Goal: Task Accomplishment & Management: Manage account settings

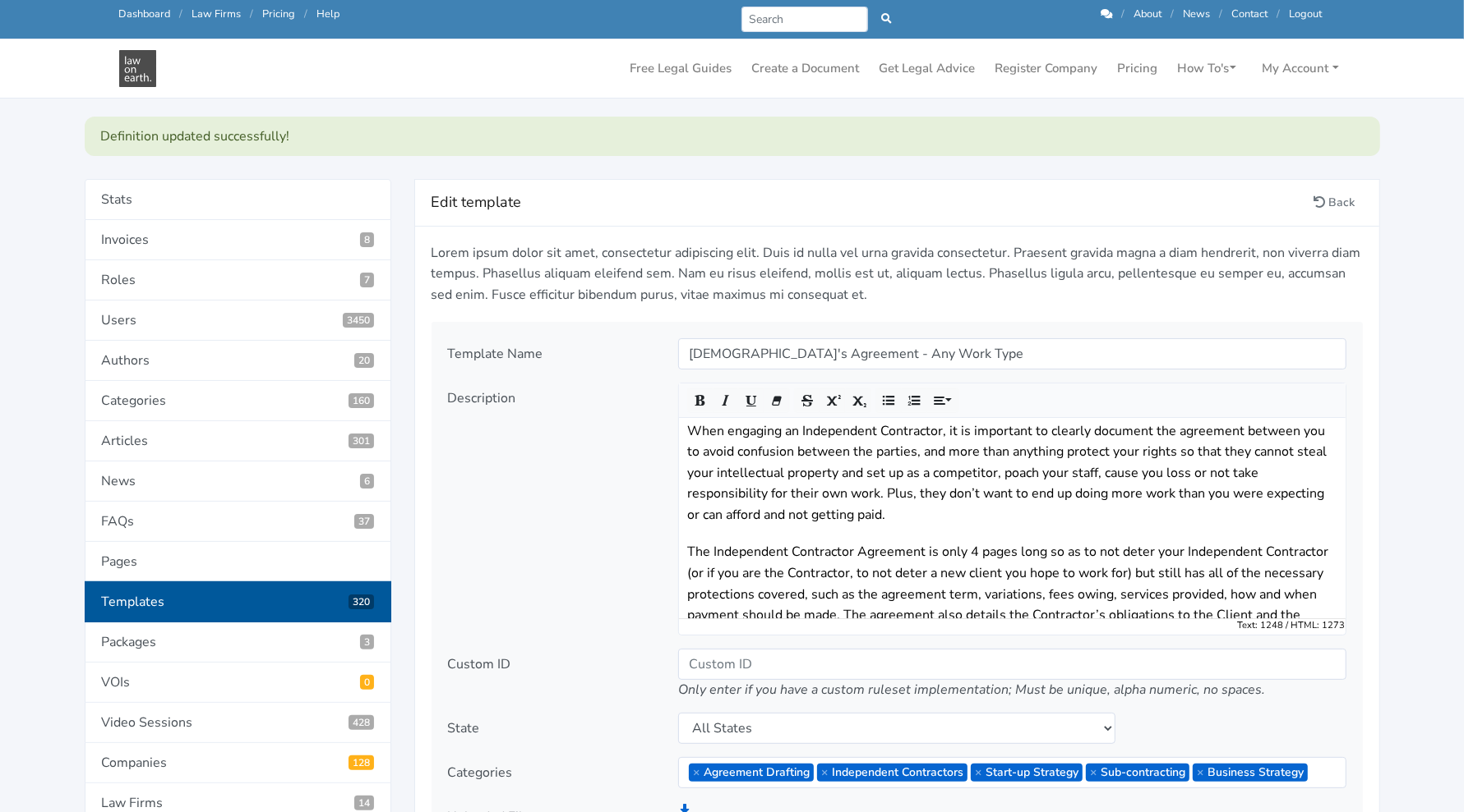
scroll to position [120, 0]
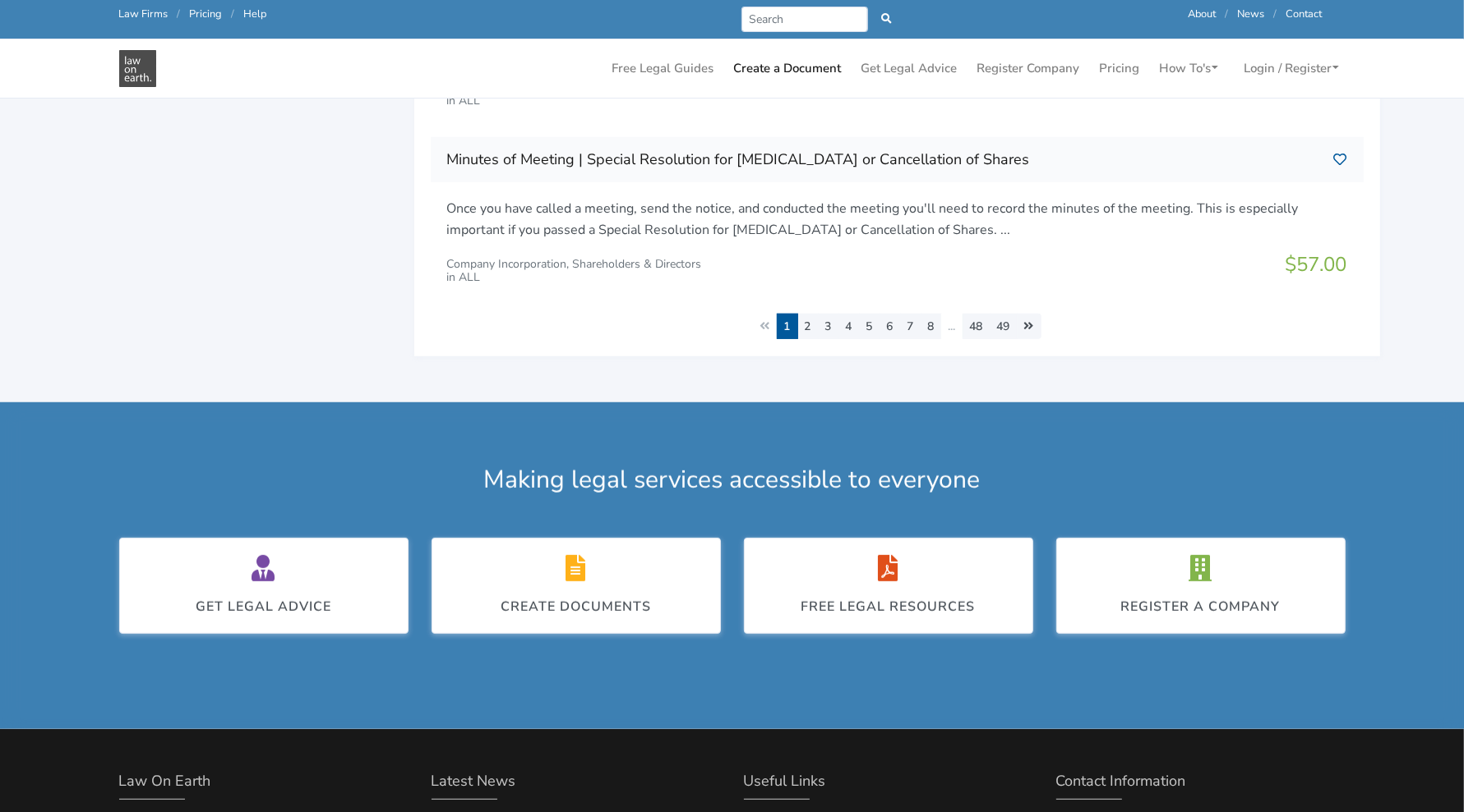
scroll to position [974, 0]
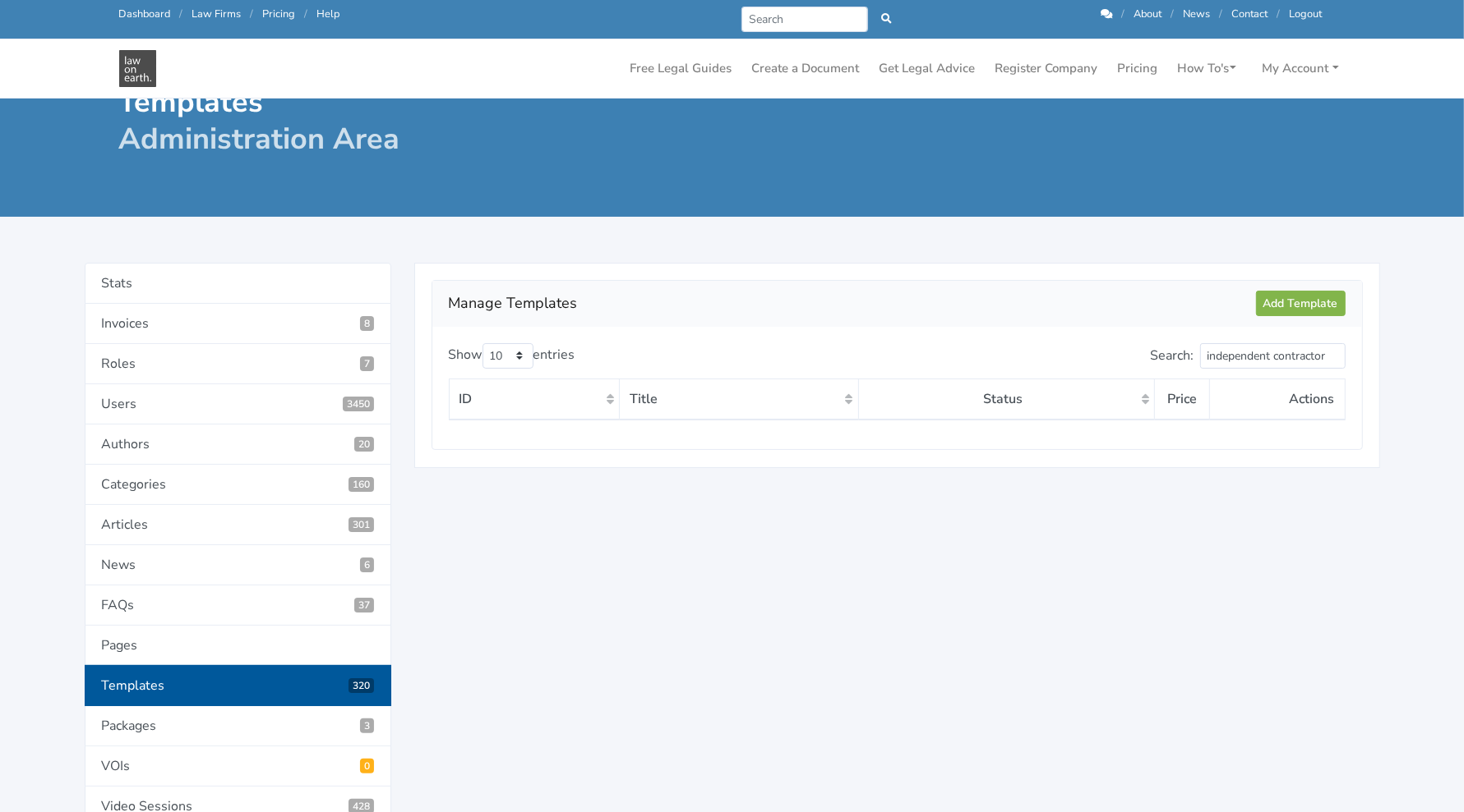
scroll to position [31, 0]
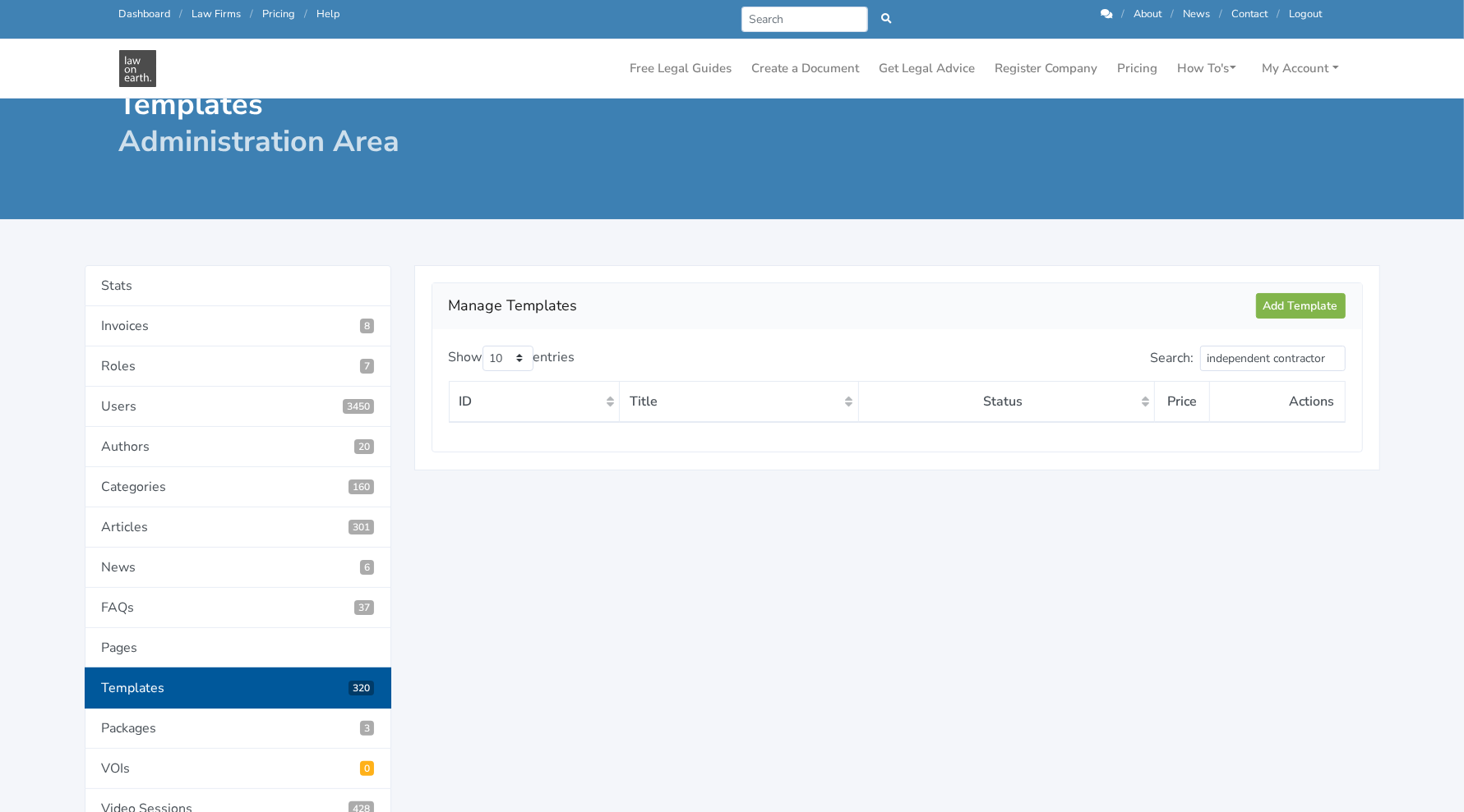
click at [184, 684] on link "Templates 320" at bounding box center [237, 688] width 307 height 41
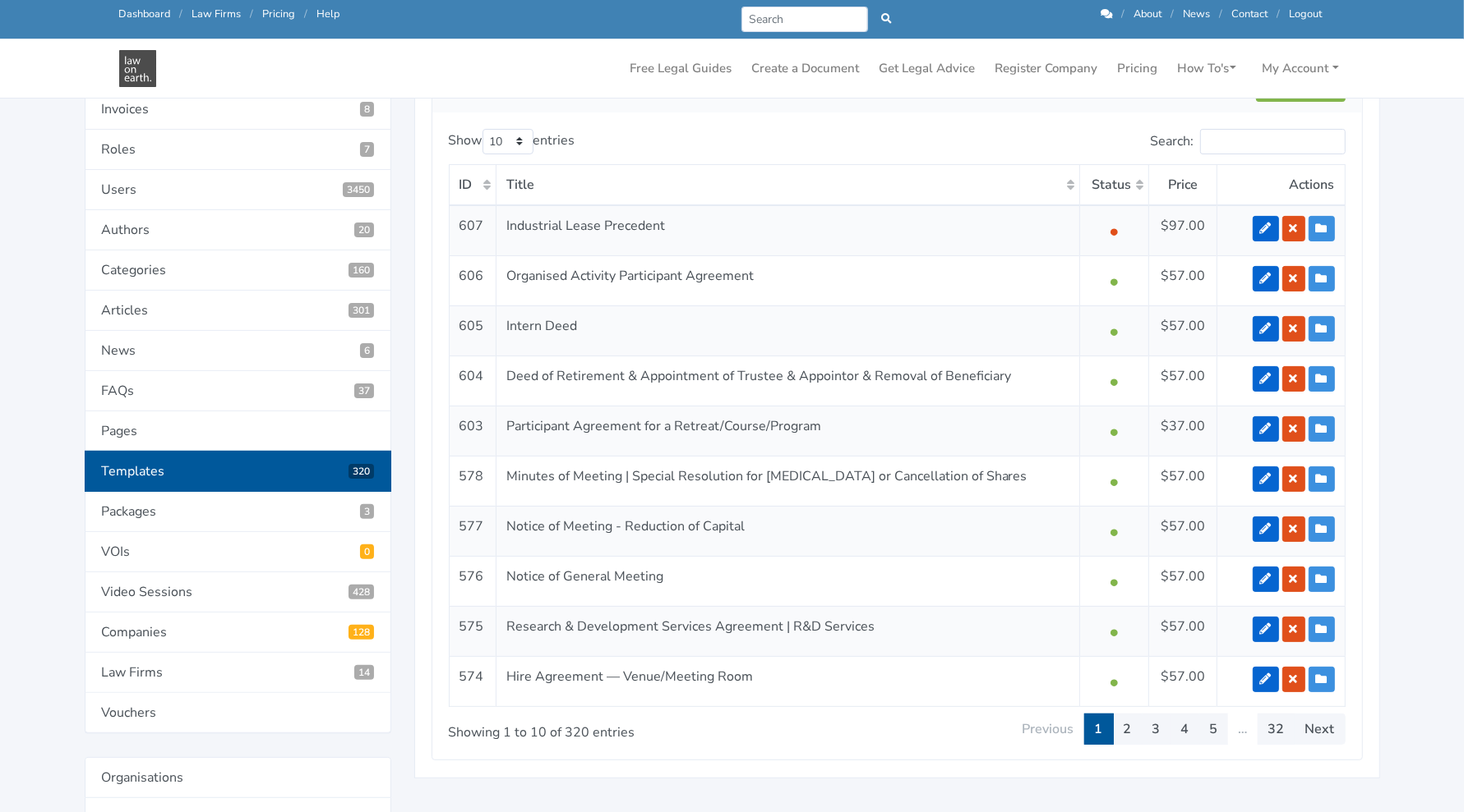
scroll to position [249, 0]
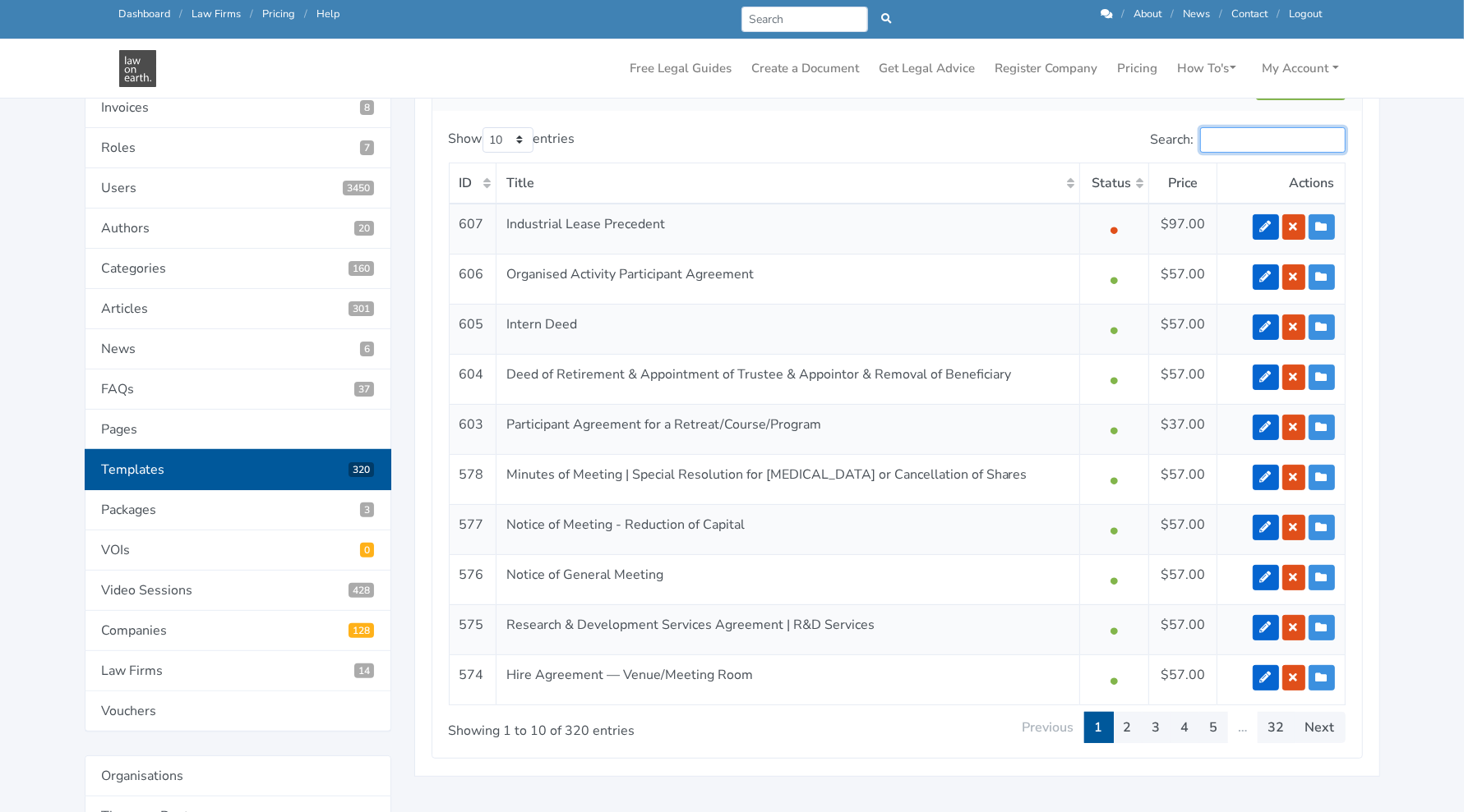
click at [1286, 143] on input "Search:" at bounding box center [1272, 140] width 145 height 26
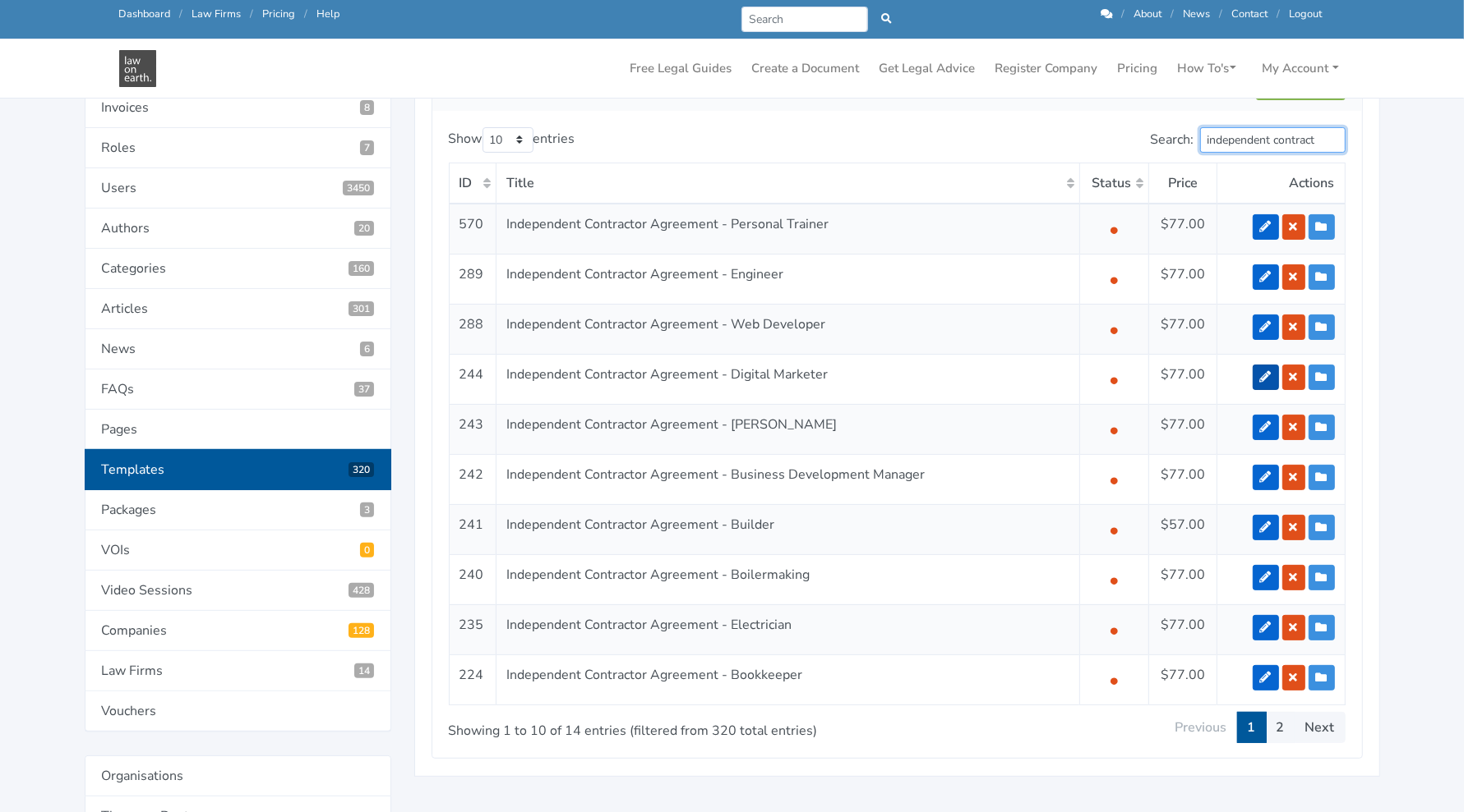
type input "independent contract"
click at [1260, 374] on link at bounding box center [1265, 377] width 26 height 26
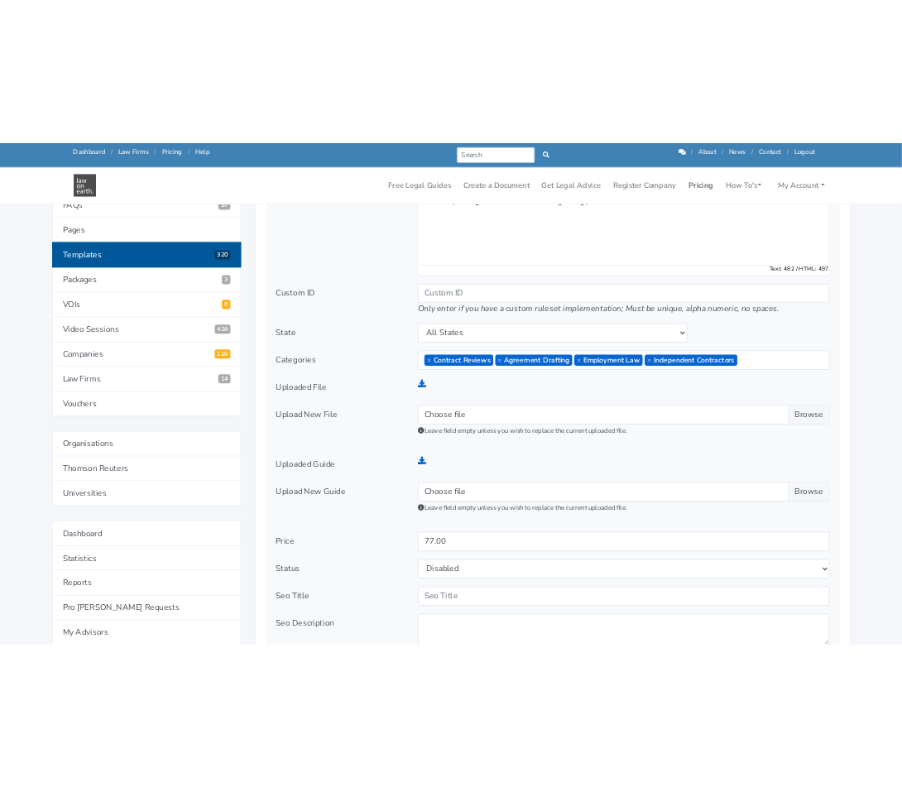
scroll to position [526, 0]
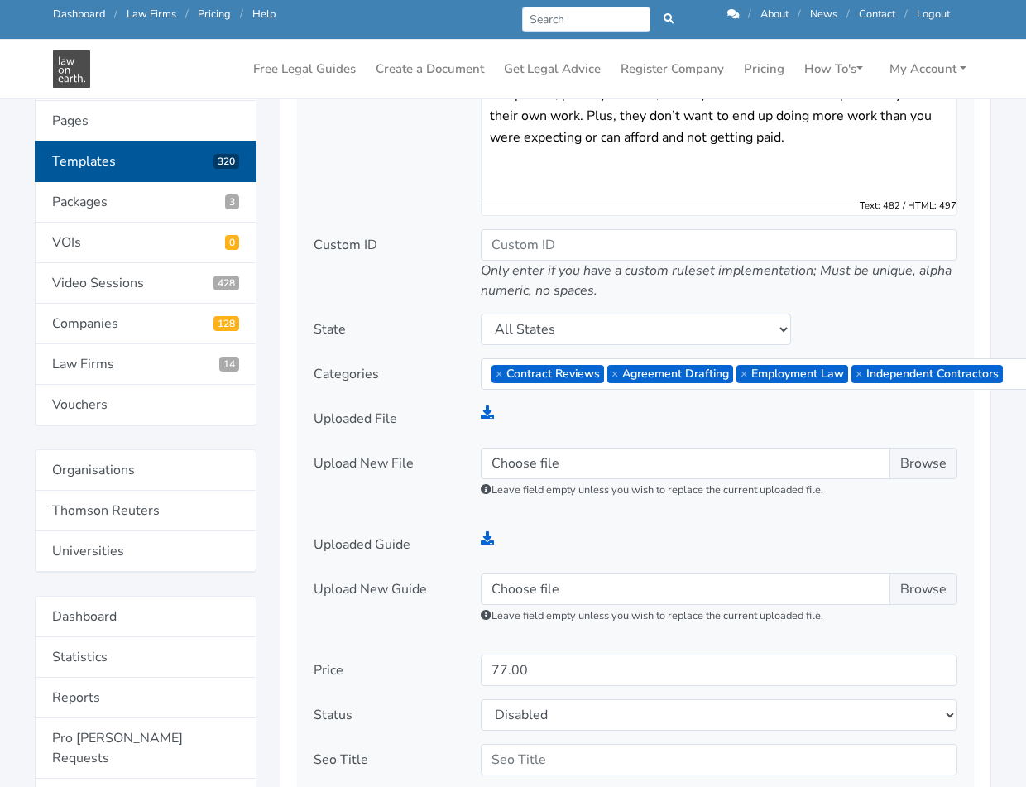
click at [682, 535] on div at bounding box center [691, 544] width 444 height 31
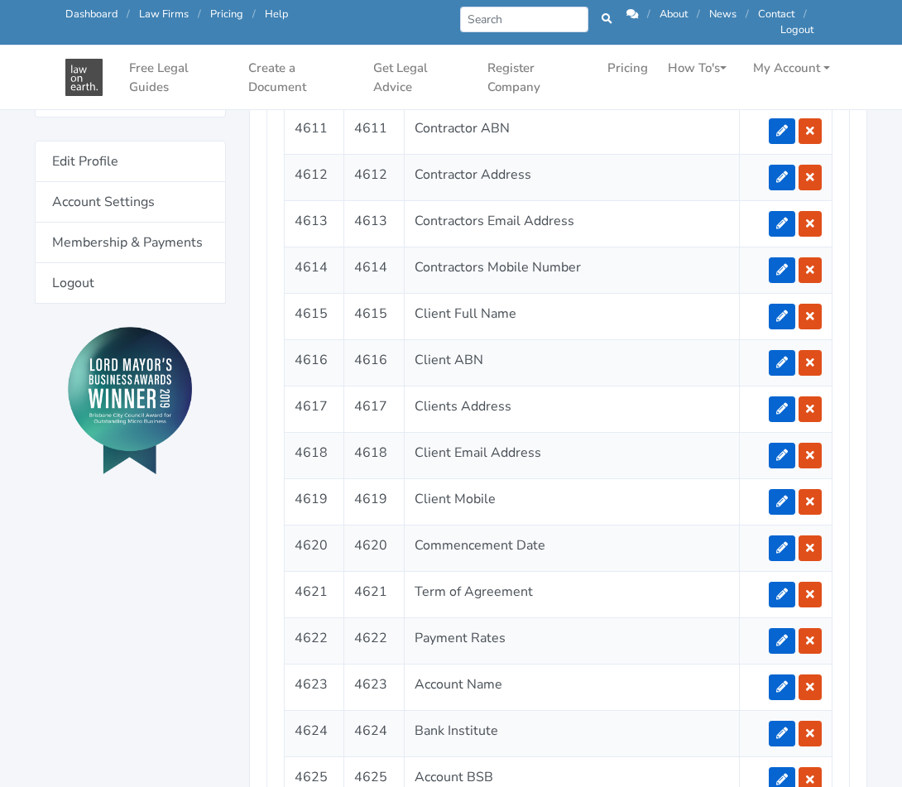
scroll to position [1553, 0]
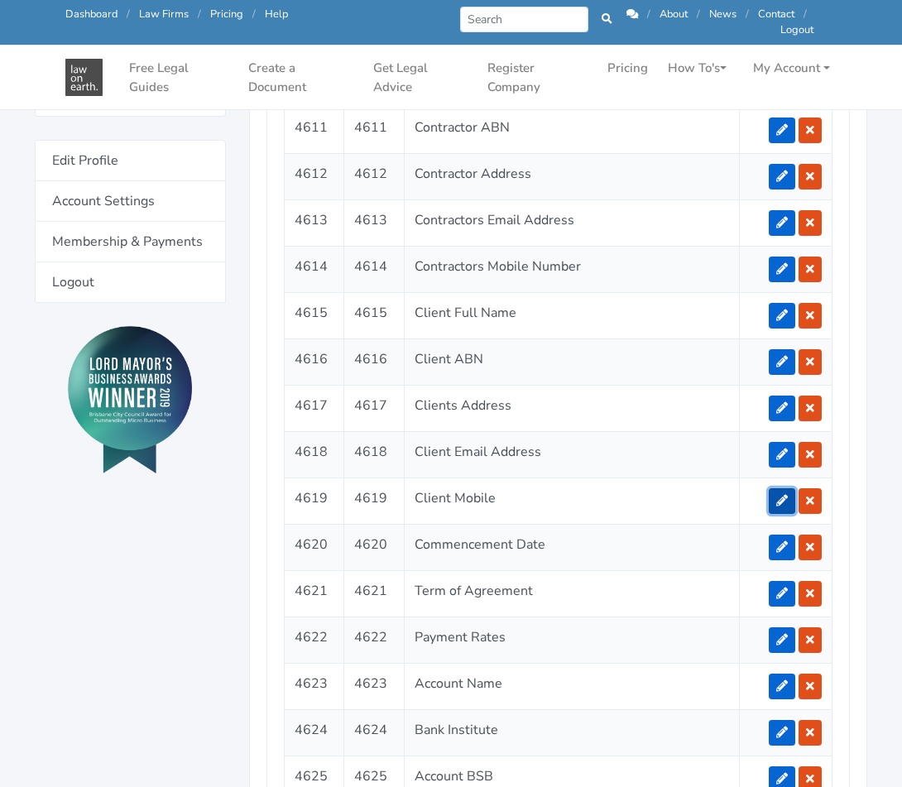
click at [783, 495] on icon at bounding box center [782, 501] width 12 height 12
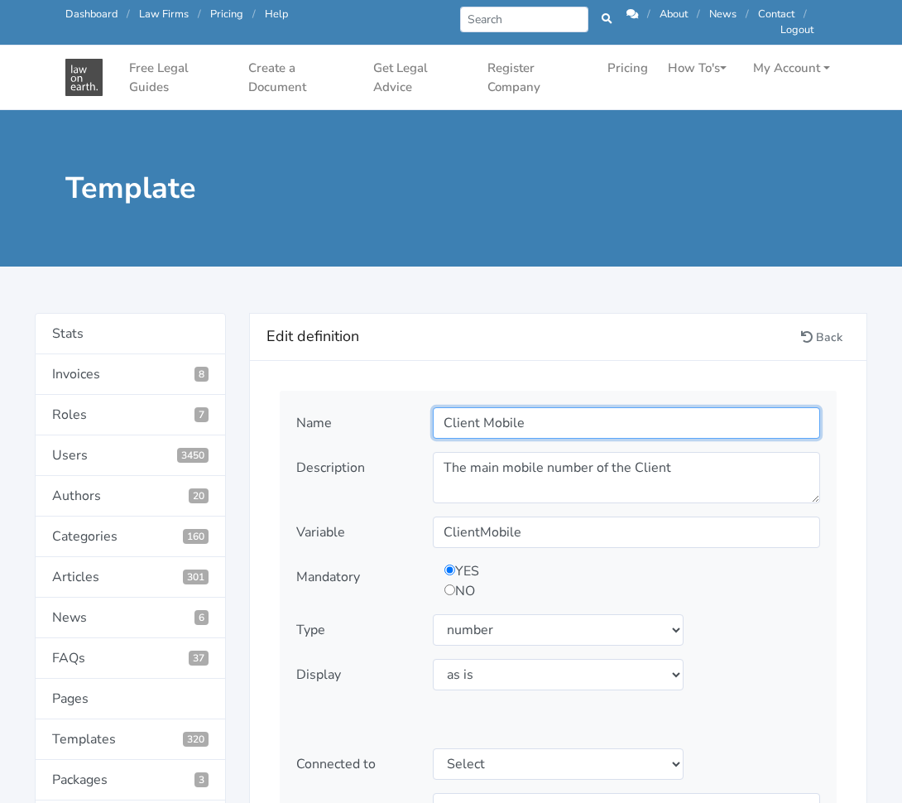
click at [617, 434] on input "Client Mobile" at bounding box center [626, 422] width 387 height 31
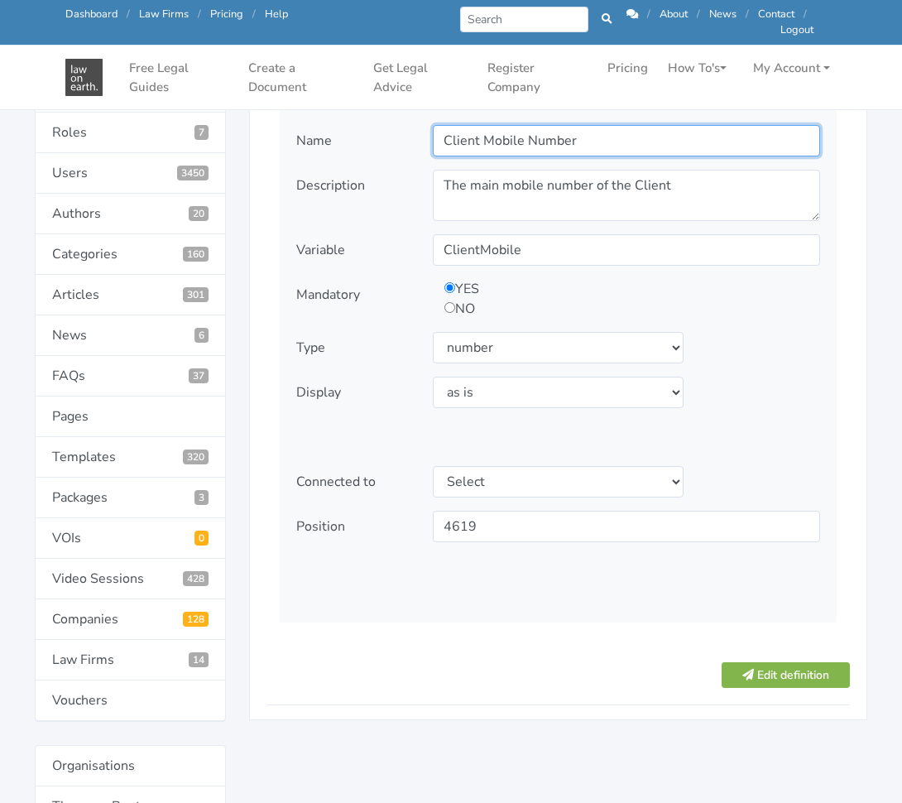
scroll to position [232, 0]
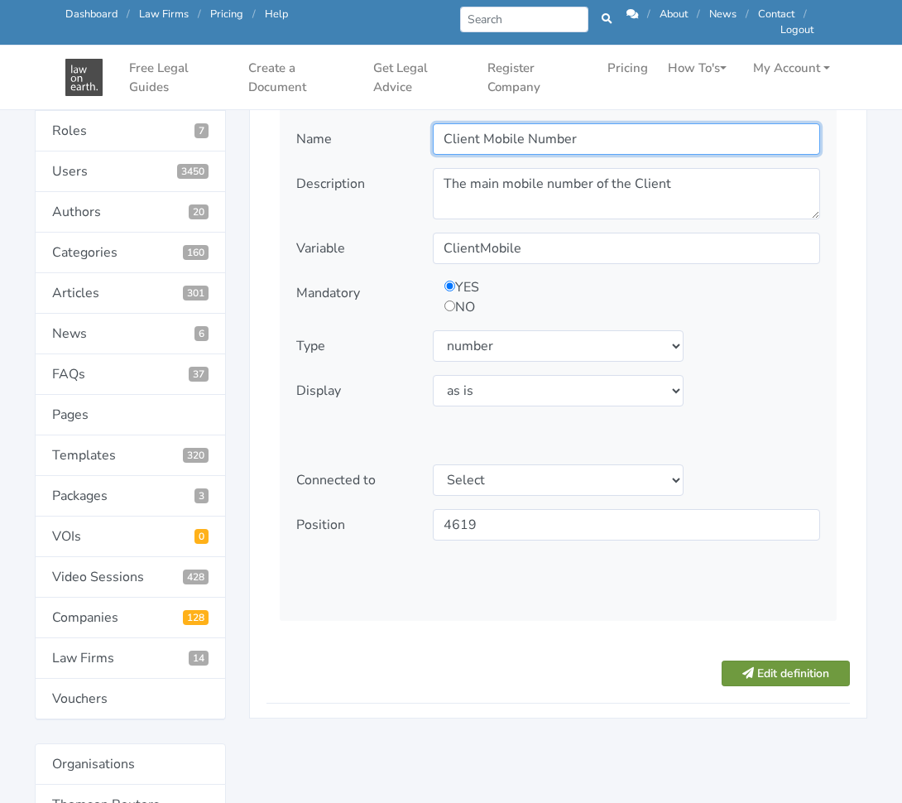
type input "Client Mobile Number"
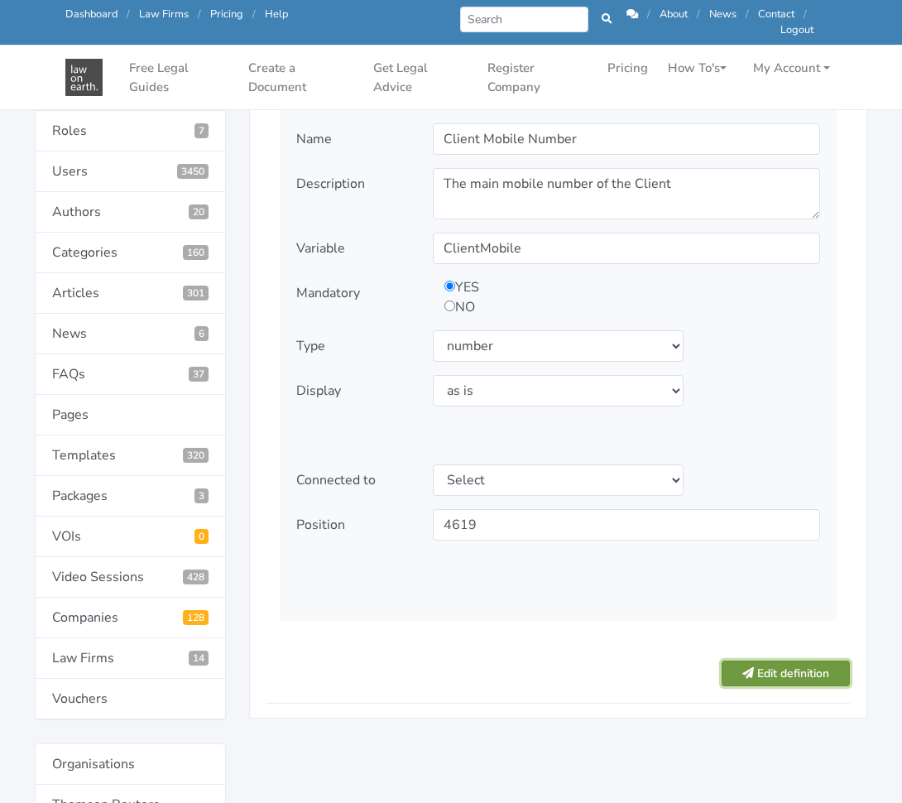
click at [790, 671] on button "Edit definition" at bounding box center [786, 673] width 128 height 26
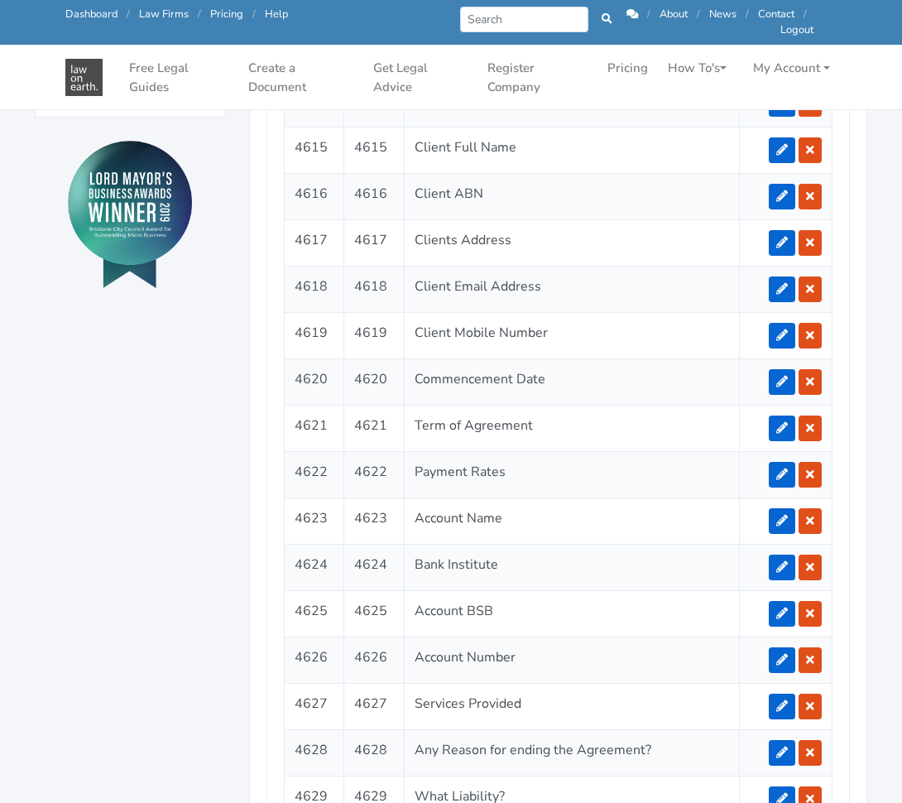
scroll to position [1841, 0]
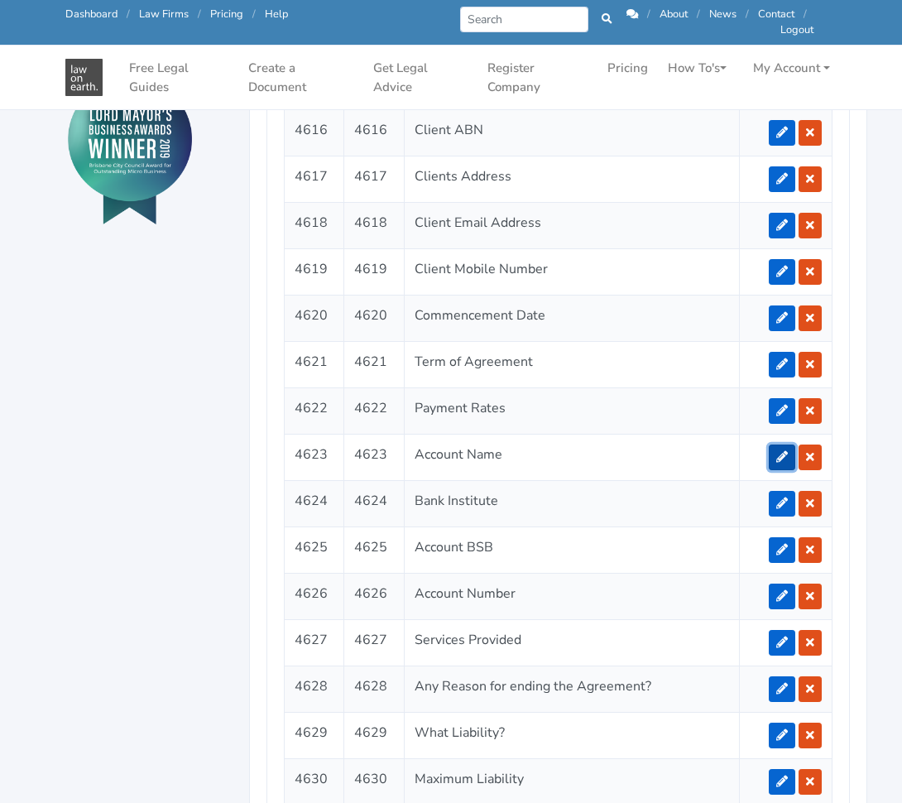
click at [781, 451] on icon at bounding box center [782, 457] width 12 height 12
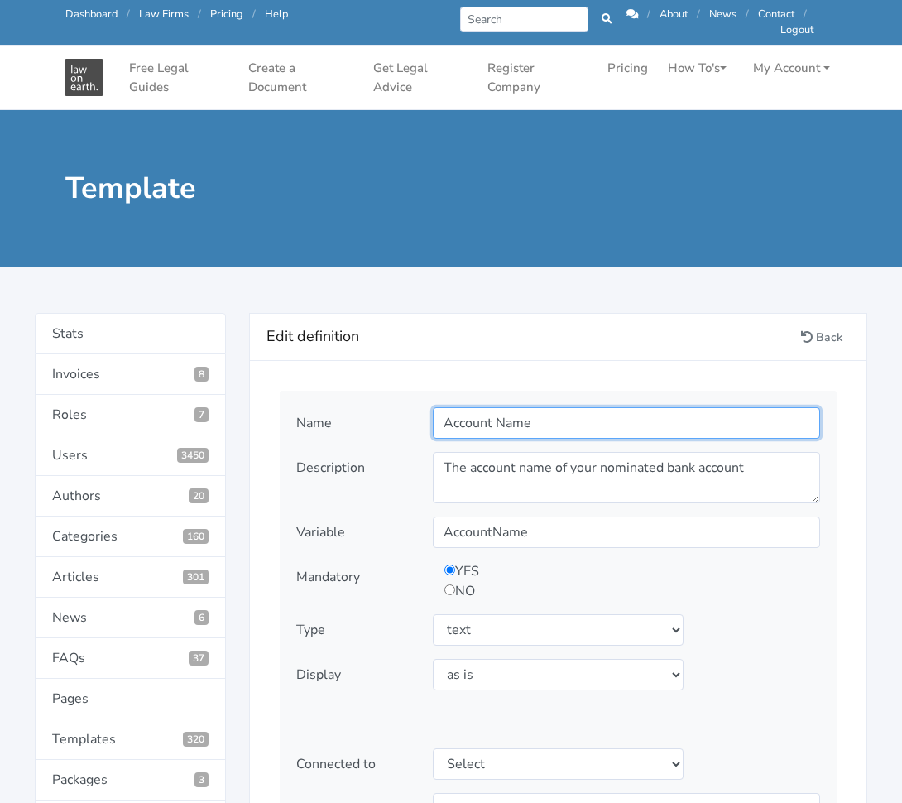
click at [444, 416] on input "Account Name" at bounding box center [626, 422] width 387 height 31
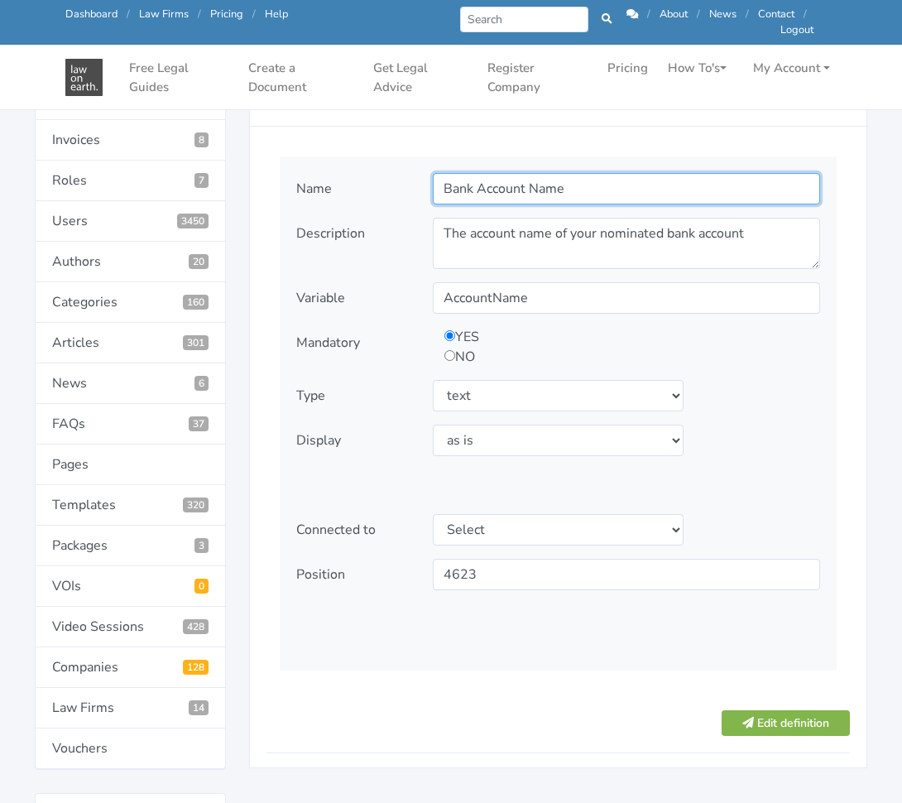
scroll to position [175, 0]
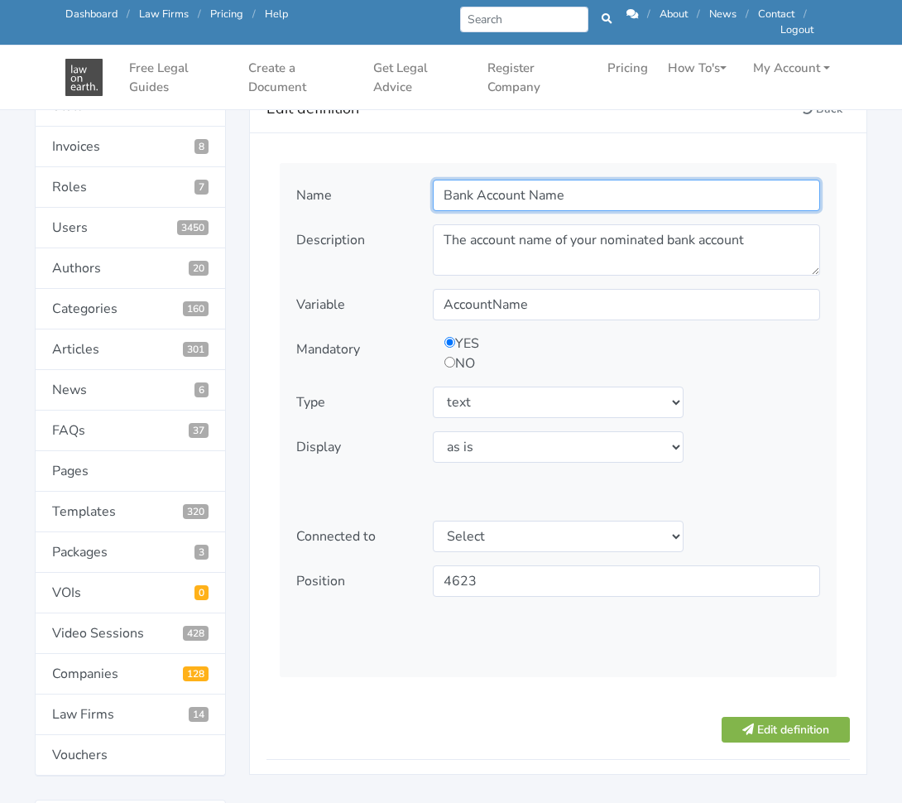
type input "Bank Account Name"
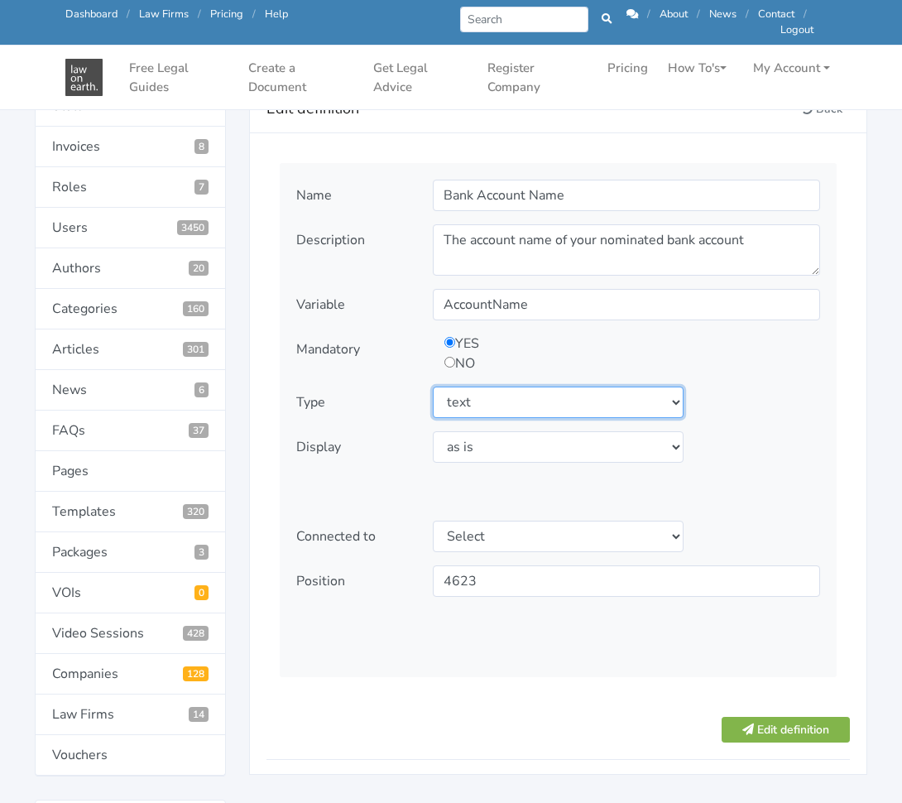
click at [611, 394] on select "Select type text textarea number checkbox compounded date select states" at bounding box center [558, 401] width 251 height 31
click at [433, 386] on select "Select type text textarea number checkbox compounded date select states" at bounding box center [558, 401] width 251 height 31
click at [565, 410] on select "Select type text textarea number checkbox compounded date select states" at bounding box center [558, 401] width 251 height 31
click at [433, 386] on select "Select type text textarea number checkbox compounded date select states" at bounding box center [558, 401] width 251 height 31
click at [633, 391] on select "Select type text textarea number checkbox compounded date select states" at bounding box center [558, 401] width 251 height 31
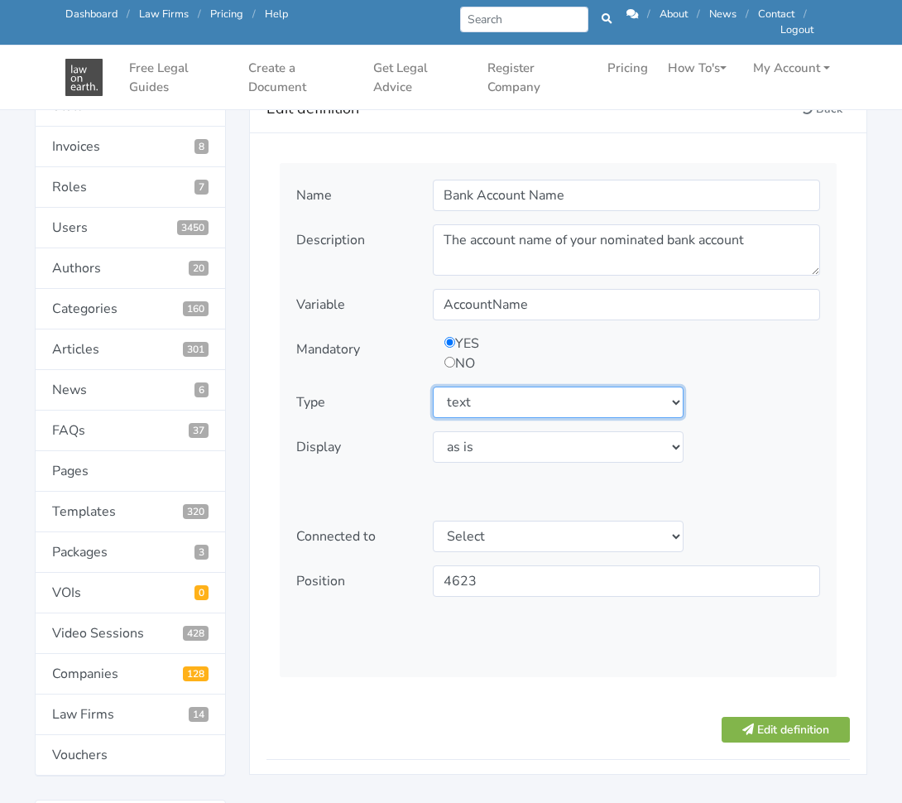
select select "textarea"
click at [433, 386] on select "Select type text textarea number checkbox compounded date select states" at bounding box center [558, 401] width 251 height 31
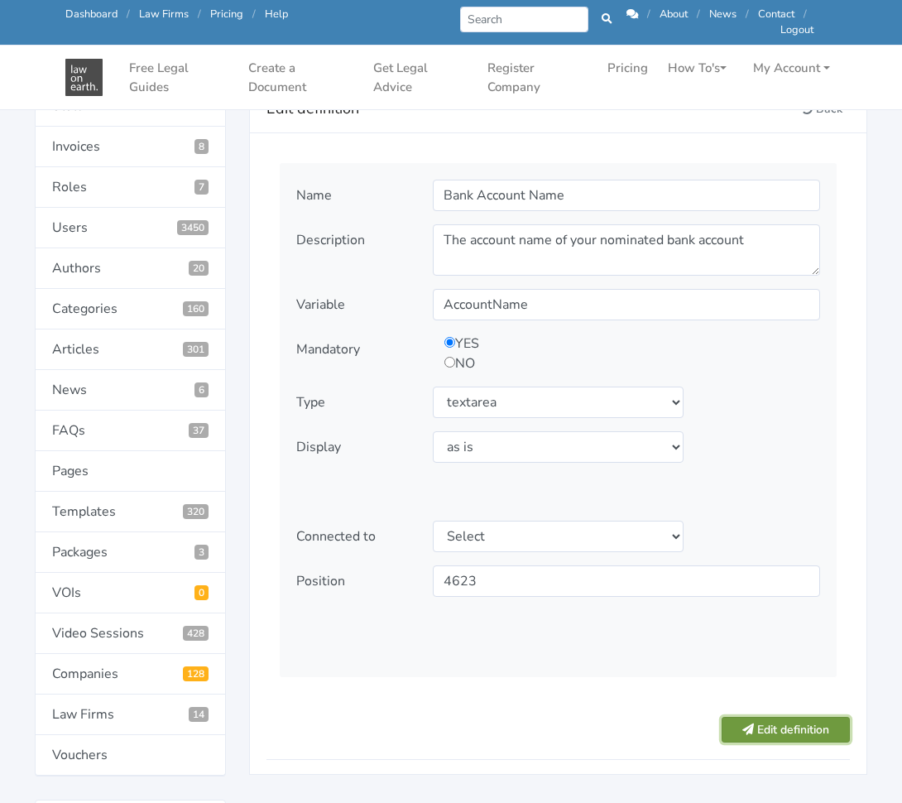
click at [751, 727] on button "Edit definition" at bounding box center [786, 730] width 128 height 26
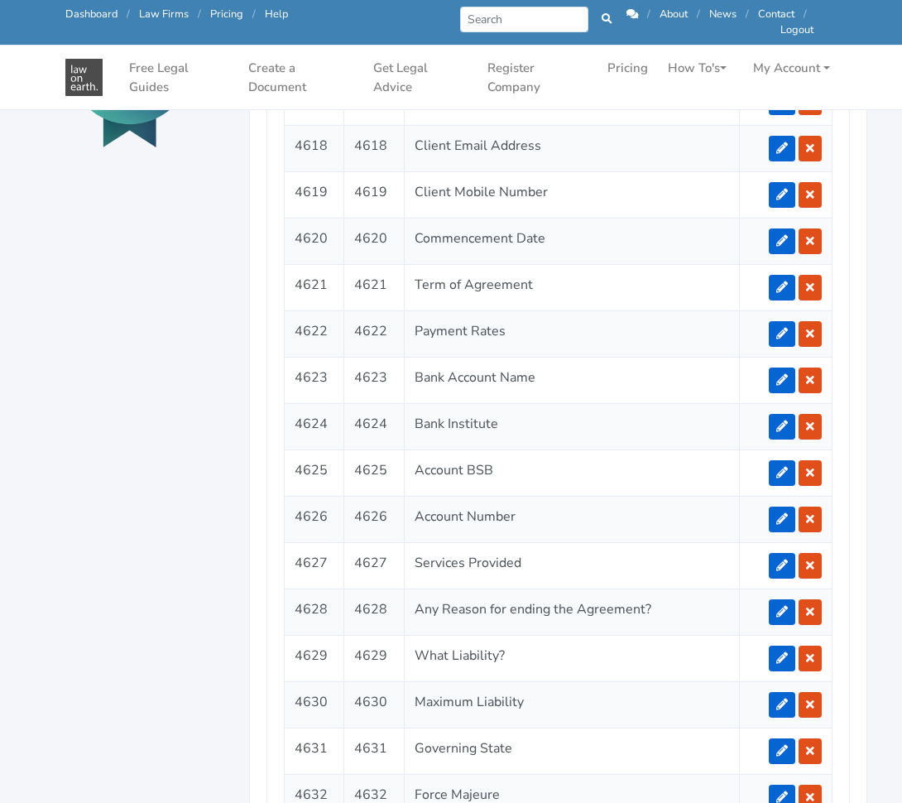
scroll to position [1924, 0]
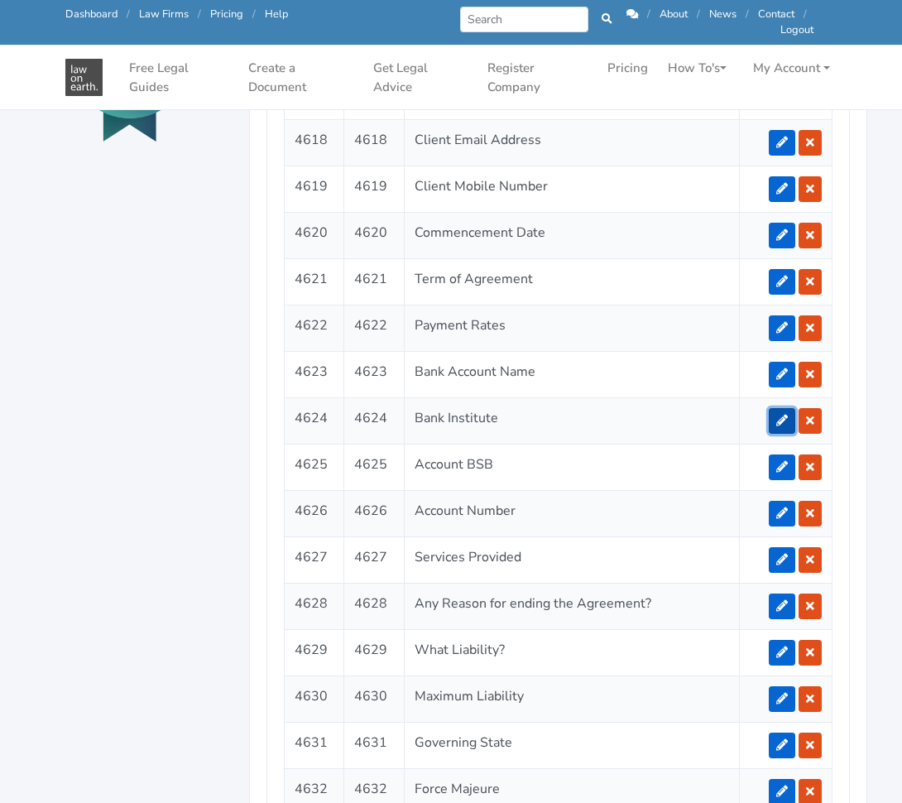
click at [777, 408] on link at bounding box center [782, 421] width 26 height 26
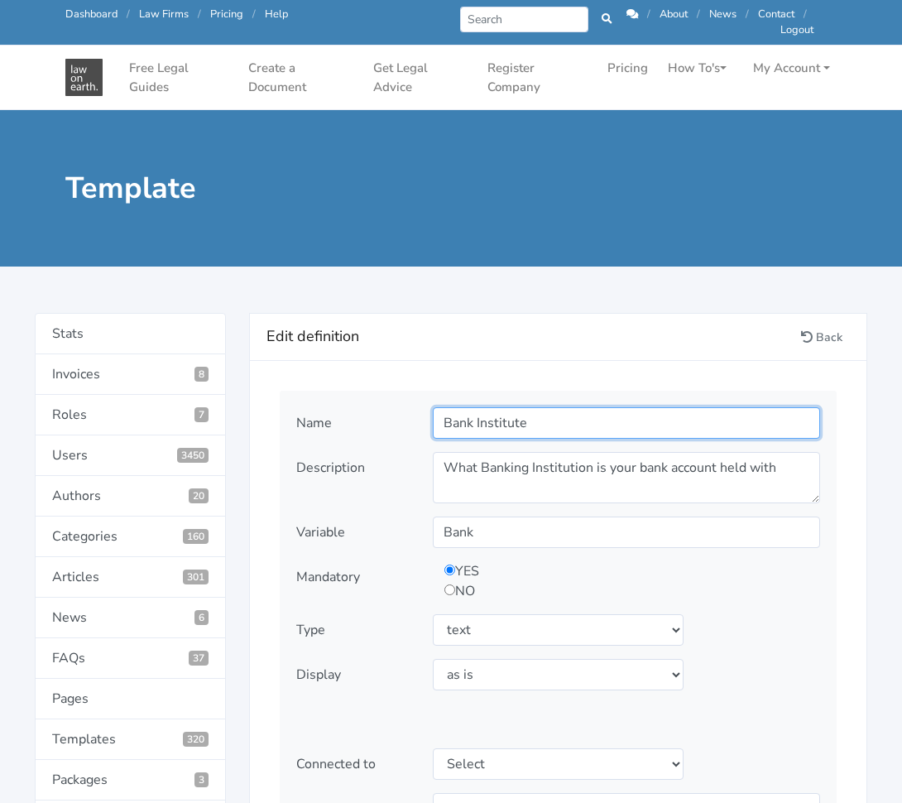
drag, startPoint x: 522, startPoint y: 427, endPoint x: 473, endPoint y: 416, distance: 50.0
click at [473, 416] on input "Bank Institute" at bounding box center [626, 422] width 387 height 31
type input "Bank"
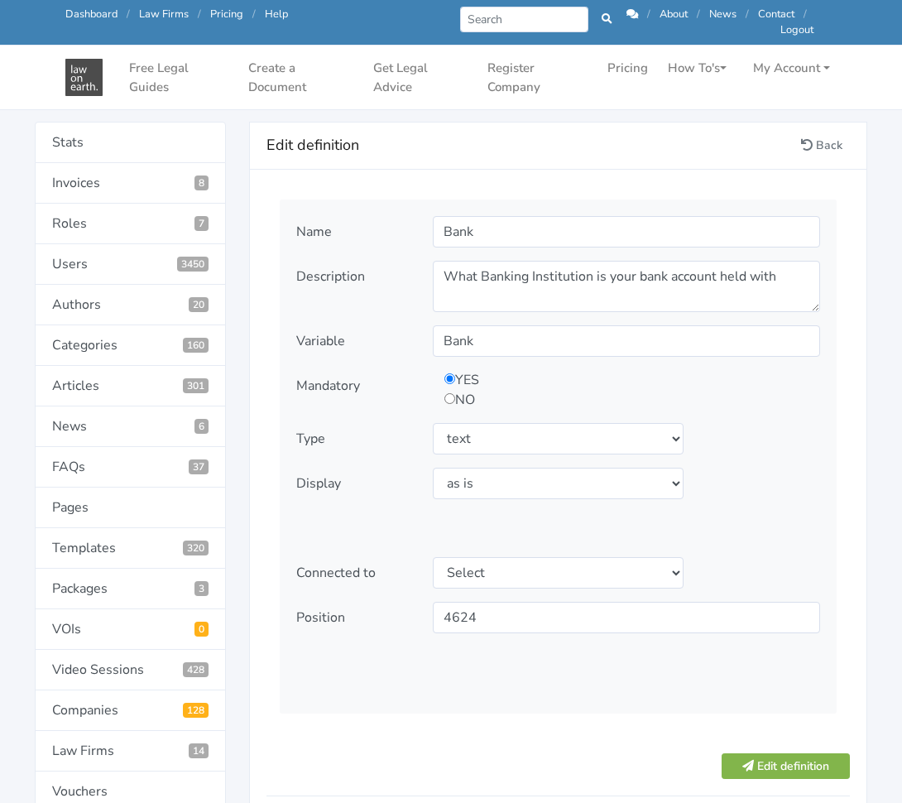
scroll to position [142, 0]
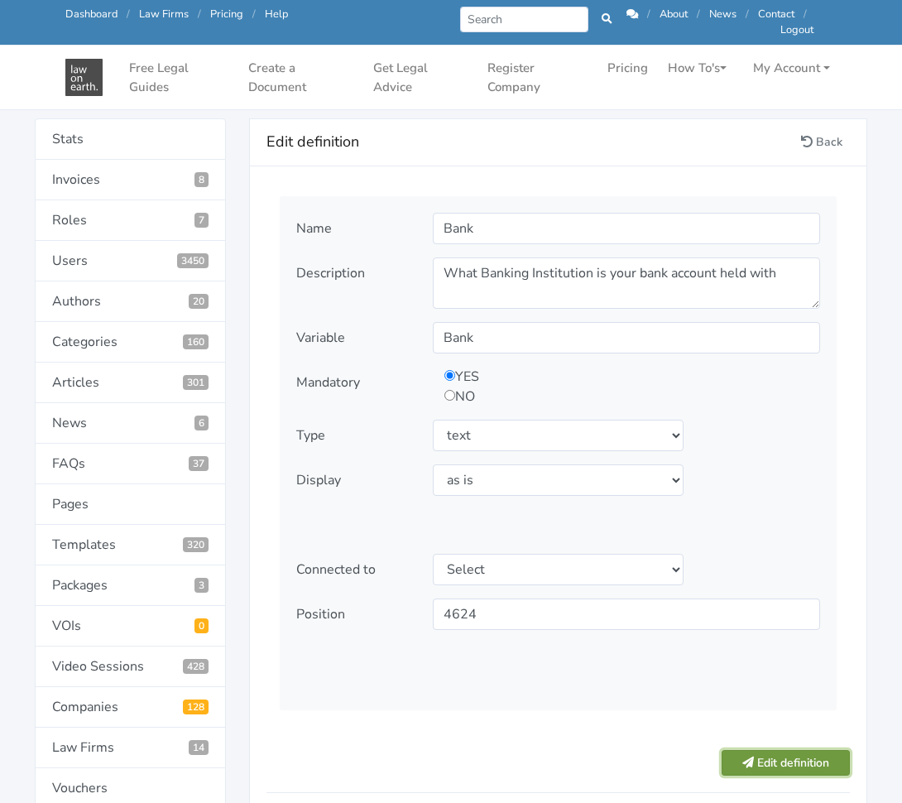
click at [772, 756] on button "Edit definition" at bounding box center [786, 763] width 128 height 26
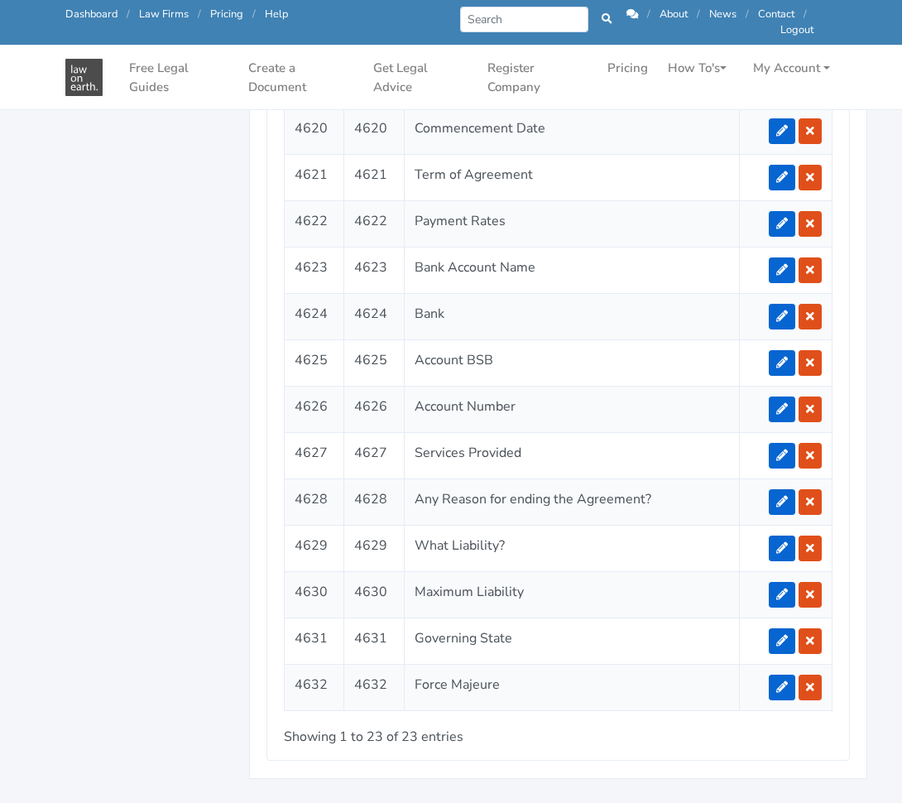
scroll to position [2029, 0]
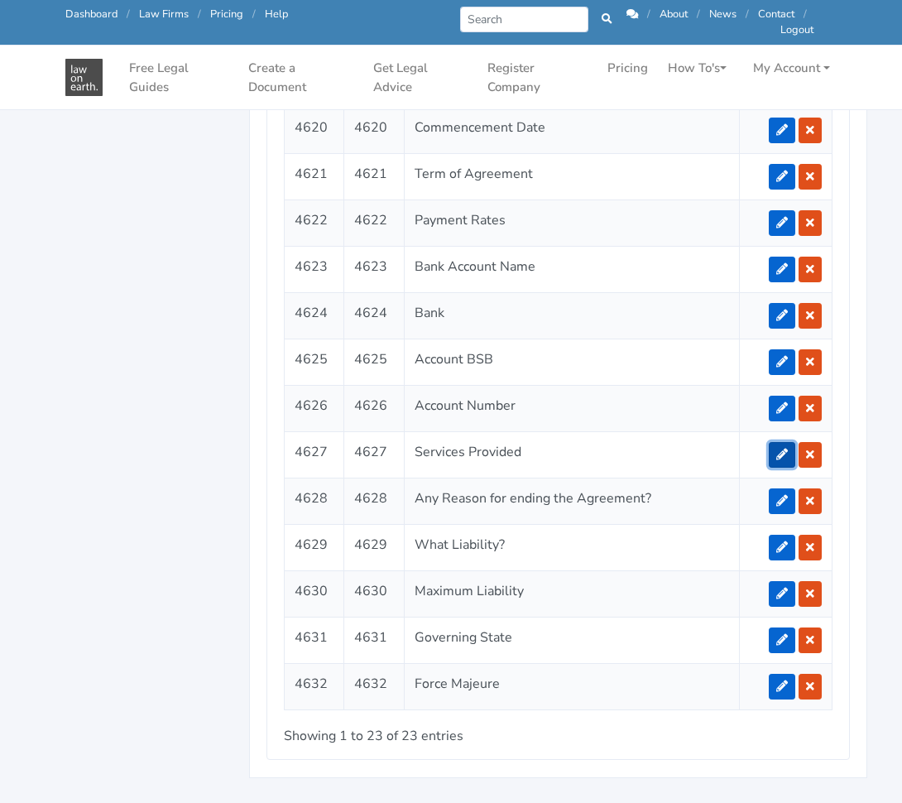
click at [785, 449] on icon at bounding box center [782, 455] width 12 height 12
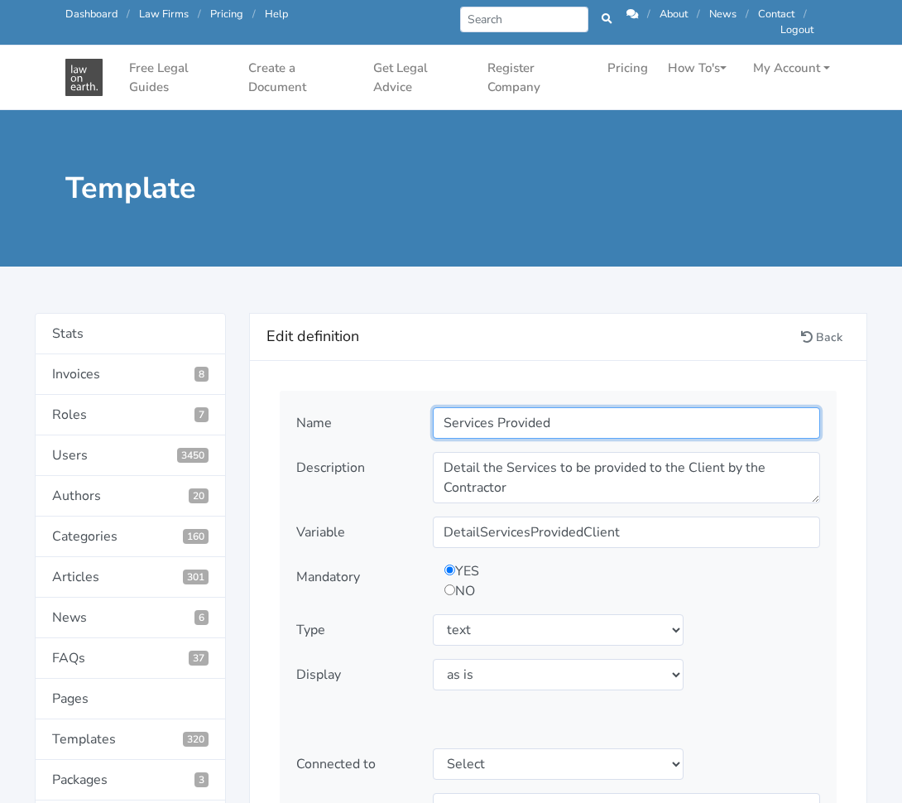
click at [657, 427] on input "Services Provided" at bounding box center [626, 422] width 387 height 31
type input "Services Provided to Client"
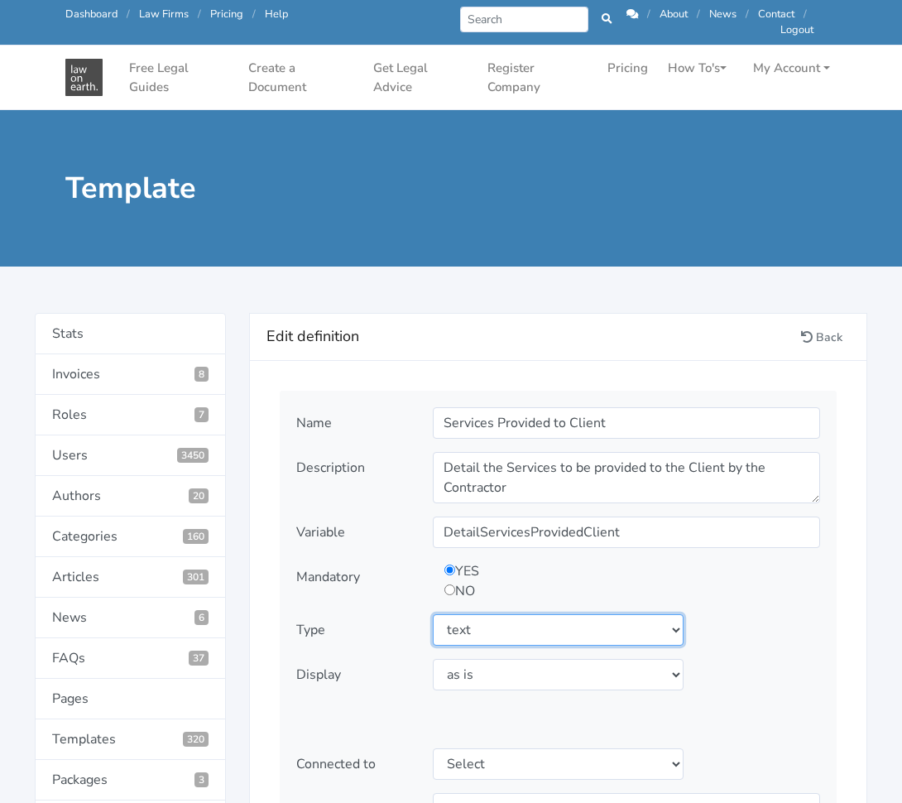
click at [582, 623] on select "Select type text textarea number checkbox compounded date select states" at bounding box center [558, 629] width 251 height 31
select select "textarea"
click at [433, 614] on select "Select type text textarea number checkbox compounded date select states" at bounding box center [558, 629] width 251 height 31
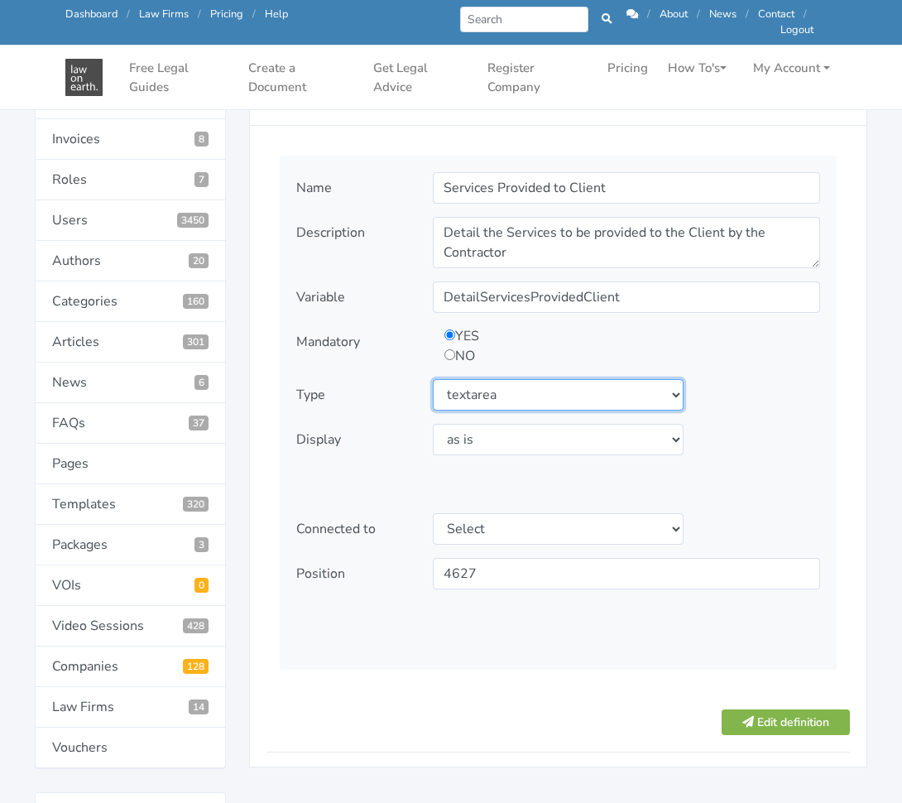
scroll to position [221, 0]
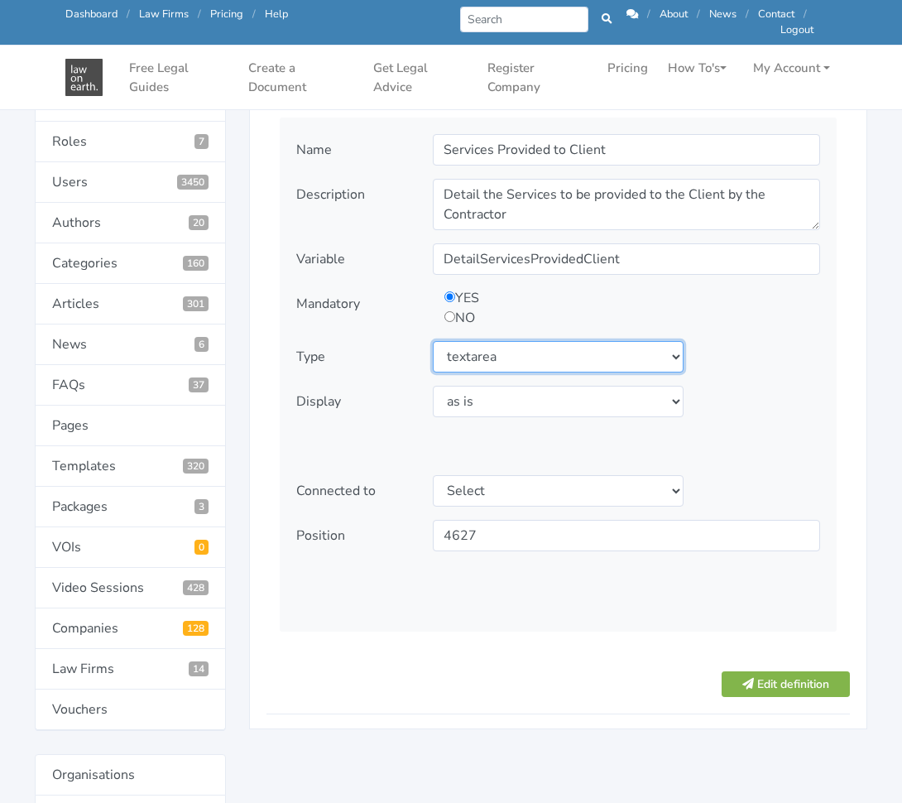
click at [621, 343] on select "Select type text textarea number checkbox compounded date select states" at bounding box center [558, 356] width 251 height 31
click at [771, 343] on div "Type Select type text textarea number checkbox compounded date select states" at bounding box center [559, 356] width 548 height 31
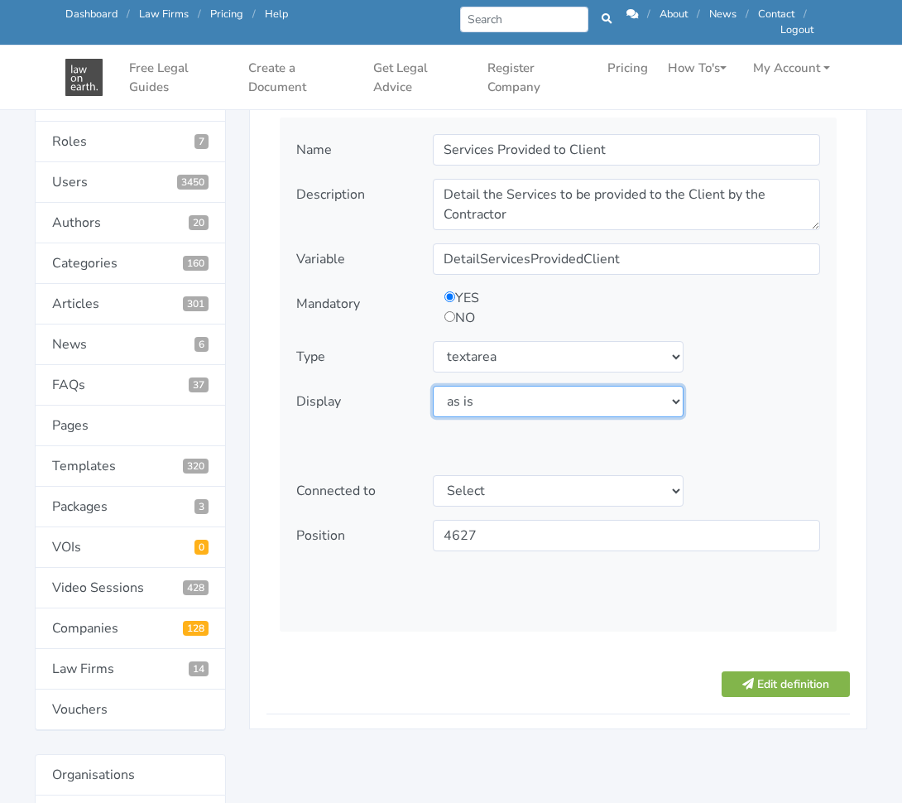
click at [605, 393] on select "Select display as is uppercase lowercase first letter uppercase first letter lo…" at bounding box center [558, 401] width 251 height 31
select select "first letter uppercase"
click at [433, 386] on select "Select display as is uppercase lowercase first letter uppercase first letter lo…" at bounding box center [558, 401] width 251 height 31
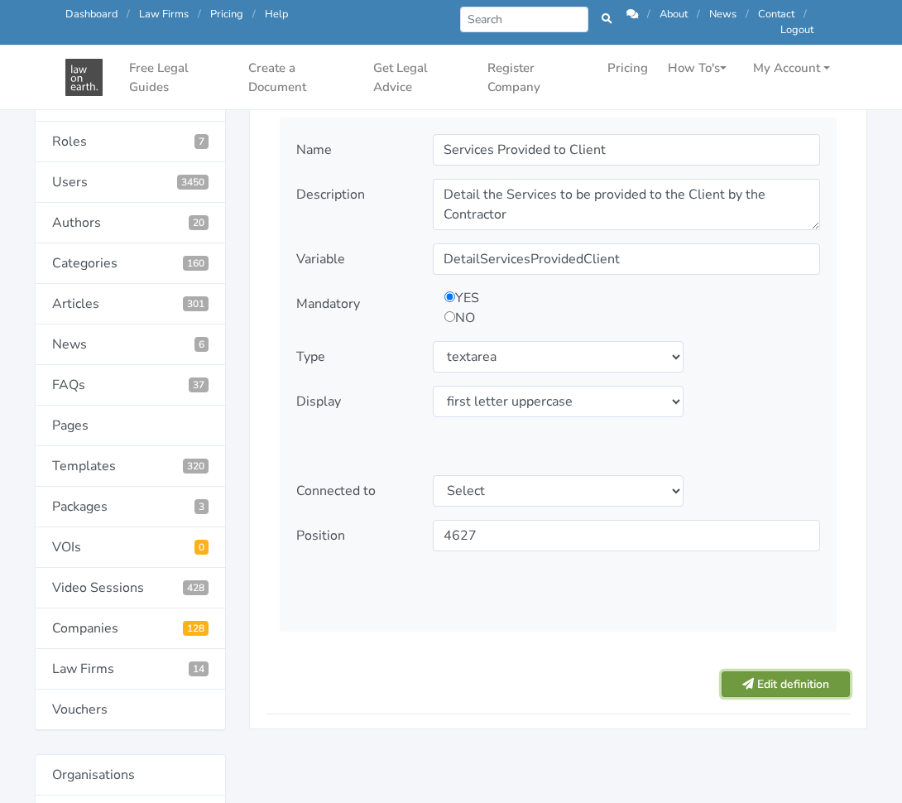
click at [765, 674] on button "Edit definition" at bounding box center [786, 684] width 128 height 26
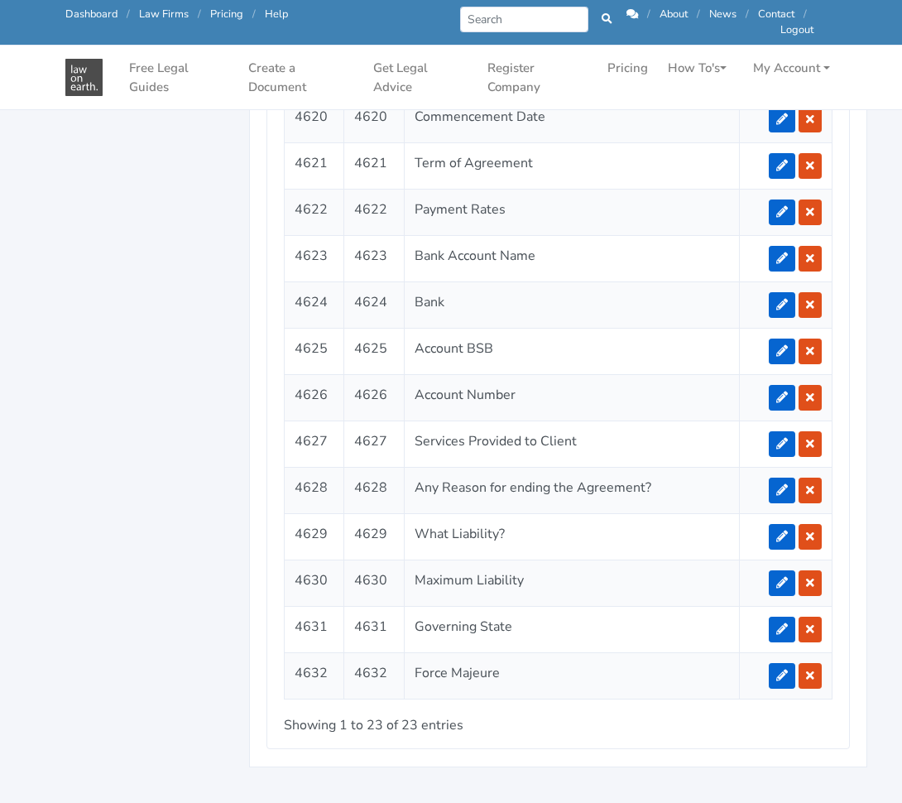
scroll to position [2041, 0]
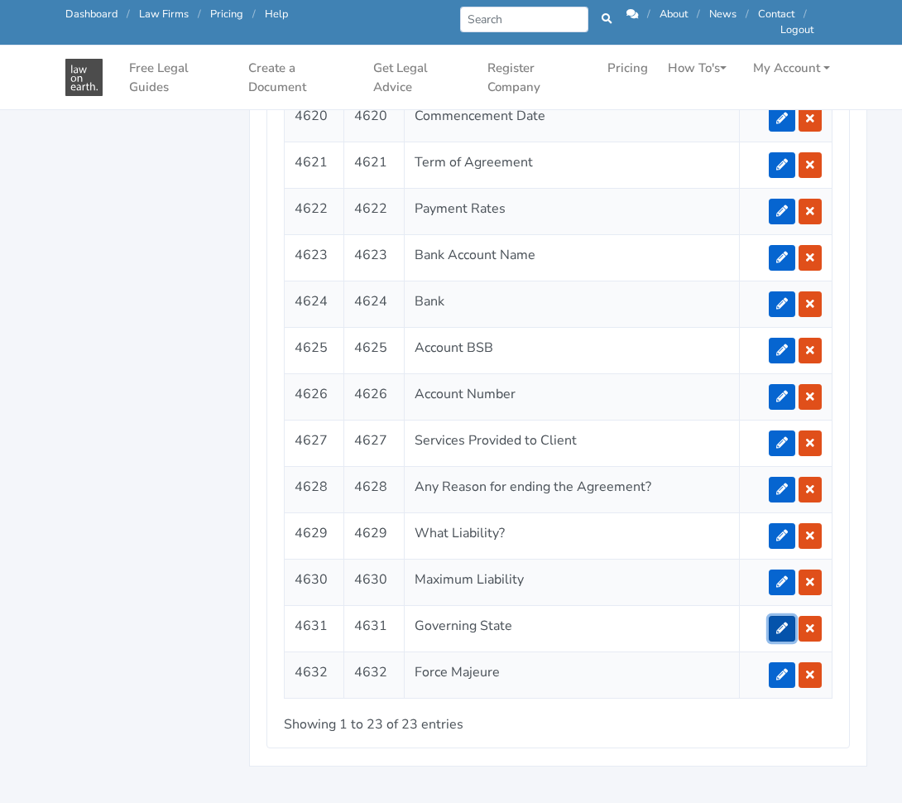
click at [776, 616] on link at bounding box center [782, 629] width 26 height 26
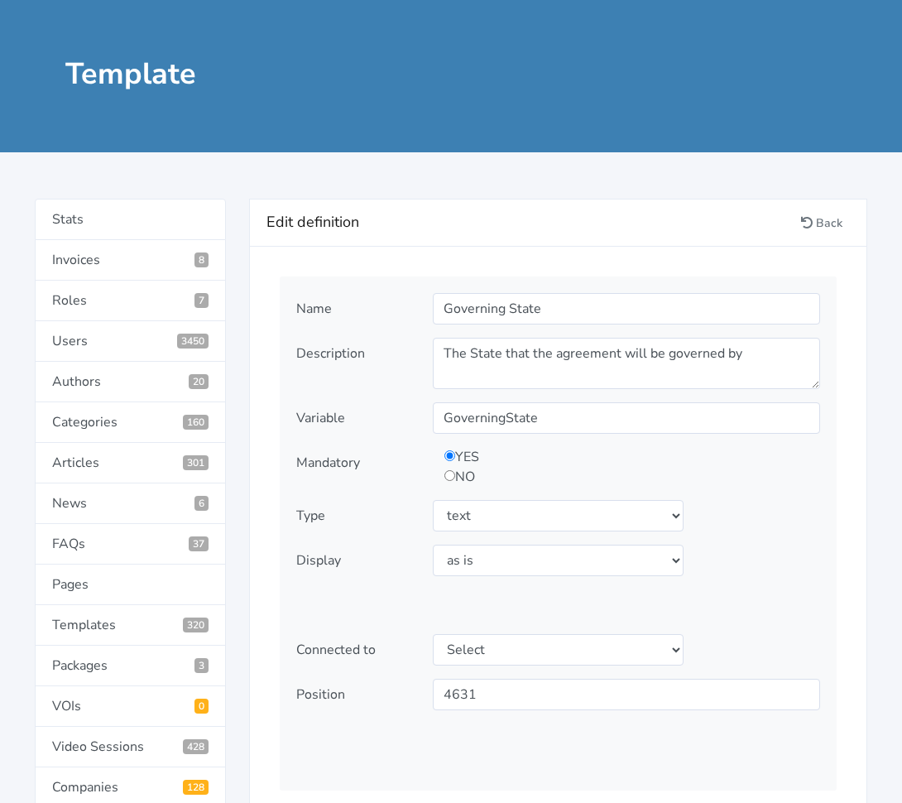
scroll to position [118, 0]
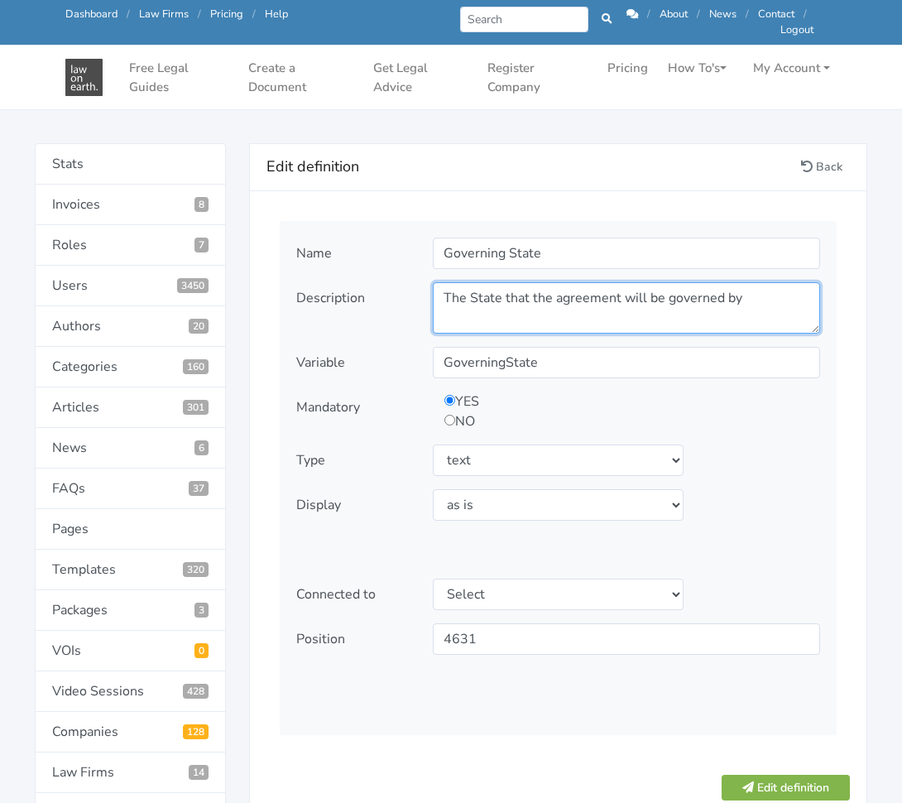
click at [785, 315] on textarea "The State that the agreement will be governed by" at bounding box center [626, 307] width 387 height 51
paste textarea "What State of [GEOGRAPHIC_DATA] is relevant in applying the laws to this agreem…"
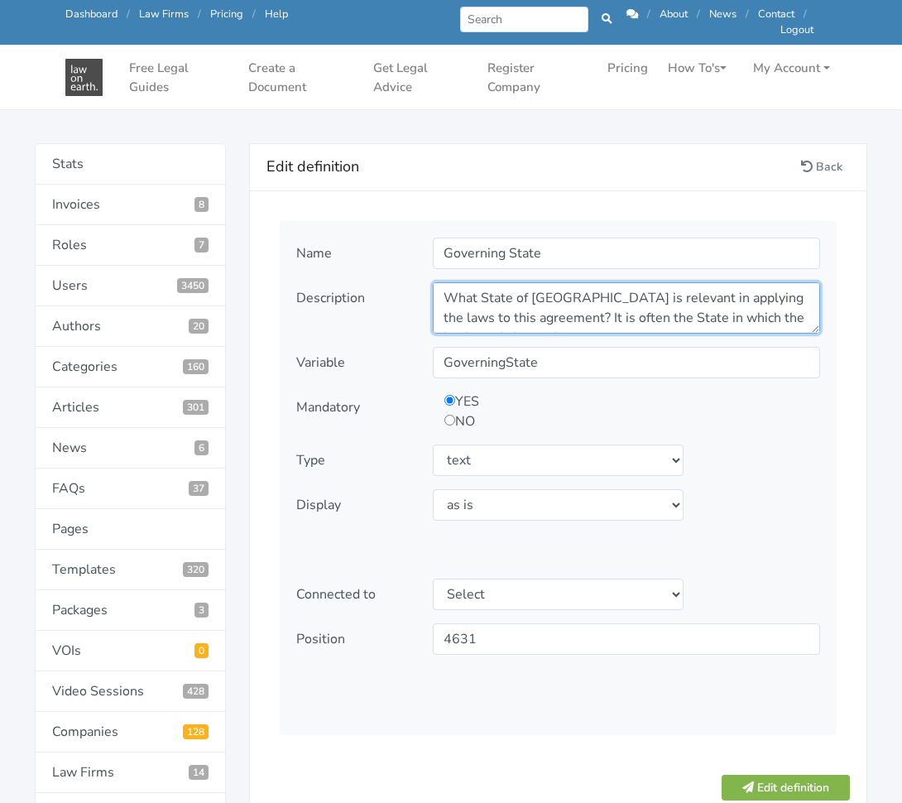
scroll to position [13, 0]
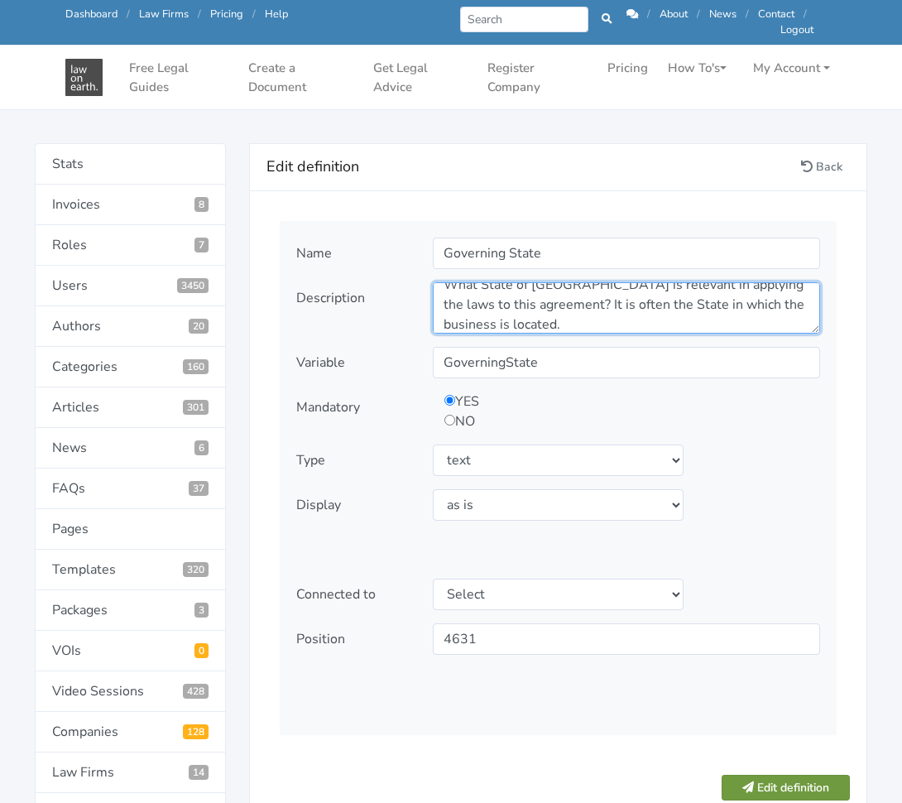
type textarea "What State of [GEOGRAPHIC_DATA] is relevant in applying the laws to this agreem…"
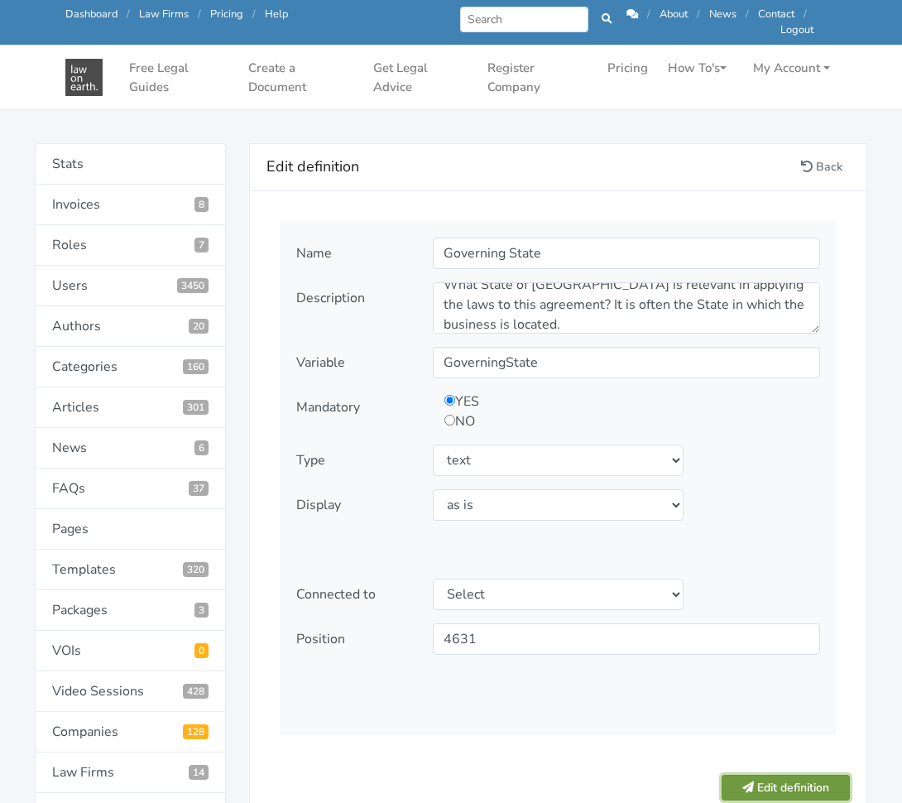
click at [755, 776] on button "Edit definition" at bounding box center [786, 788] width 128 height 26
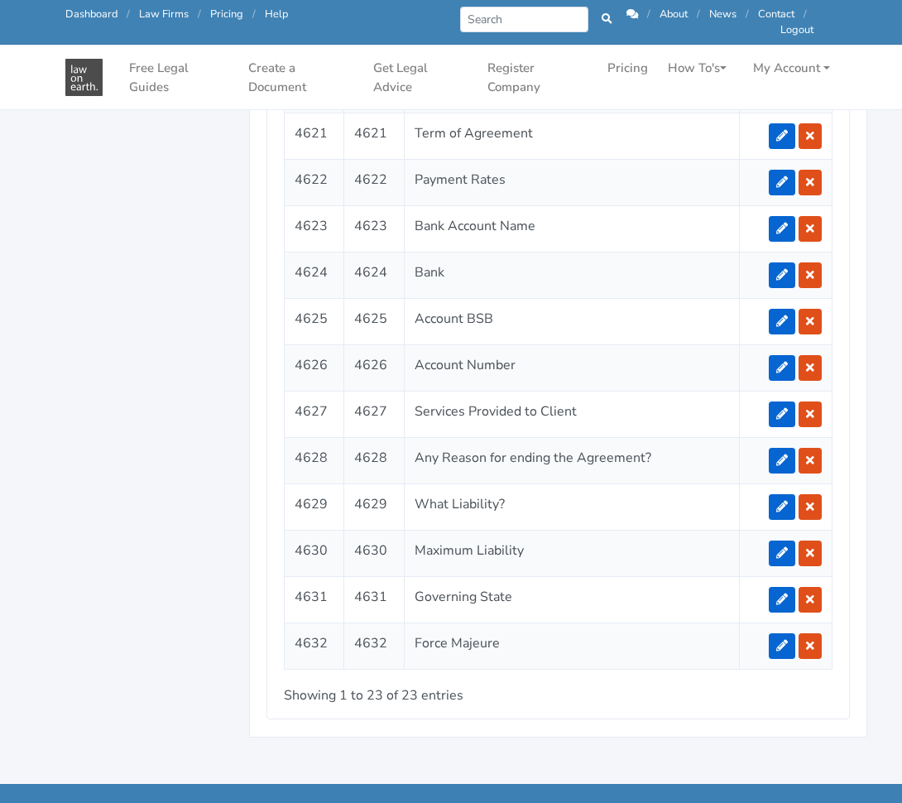
scroll to position [2071, 0]
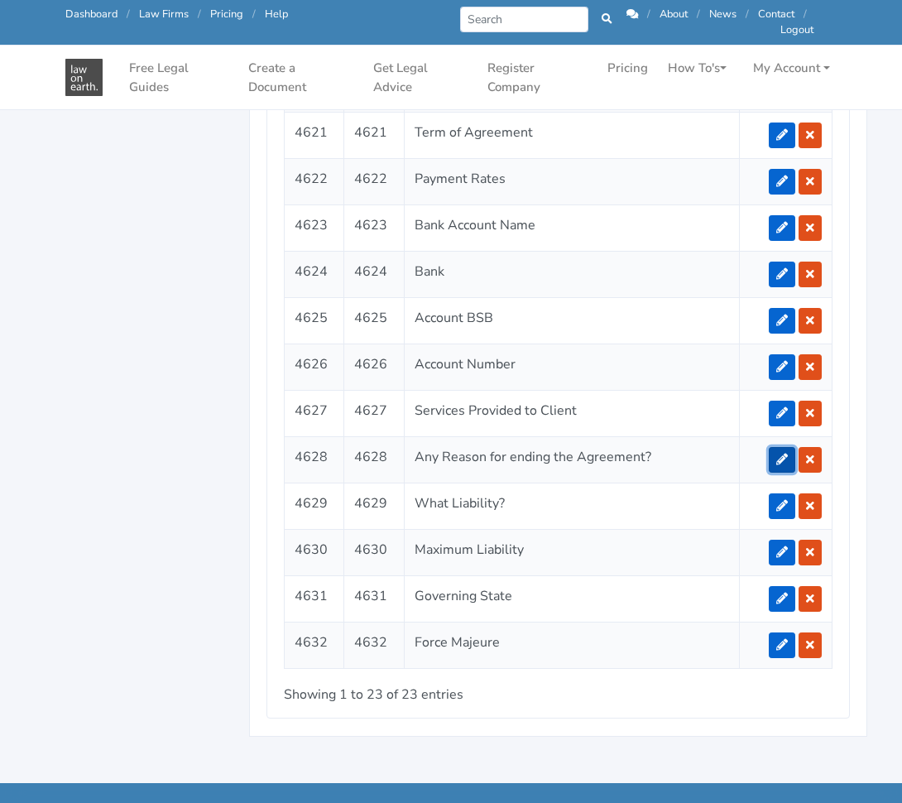
click at [779, 454] on icon at bounding box center [782, 460] width 12 height 12
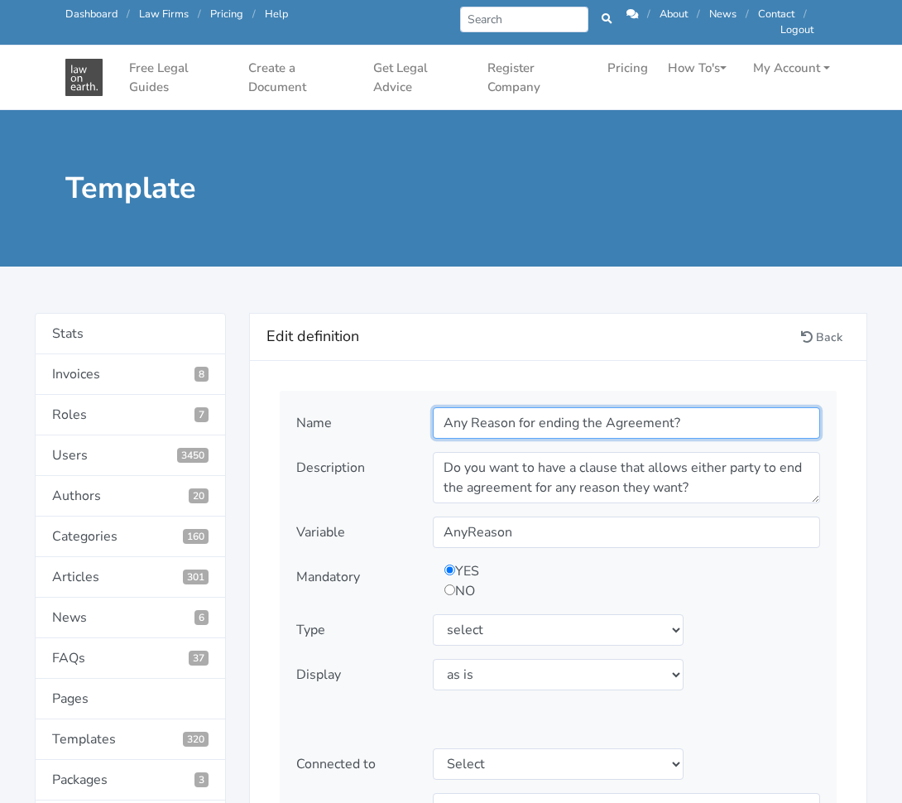
click at [703, 416] on input "Any Reason for ending the Agreement?" at bounding box center [626, 422] width 387 height 31
paste input "Termination For Convenience"
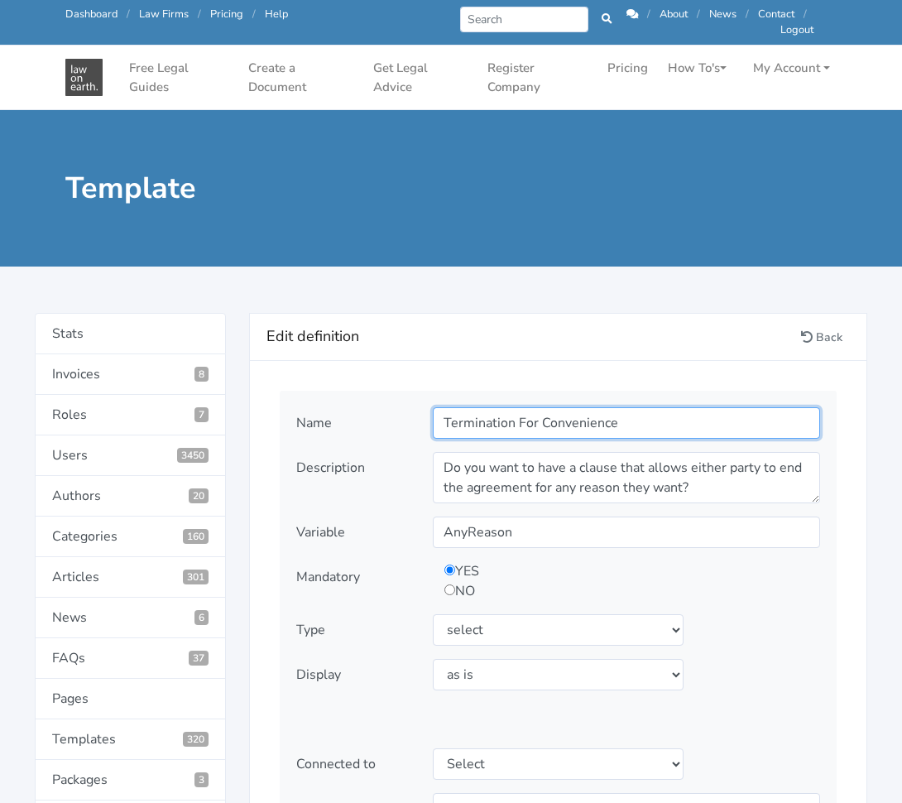
type input "Termination For Convenience"
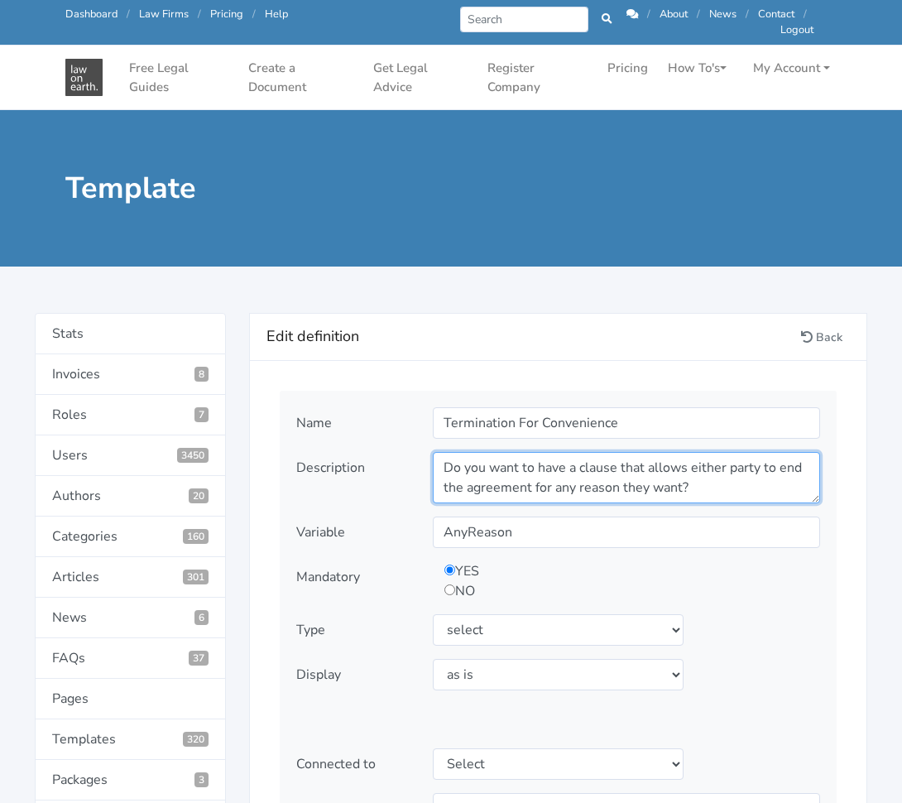
click at [485, 491] on textarea "Do you want to have a clause that allows either party to end the agreement for …" at bounding box center [626, 477] width 387 height 51
paste textarea "Is either party entitled to terminate the Agreement for any reason purely out o…"
type textarea "Is either party entitled to terminate the Agreement for any reason purely out o…"
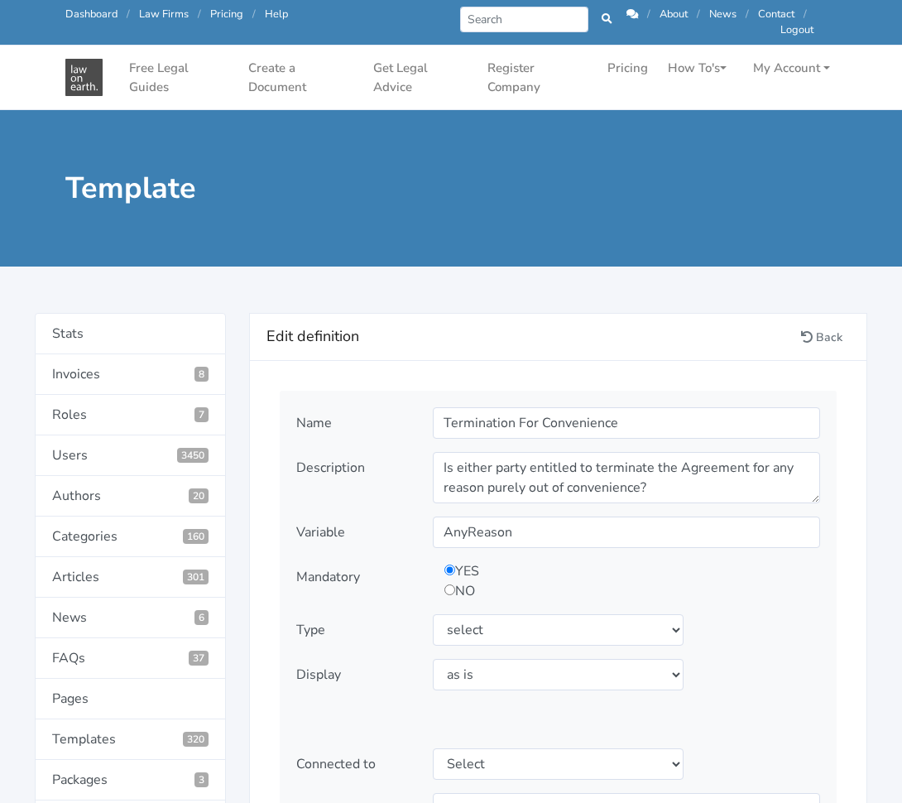
click at [684, 592] on div "YES NO" at bounding box center [578, 581] width 290 height 40
click at [610, 673] on select "Select display as is uppercase lowercase first letter uppercase first letter lo…" at bounding box center [558, 674] width 251 height 31
click at [785, 579] on div "YES NO" at bounding box center [627, 581] width 396 height 40
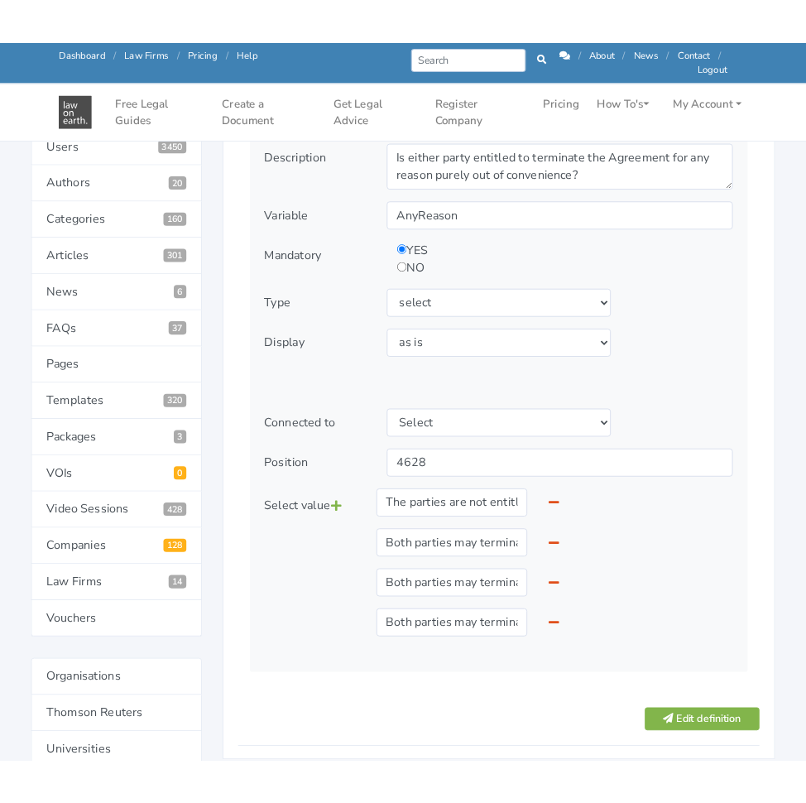
scroll to position [288, 0]
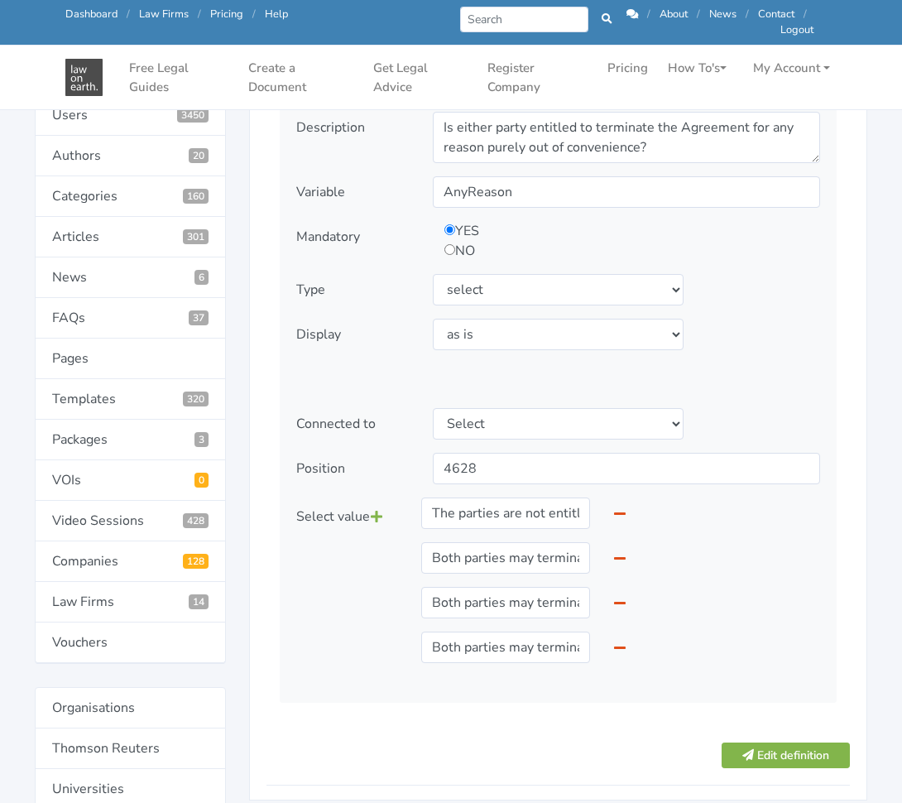
click at [842, 397] on div "Name Termination For Convenience Description" at bounding box center [558, 379] width 581 height 659
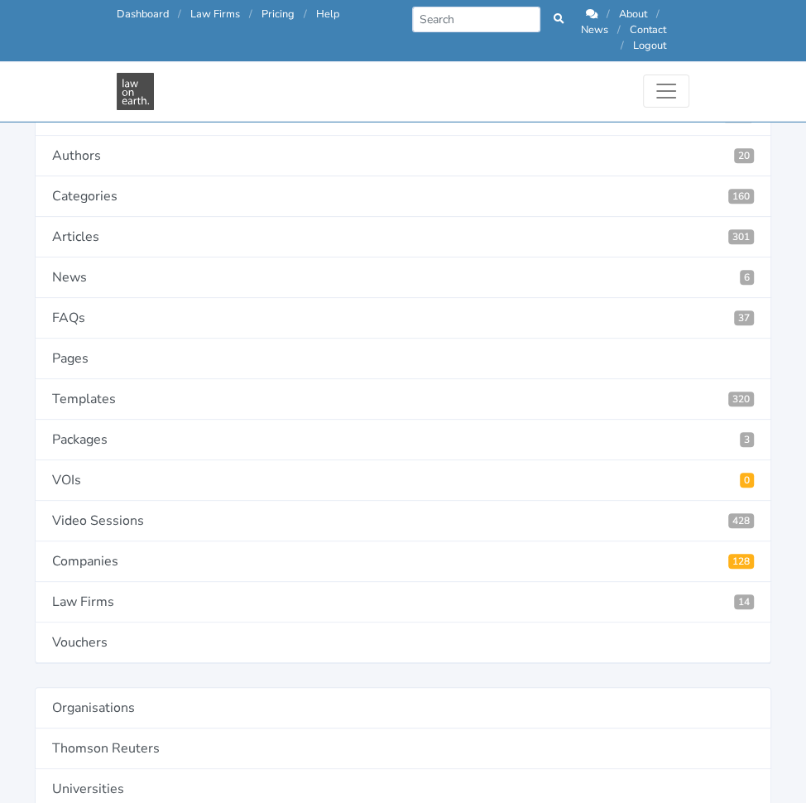
paste input "No, neither party is entitled to terminate the Agreement for convenience"
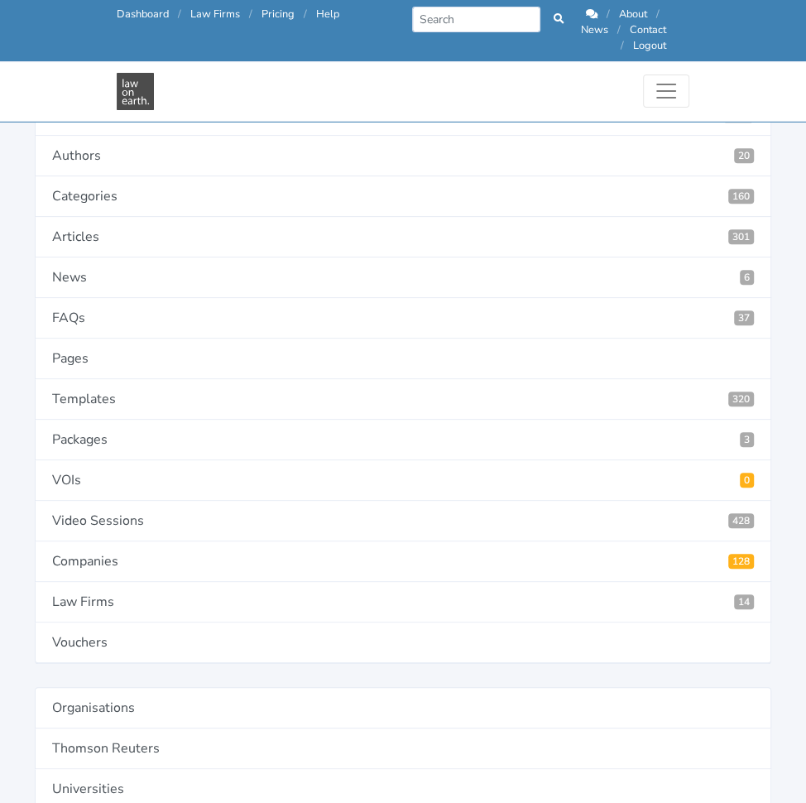
type input "No, neither party is entitled to terminate the Agreement for convenience."
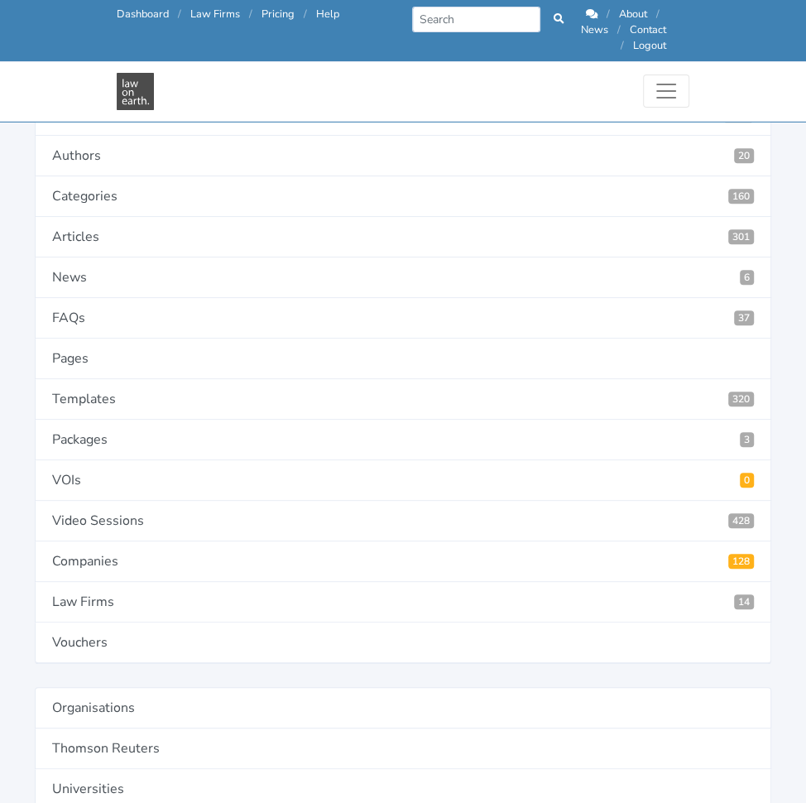
paste input "Yes, provided that party provides 30 days written notice"
type input "Yes, provided that party provides 30 days written notice."
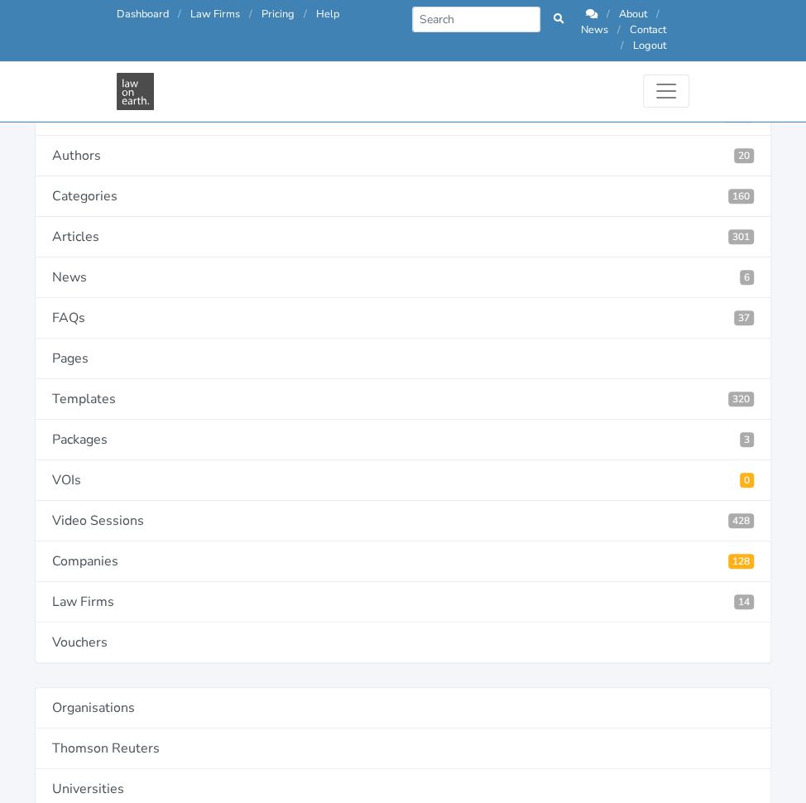
paste input "Yes, provided that party provides 60 days written notice"
type input "Yes, provided that party provides 60 days written notice."
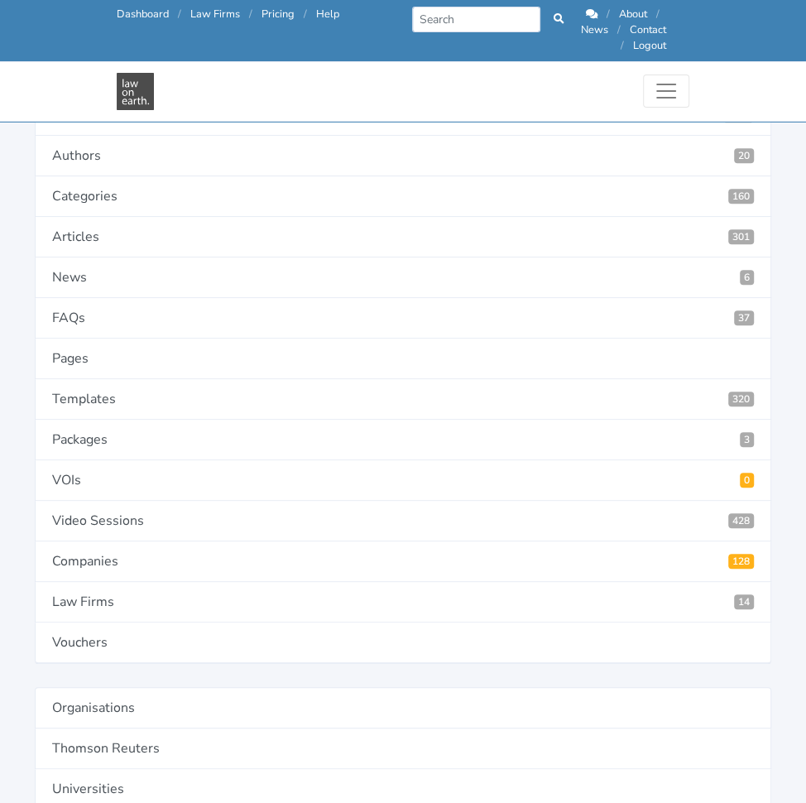
scroll to position [0, 0]
paste input "Yes, provided that party provides 90 days written notice"
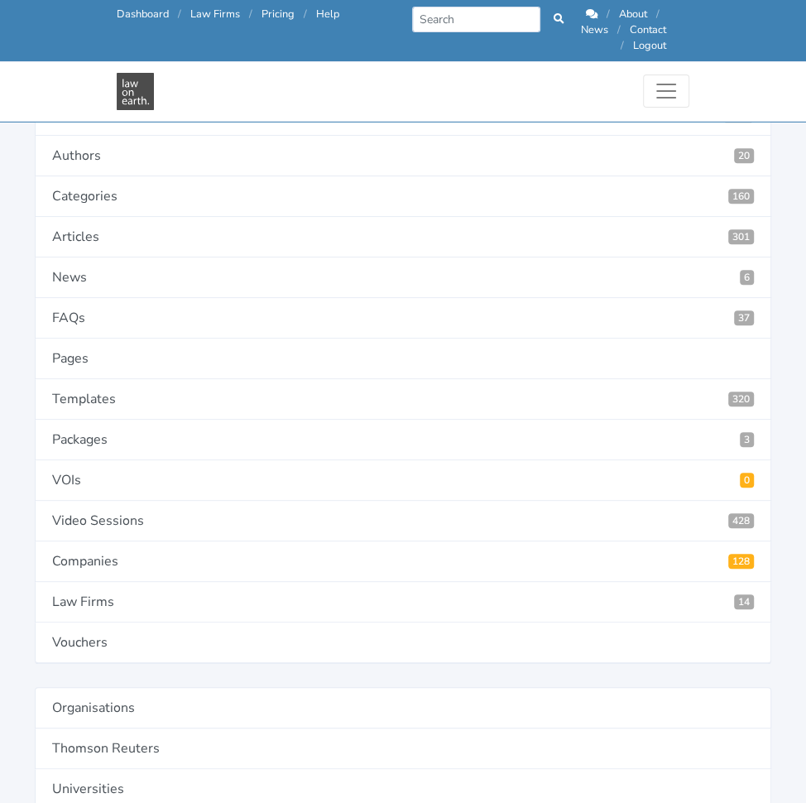
scroll to position [0, 185]
type input "Yes, provided that party provides 90 days written notice."
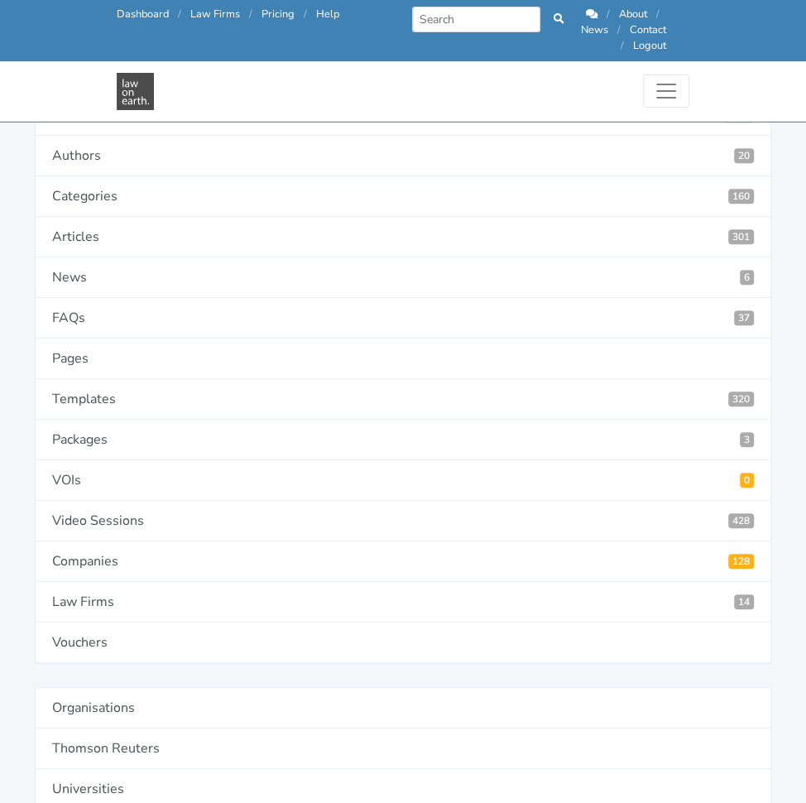
paste input "Yes, provided that party provides 120 days written notice."
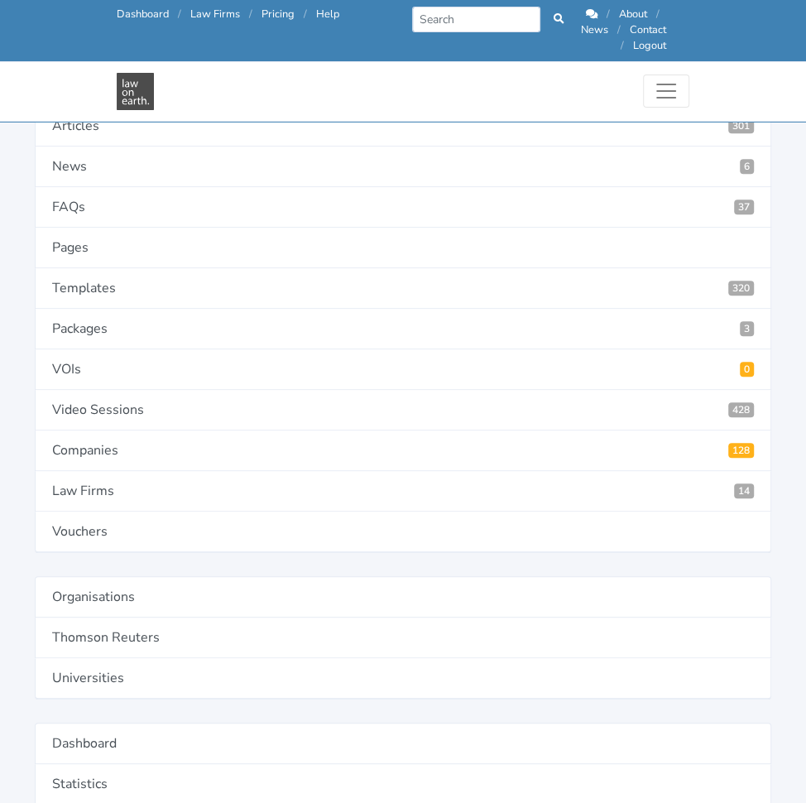
scroll to position [481, 0]
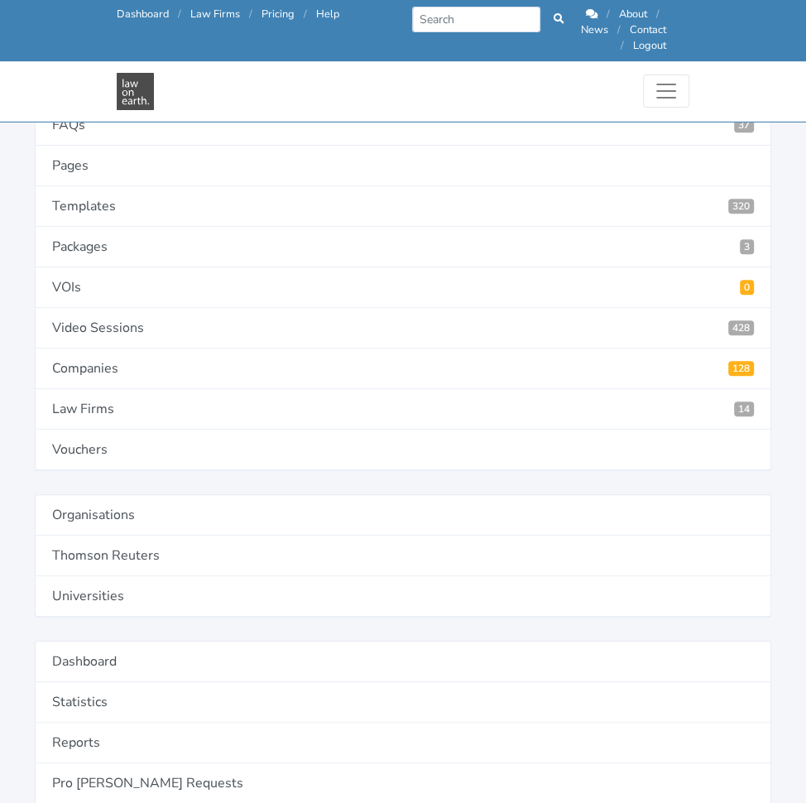
type input "Yes, provided that party provides 120 days written notice."
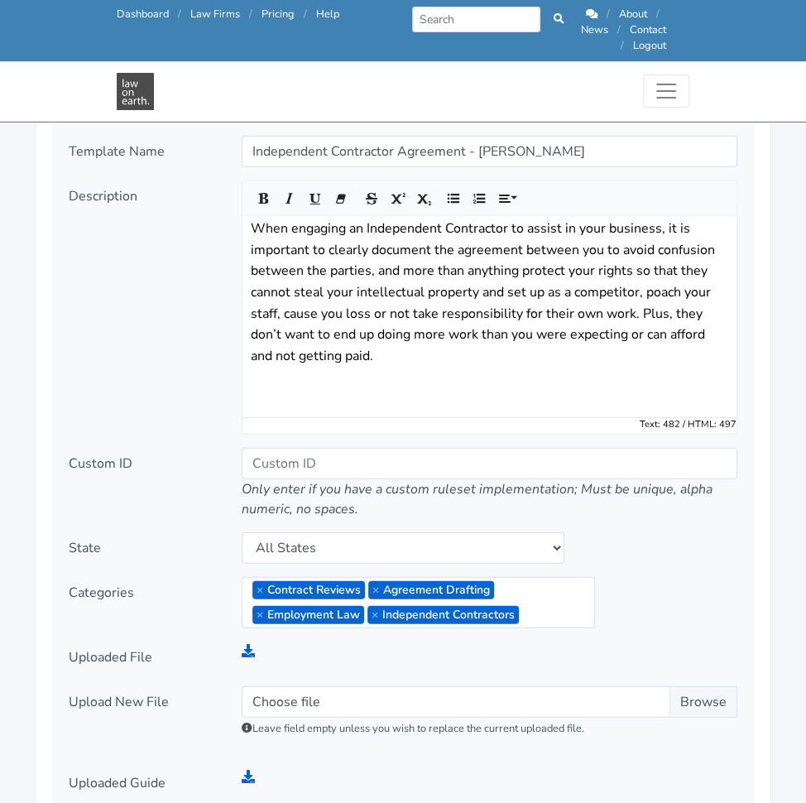
scroll to position [2095, 0]
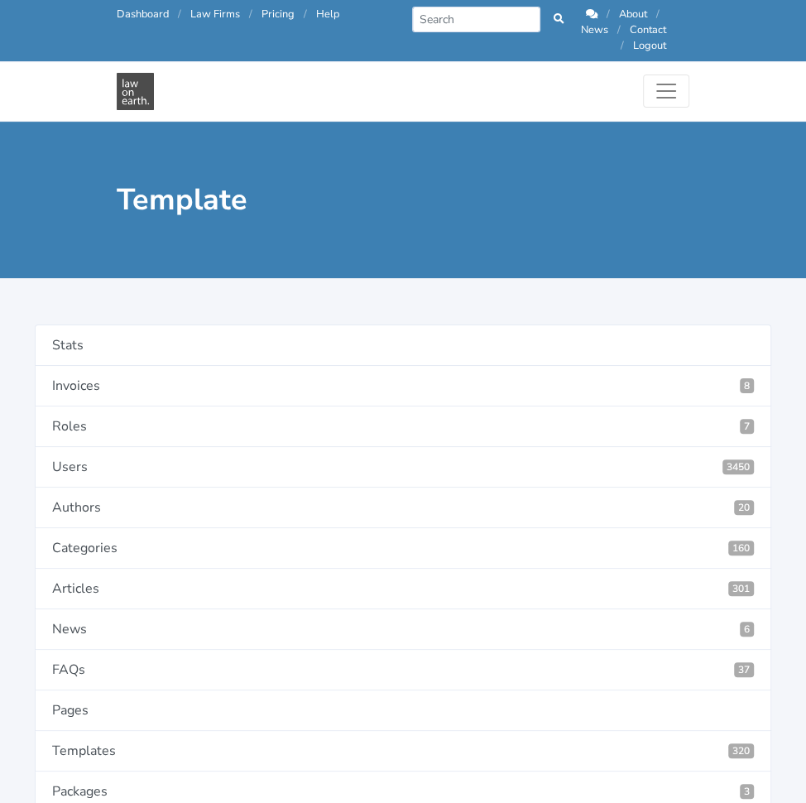
drag, startPoint x: 517, startPoint y: 426, endPoint x: 344, endPoint y: 420, distance: 173.1
type input "Liability"
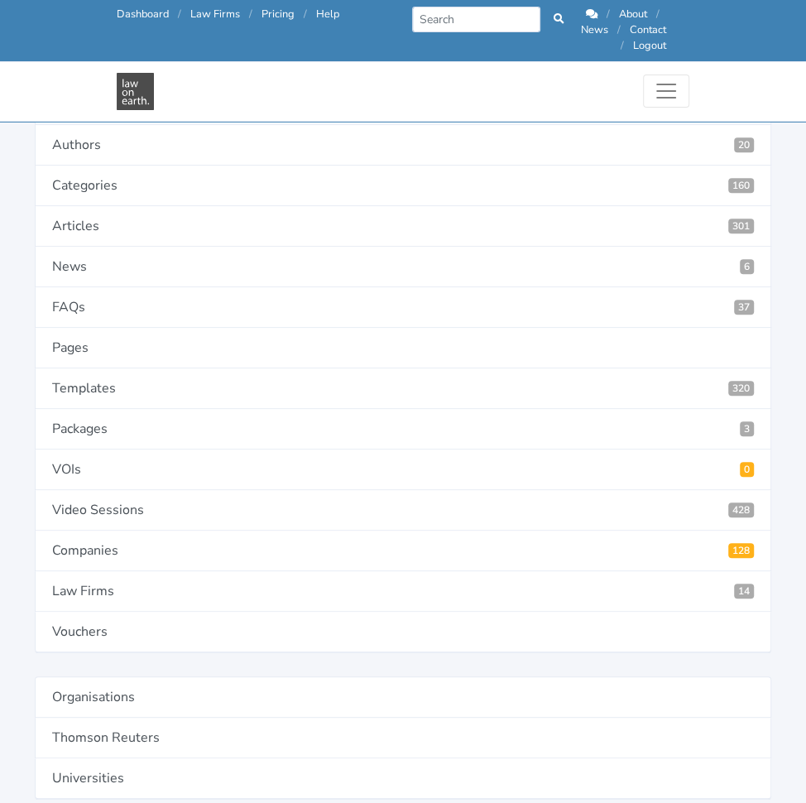
scroll to position [300, 0]
paste input "In favour of Contractor: The Client holds harmless the Contractor where the Cli…"
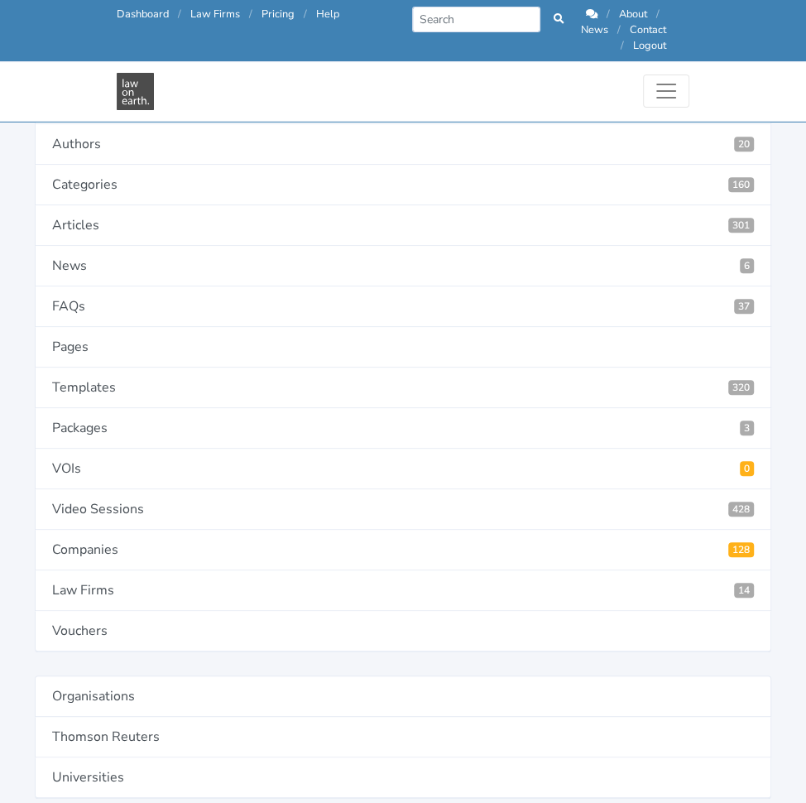
scroll to position [0, 2735]
type input "In favour of Contractor: The Client holds harmless the Contractor where the Cli…"
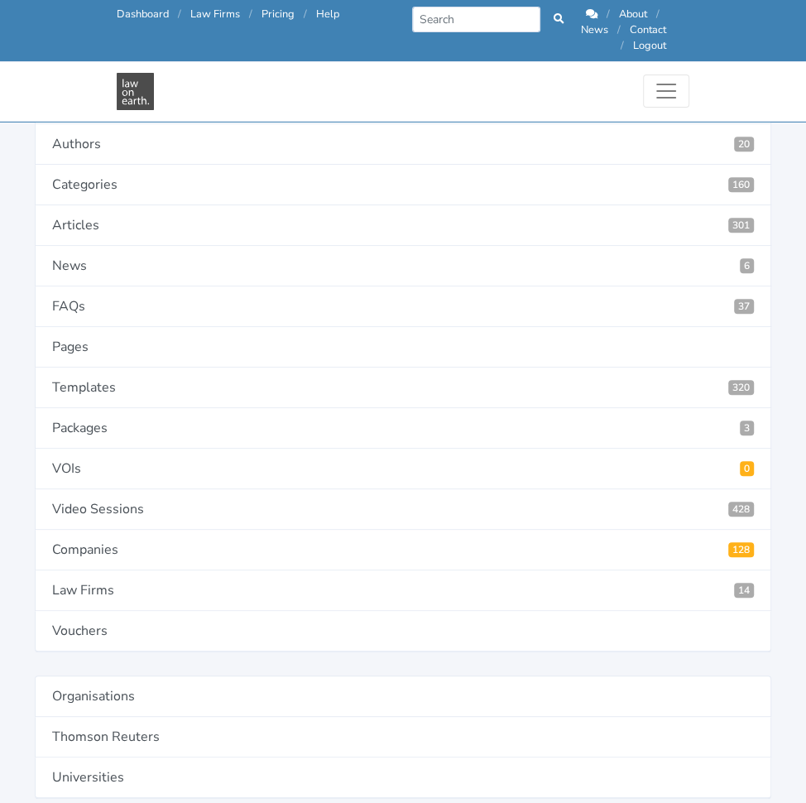
paste input "In favour of Client:"
type input "In favour of Client: The Contractor holds harmless the Client where the Client …"
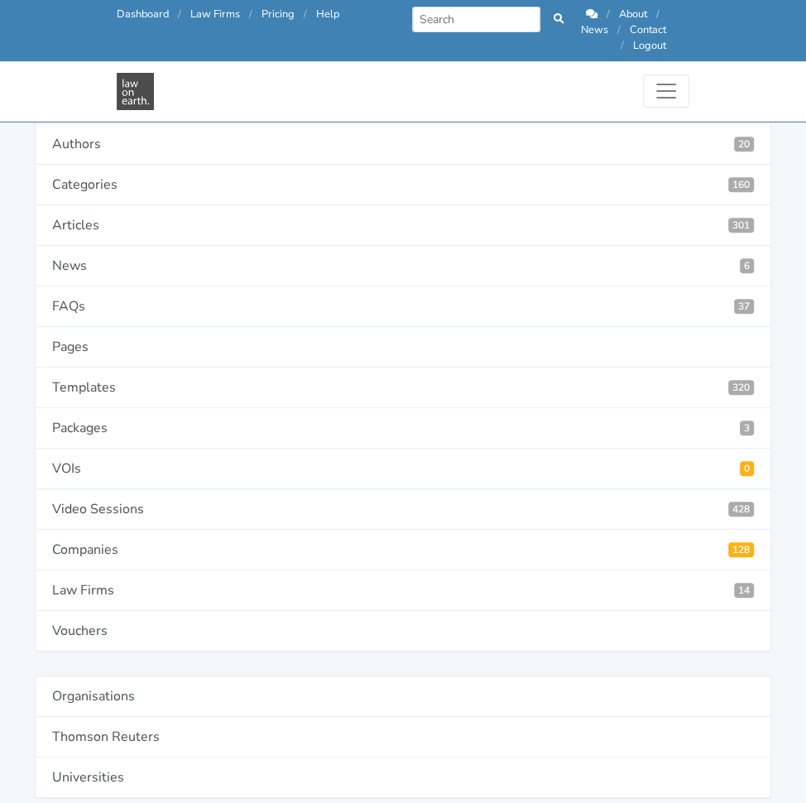
scroll to position [0, 0]
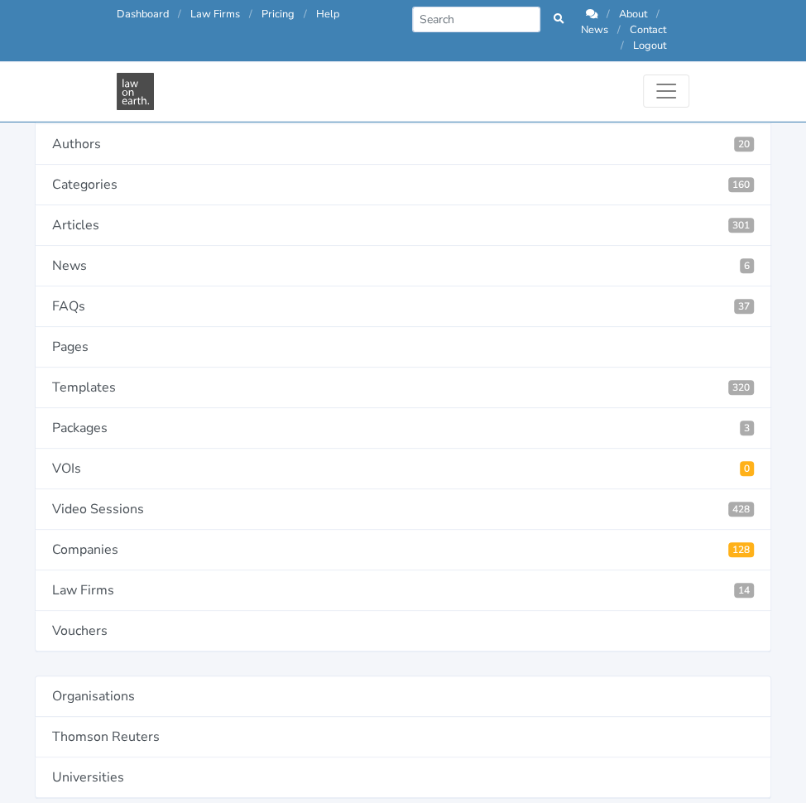
paste input "Equal liability to each party:"
type input "Equal liability to each party: Where one Party is in breach of this Agreement, …"
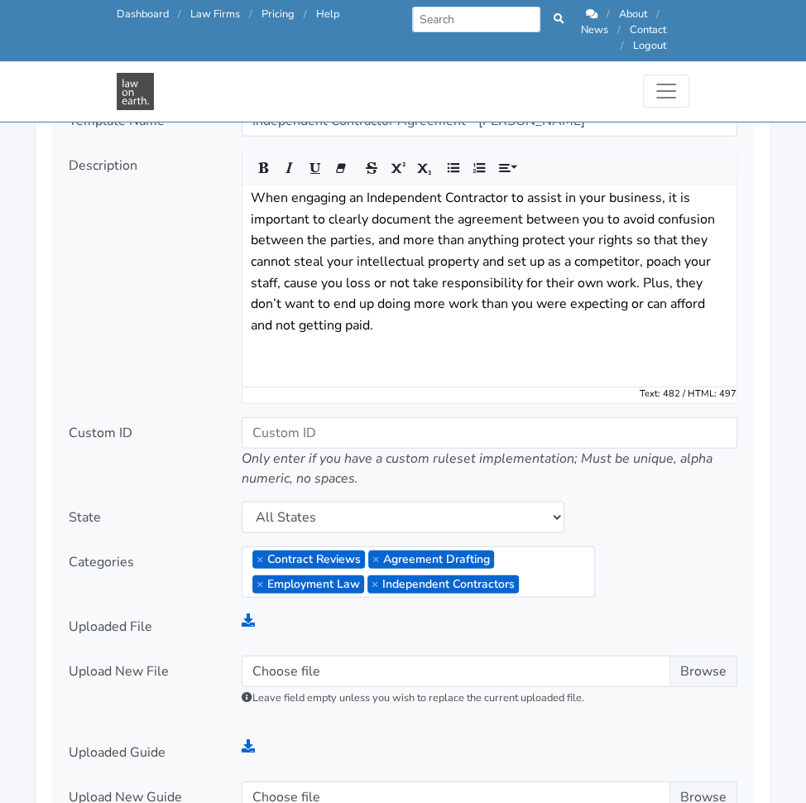
scroll to position [2124, 0]
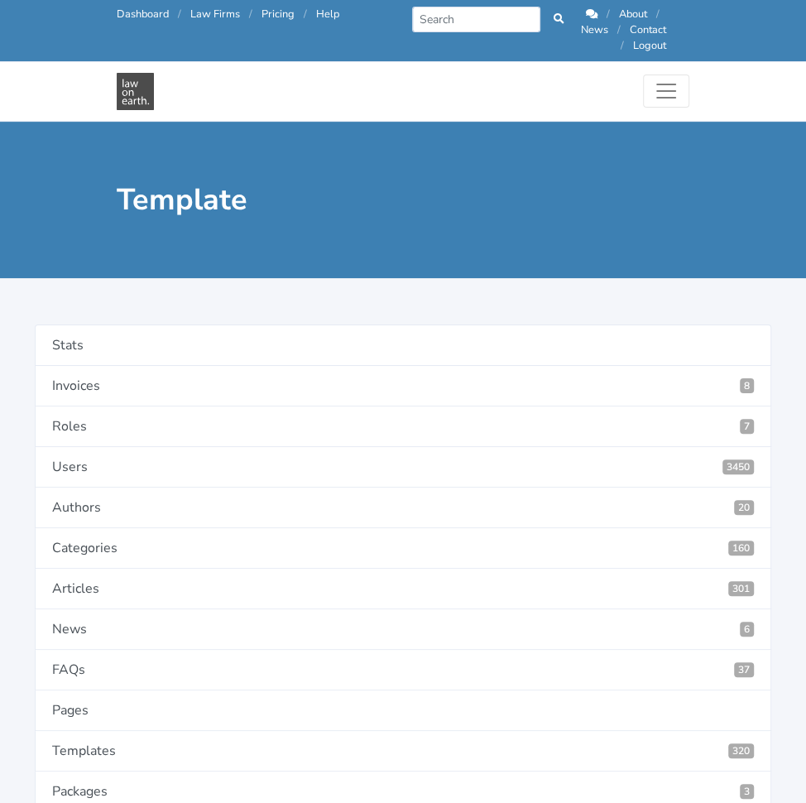
drag, startPoint x: 530, startPoint y: 481, endPoint x: 358, endPoint y: 443, distance: 175.5
paste textarea "Do you want either the Client or the Contractor to be able to have a cap on any…"
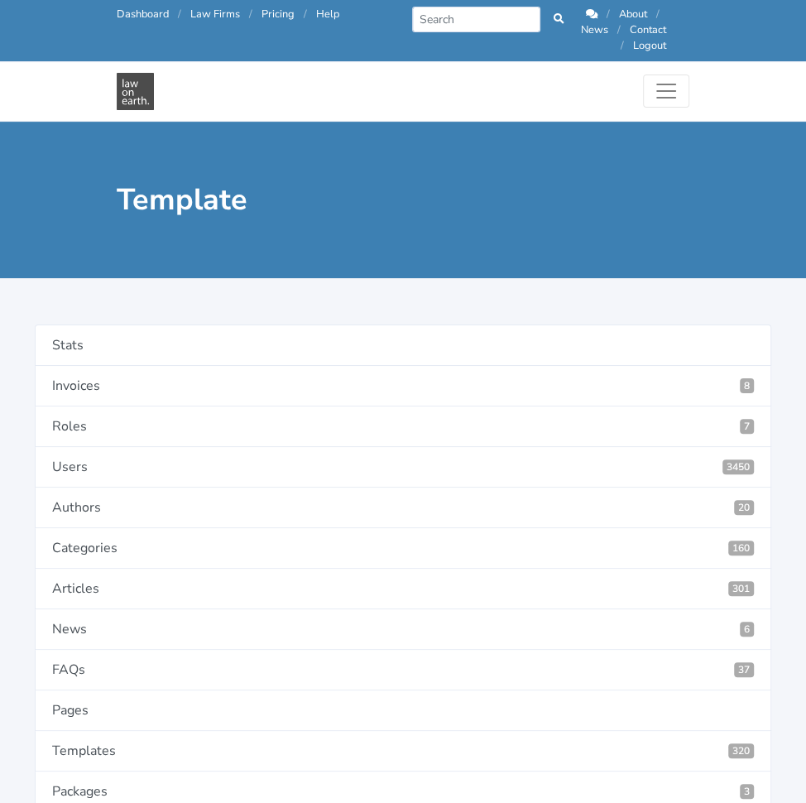
scroll to position [54, 0]
type textarea "Do you want either the Client or the Contractor to be able to have a cap on any…"
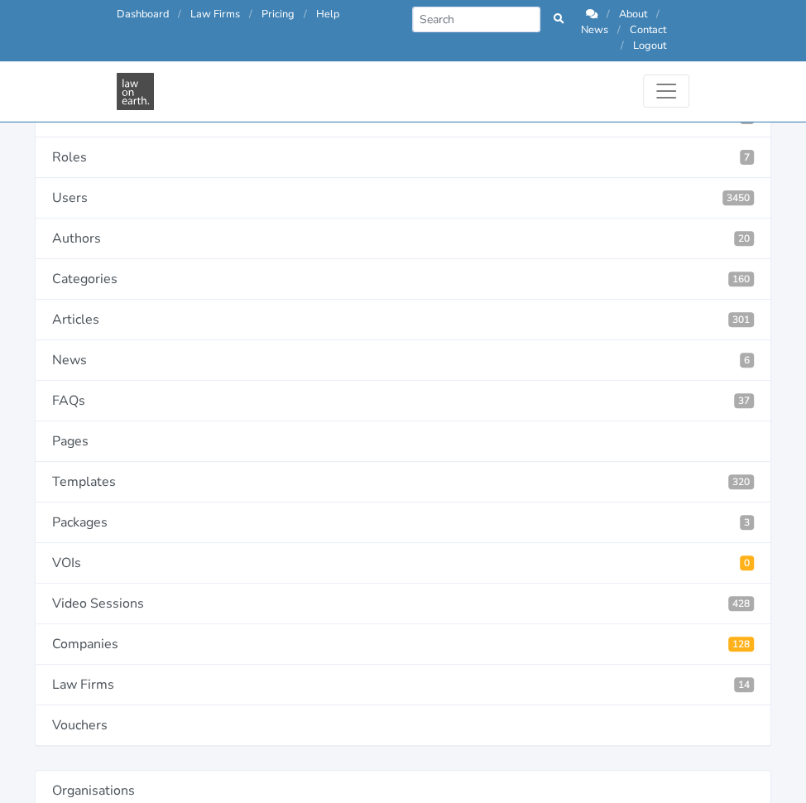
scroll to position [208, 0]
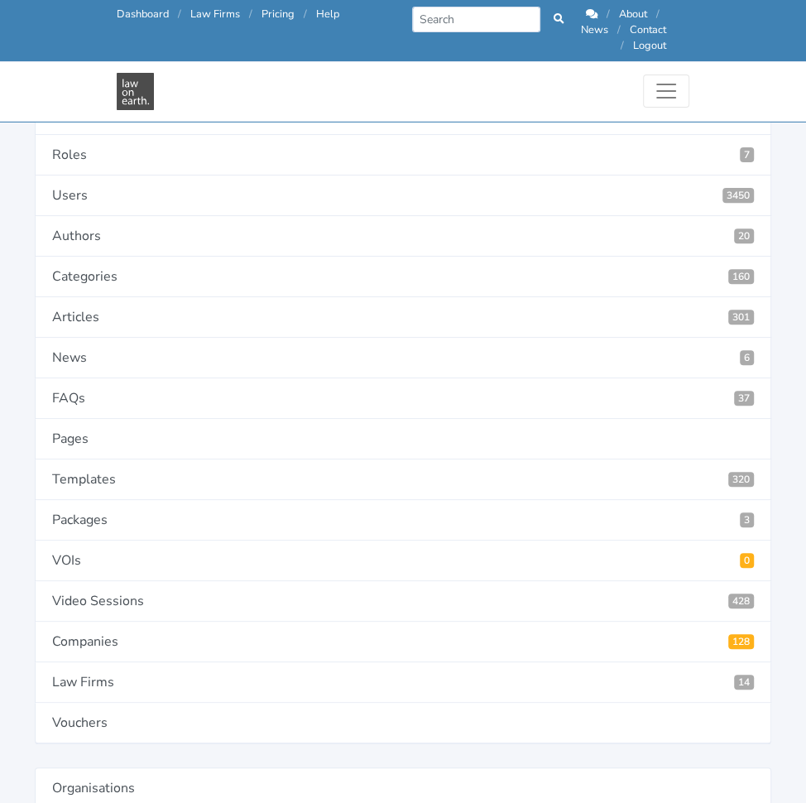
paste input "In favour of Contractor:"
type input "In favour of Contractor: To the maximum extent permitted by Law, the aggregate …"
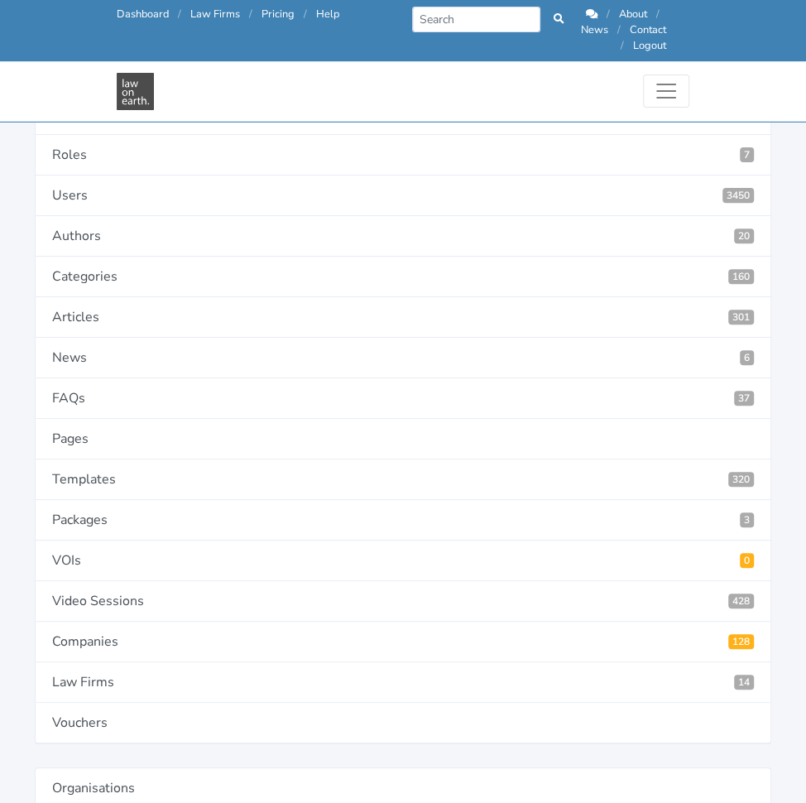
paste input "In favour of Client:"
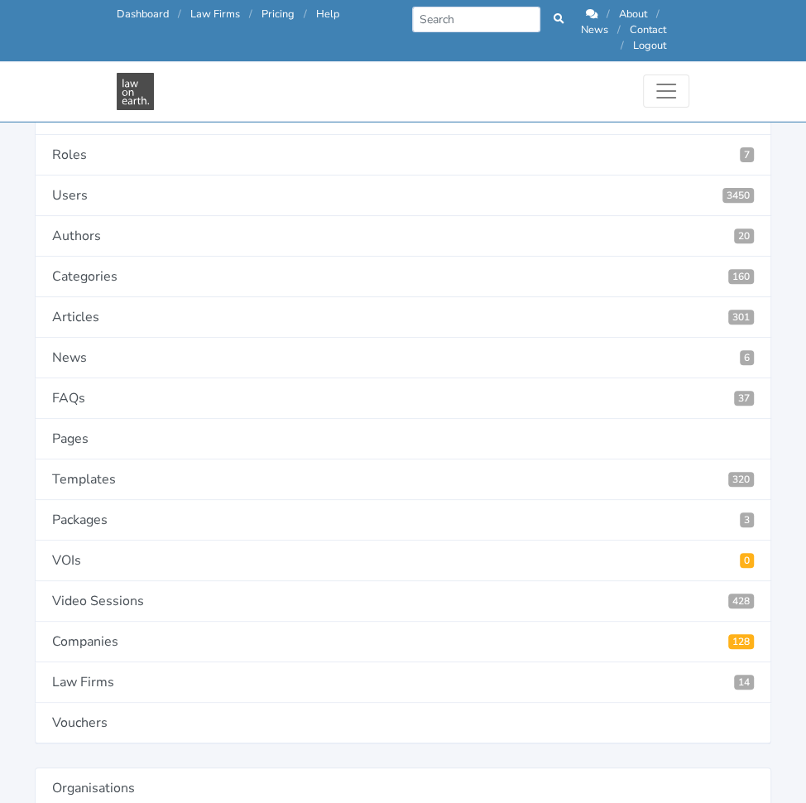
type input "In favour of Client: To the maximum extent permitted by Law, the aggregate liab…"
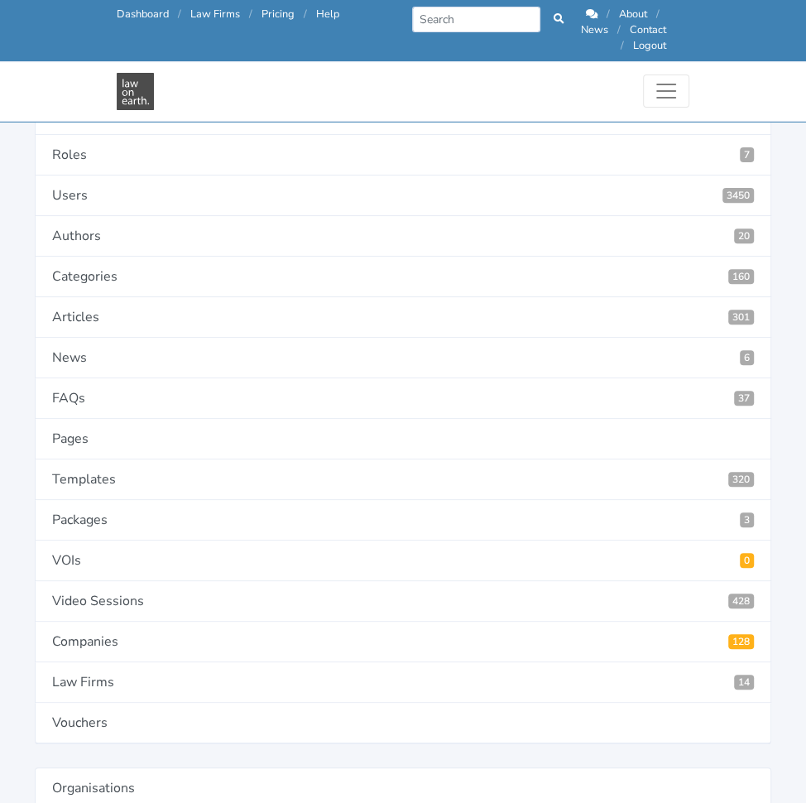
paste input "Liability of both parties is capped:"
type input "Liability of both parties is capped: To the maximum extent permitted by Law, th…"
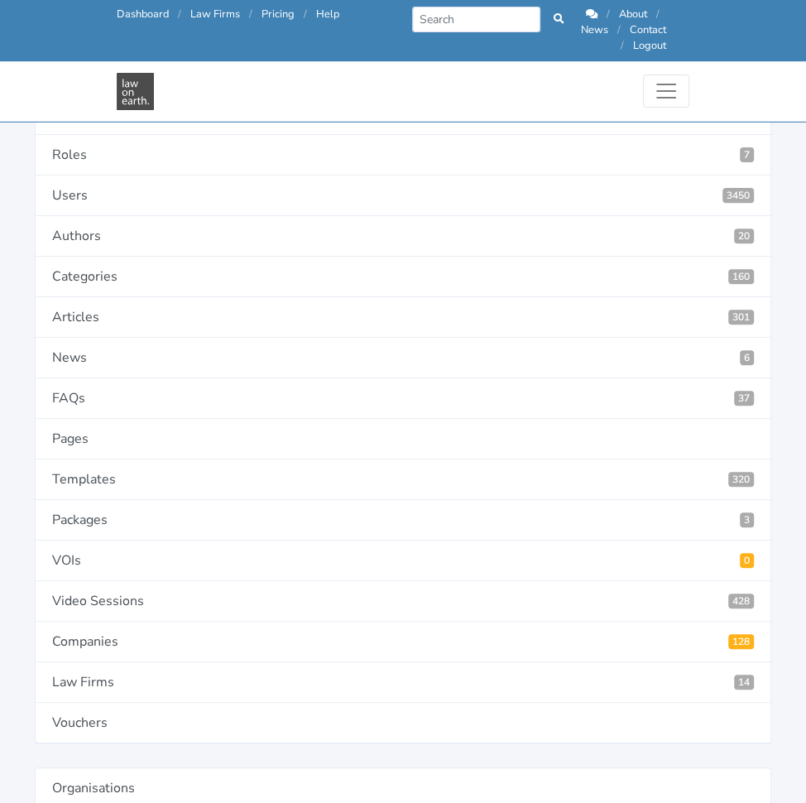
paste input "Liability of both parties is NOT capped:"
type input "Liability of both parties is NOT capped: To the maximum extent permitted by Law…"
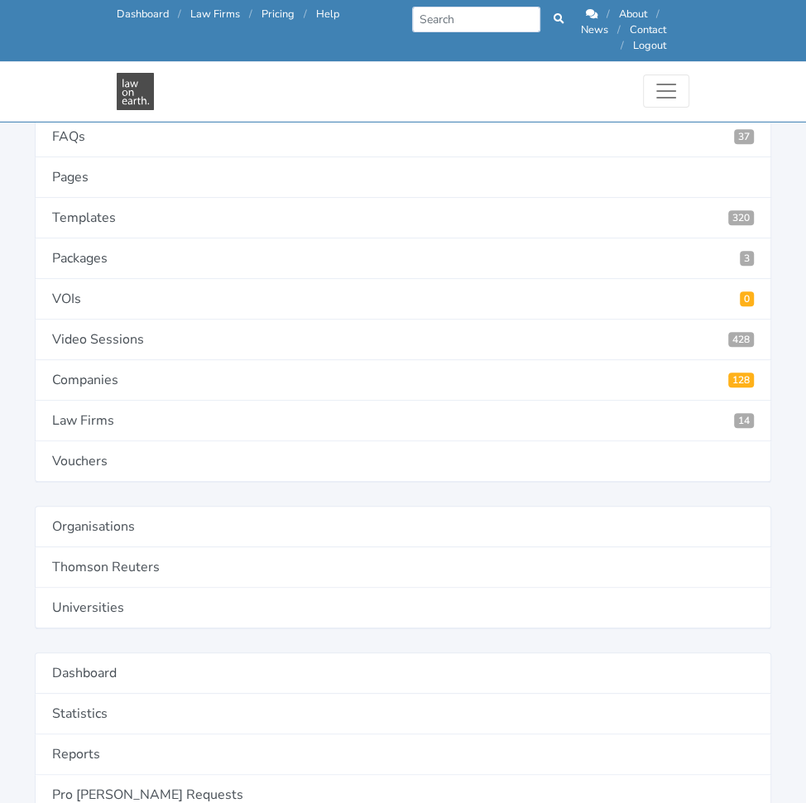
scroll to position [470, 0]
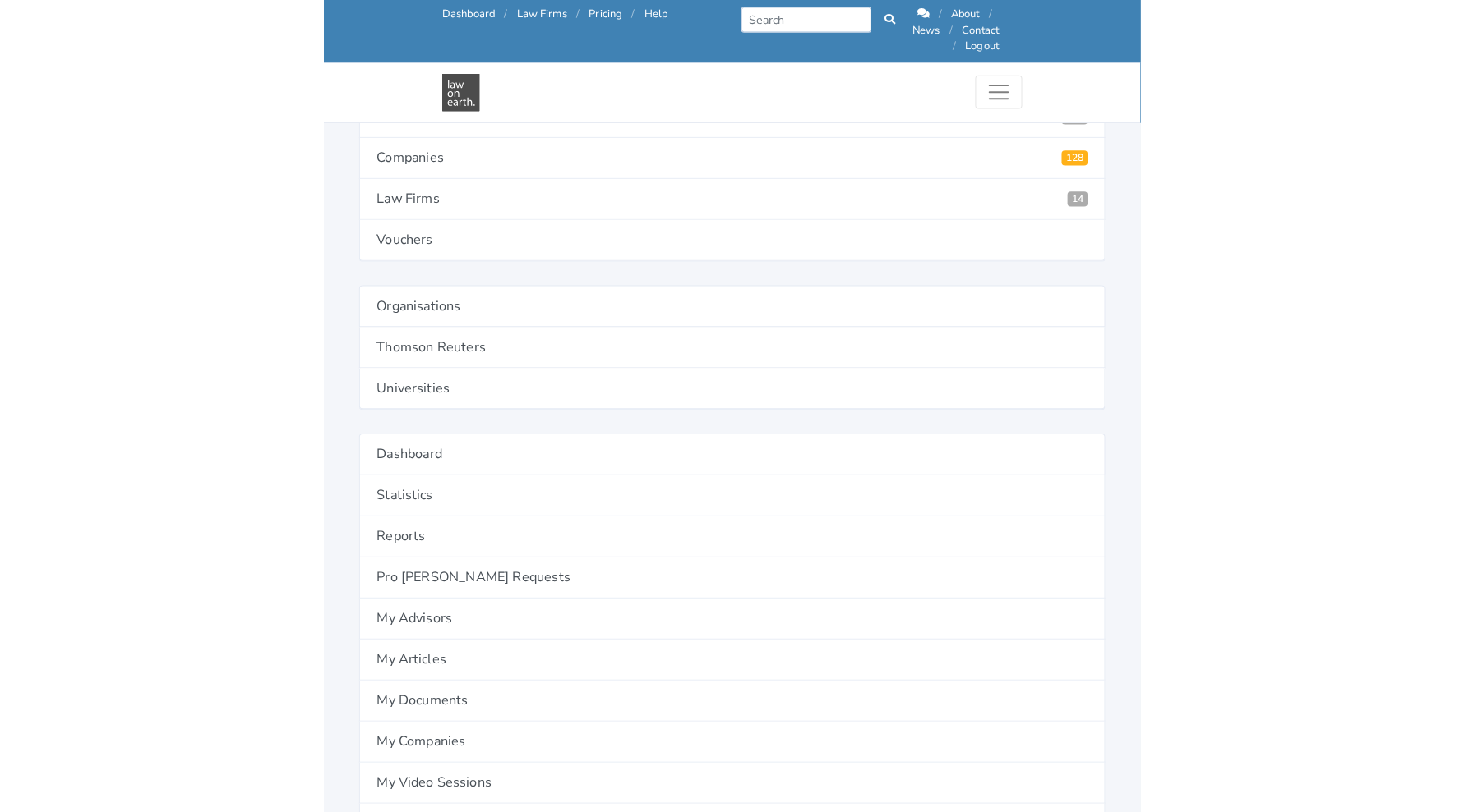
scroll to position [730, 0]
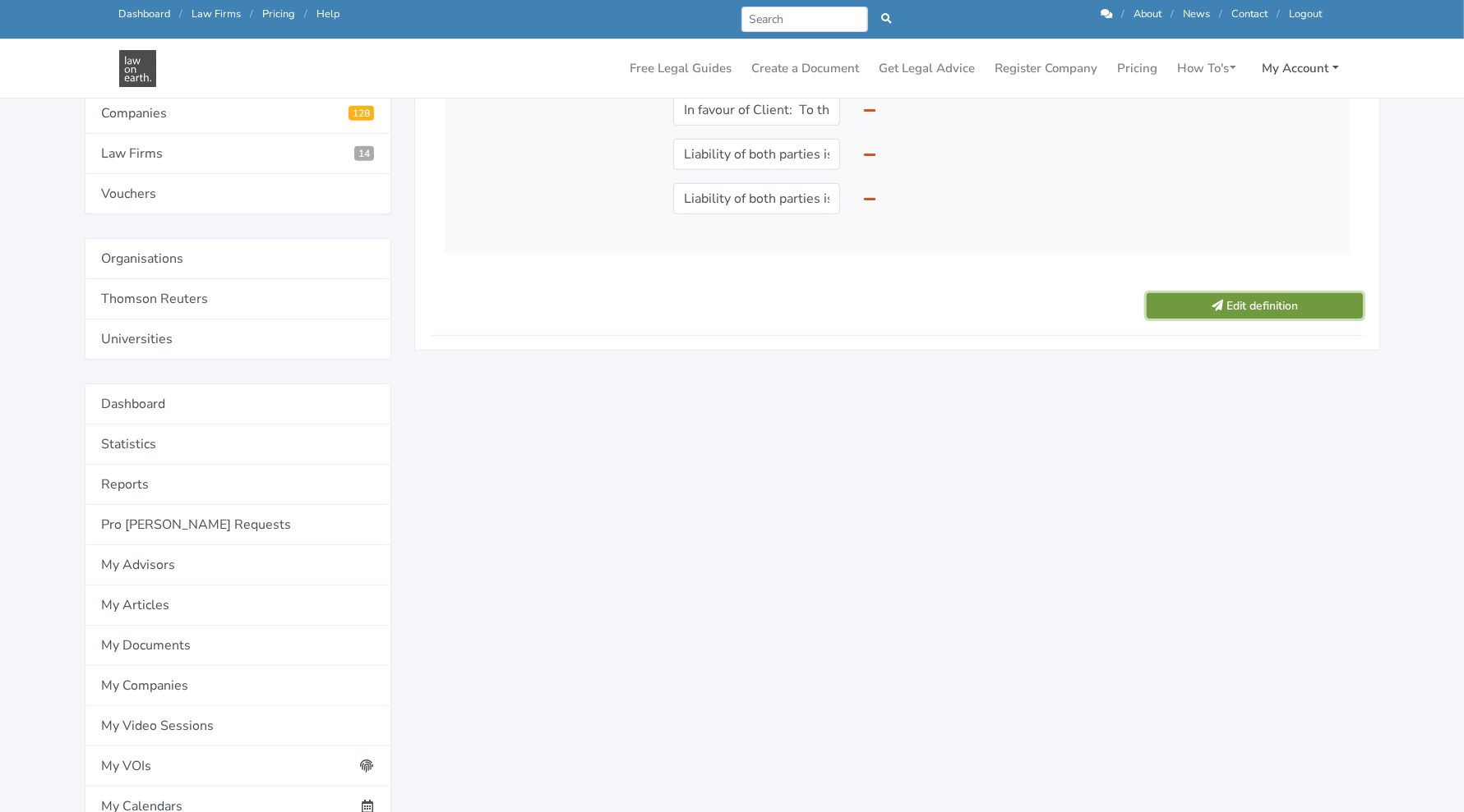
scroll to position [19, 0]
click at [800, 304] on button "Edit definition" at bounding box center [1253, 306] width 216 height 26
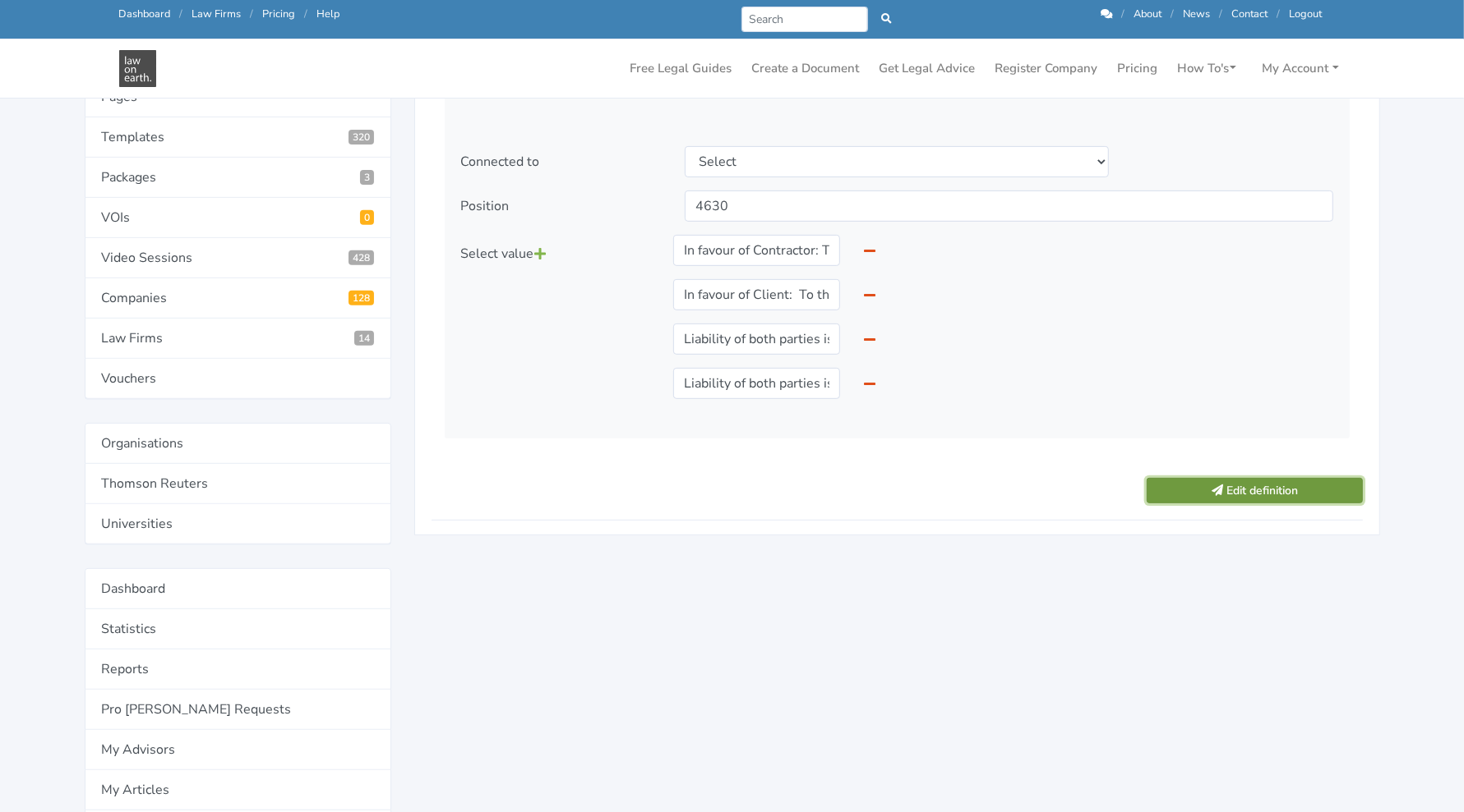
scroll to position [538, 0]
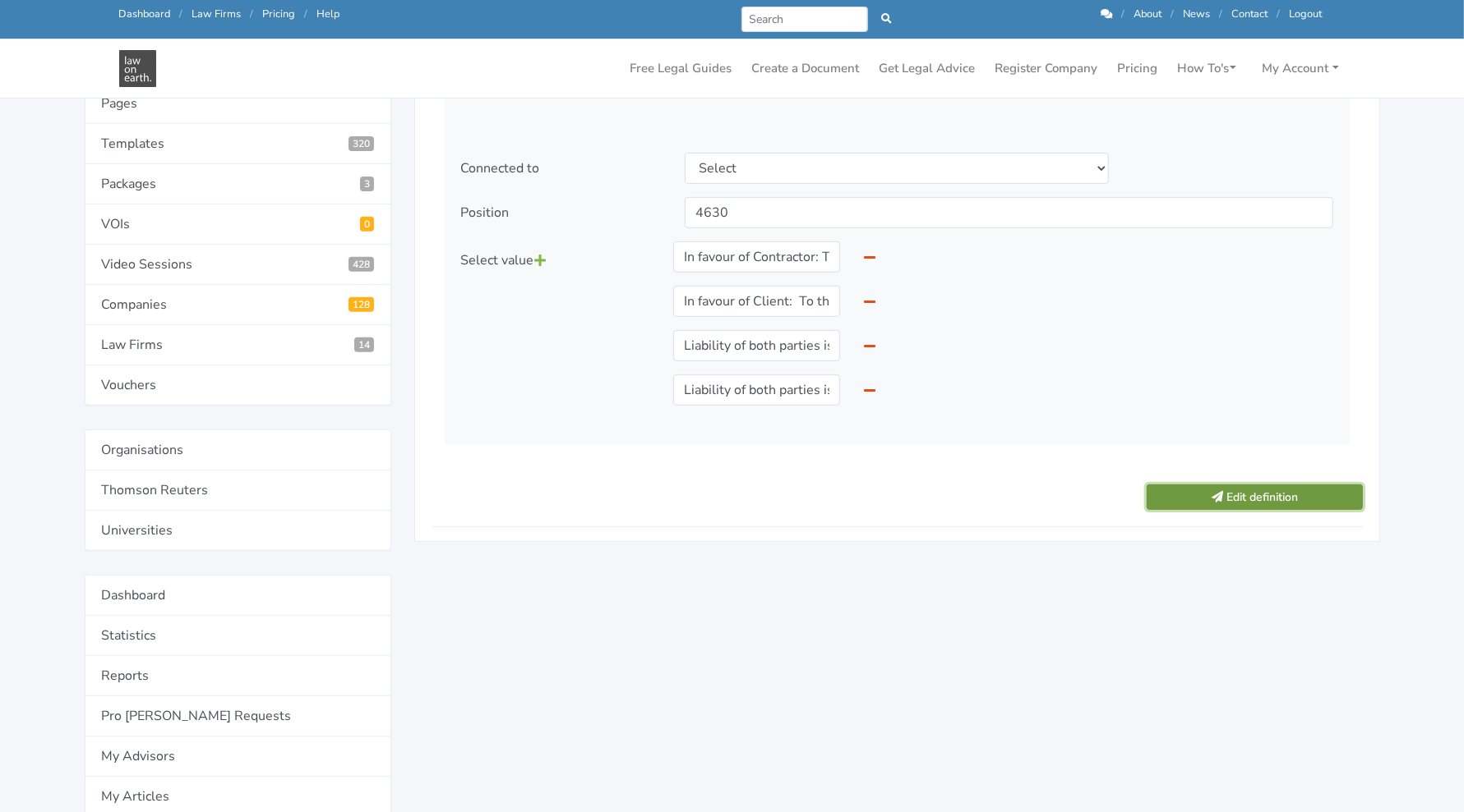
click at [800, 504] on button "Edit definition" at bounding box center [1253, 497] width 216 height 26
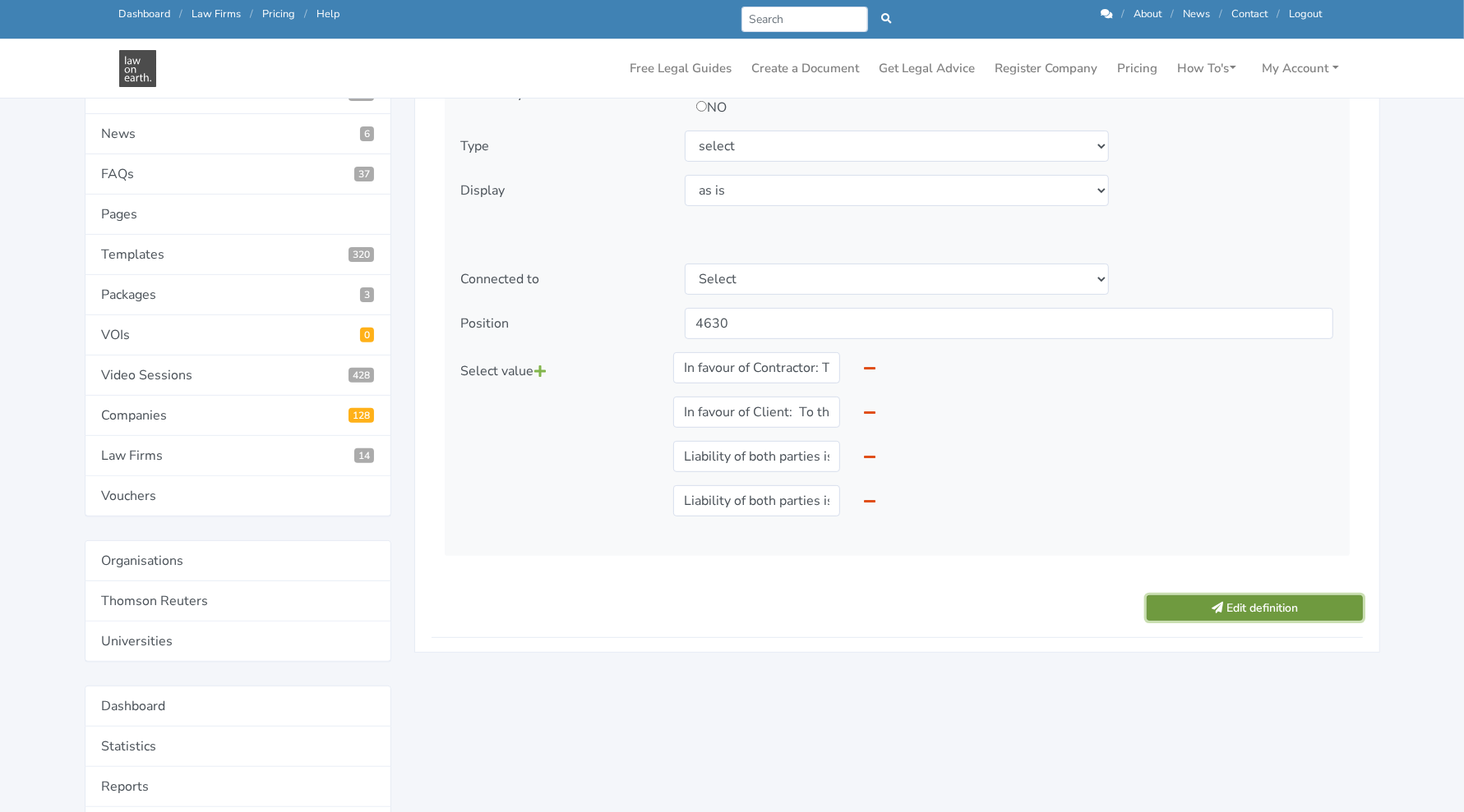
scroll to position [429, 0]
click at [800, 604] on button "Edit definition" at bounding box center [1253, 607] width 216 height 26
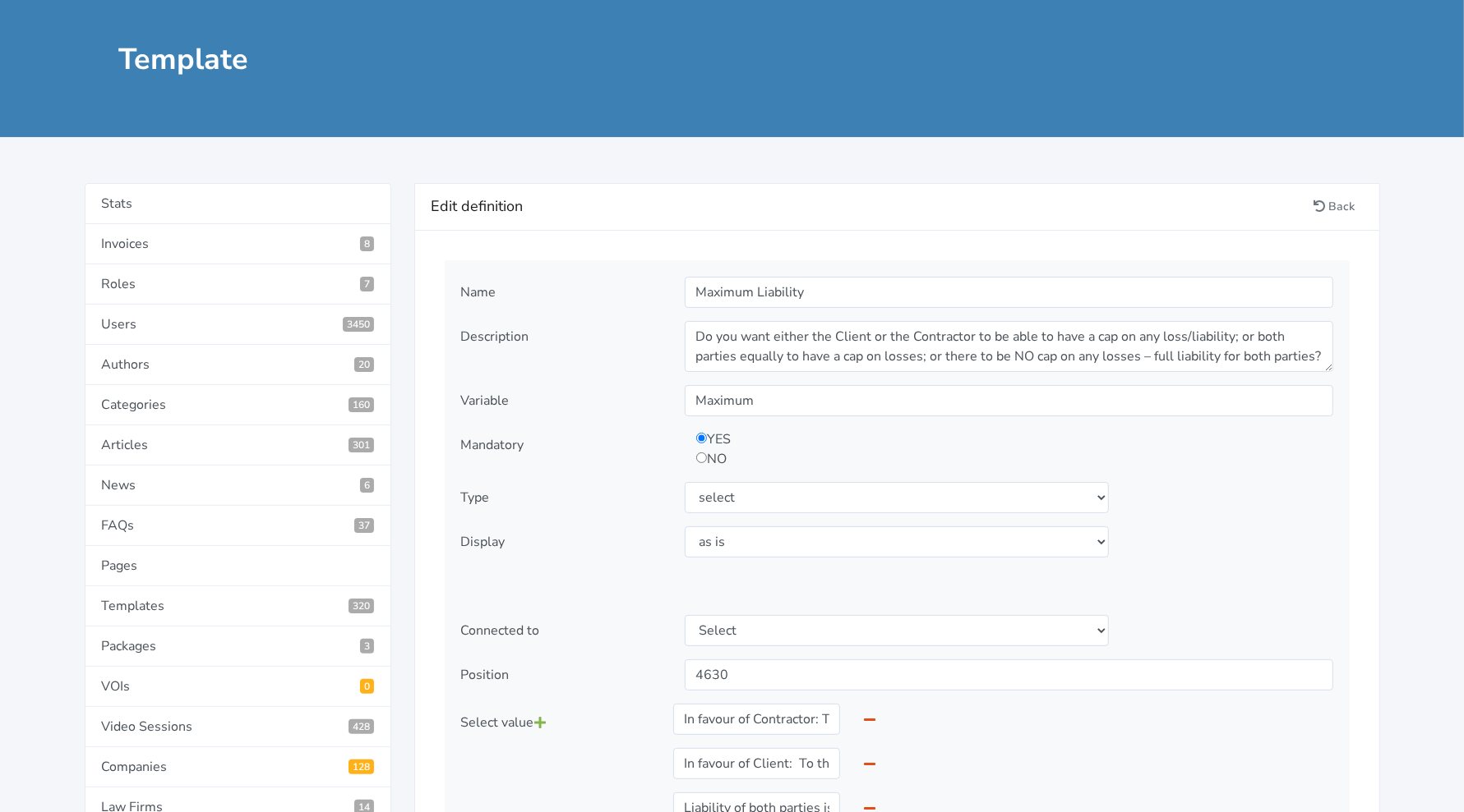
scroll to position [0, 0]
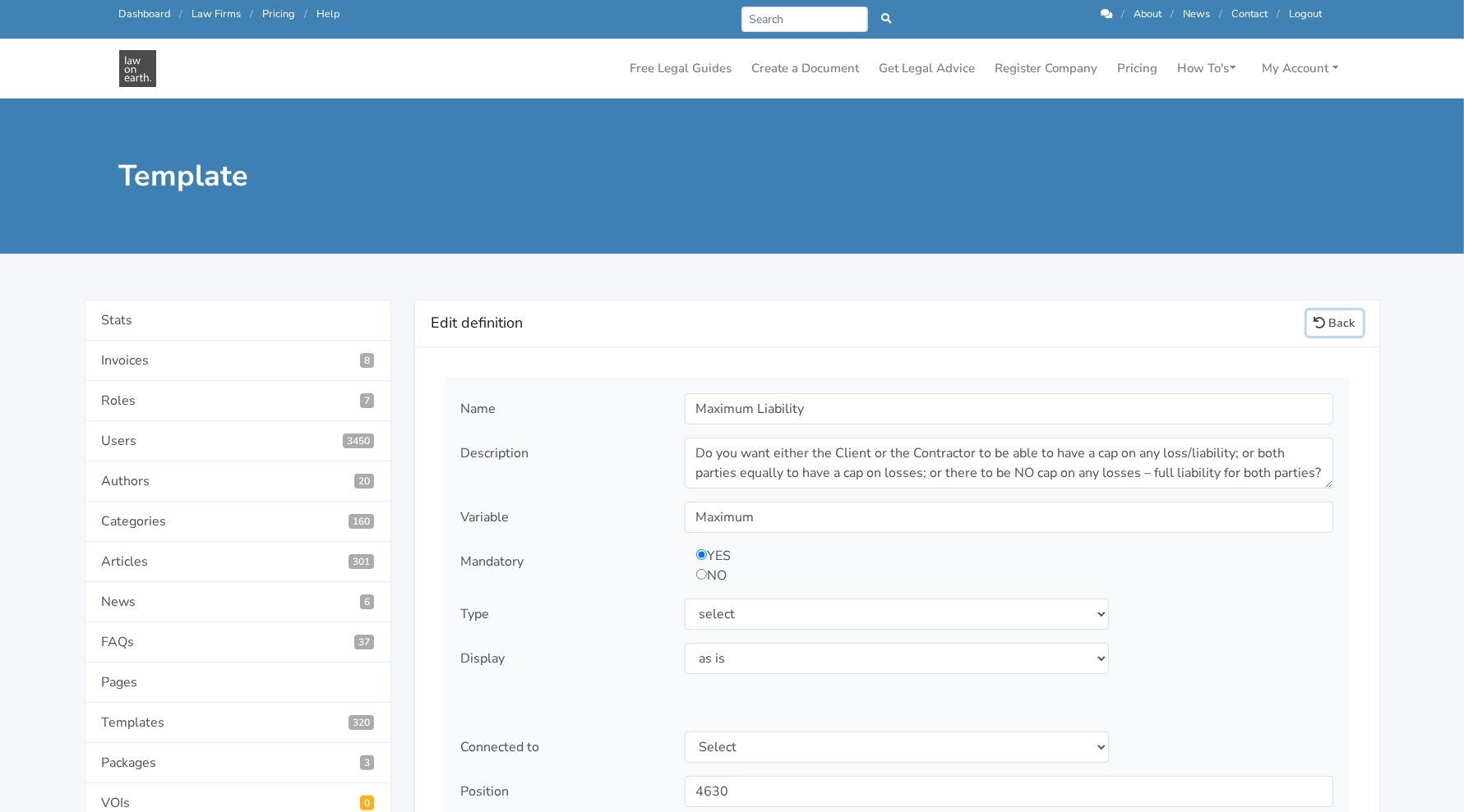
click at [800, 325] on link "Back" at bounding box center [1335, 324] width 56 height 26
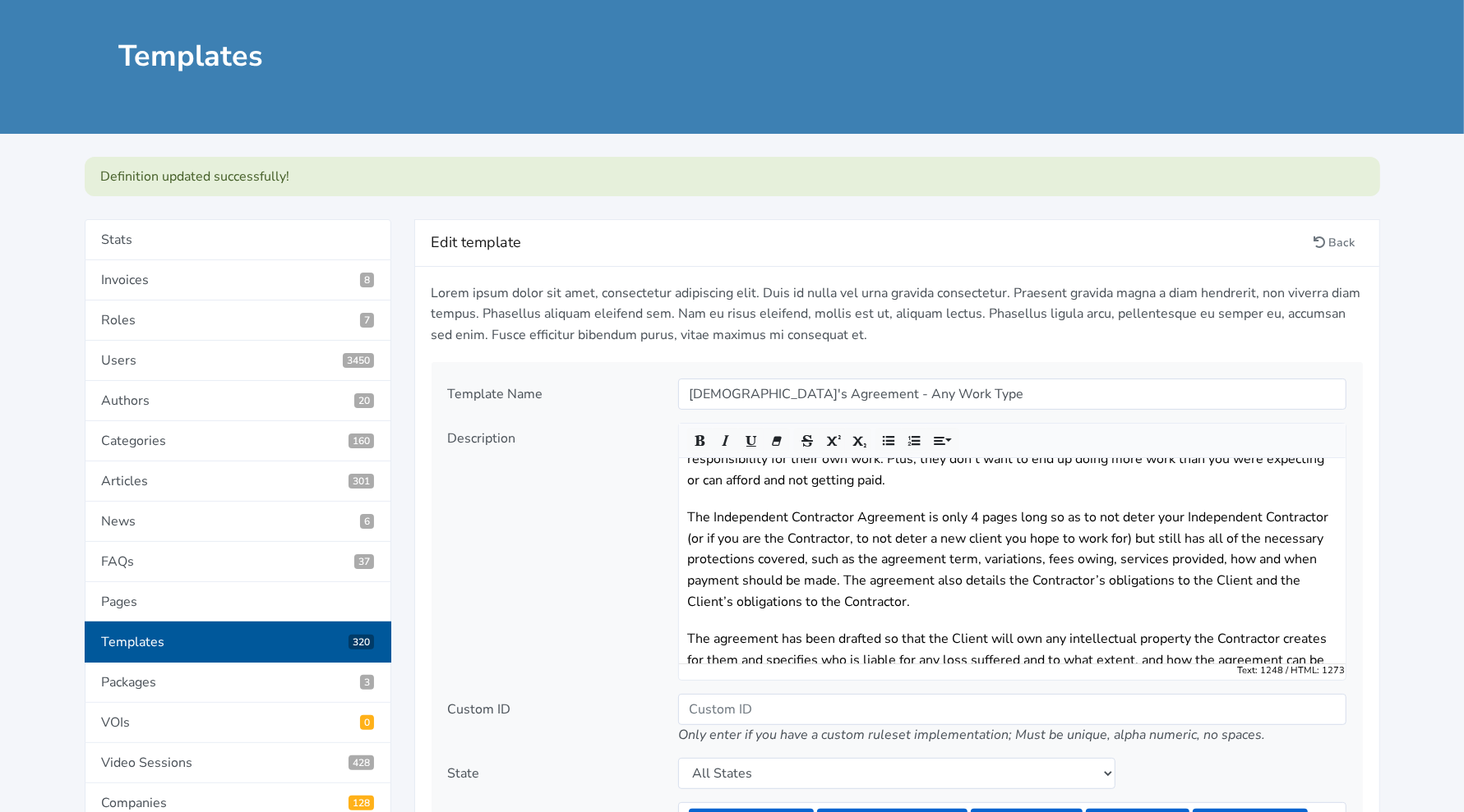
scroll to position [133, 0]
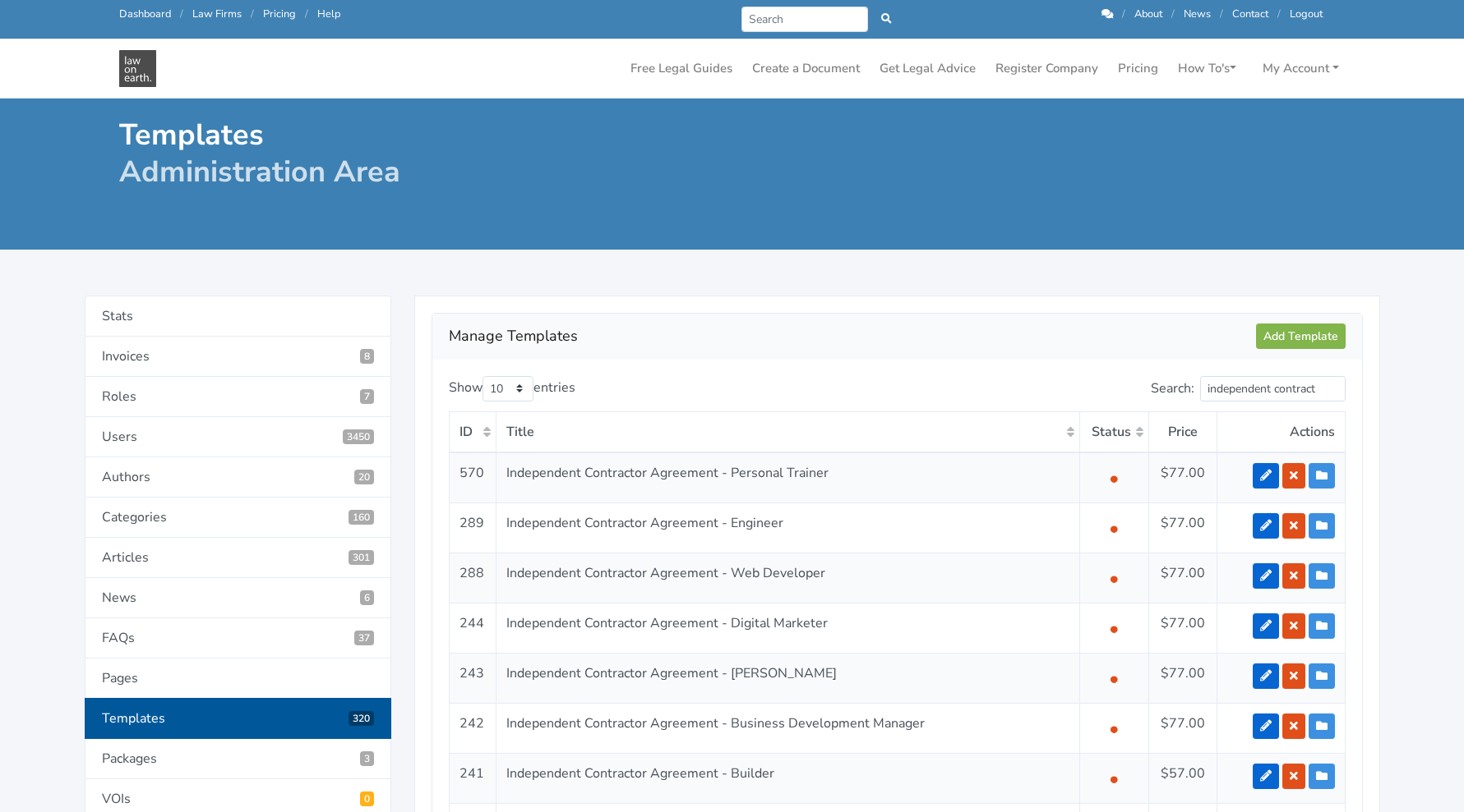
scroll to position [249, 0]
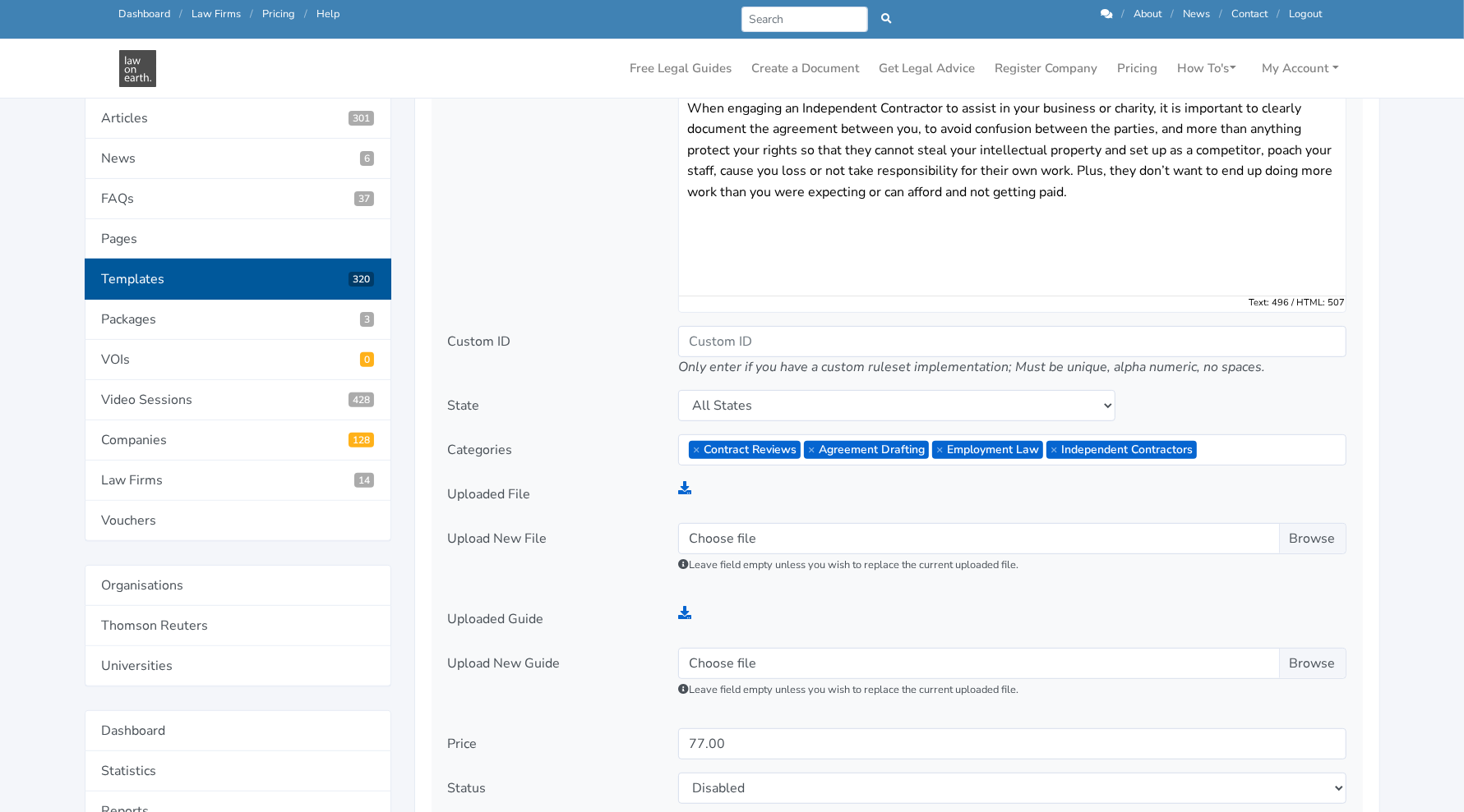
scroll to position [403, 0]
